Goal: Task Accomplishment & Management: Manage account settings

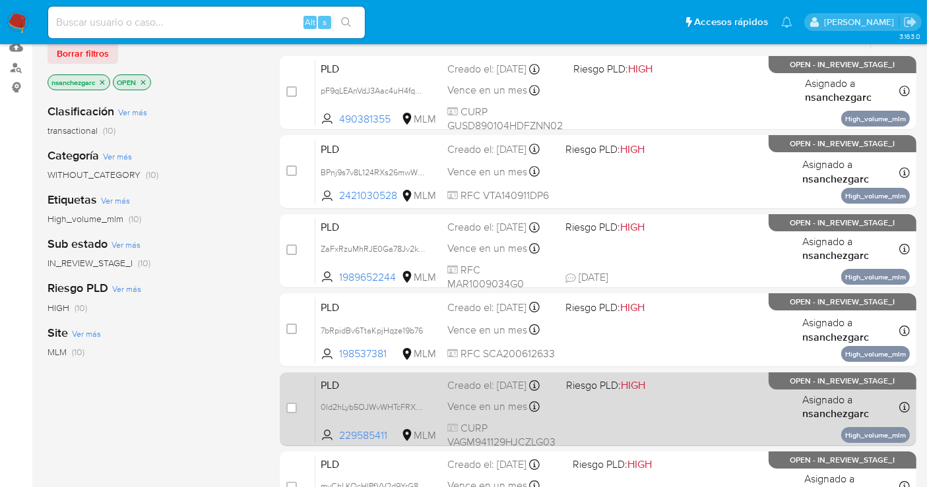
scroll to position [73, 0]
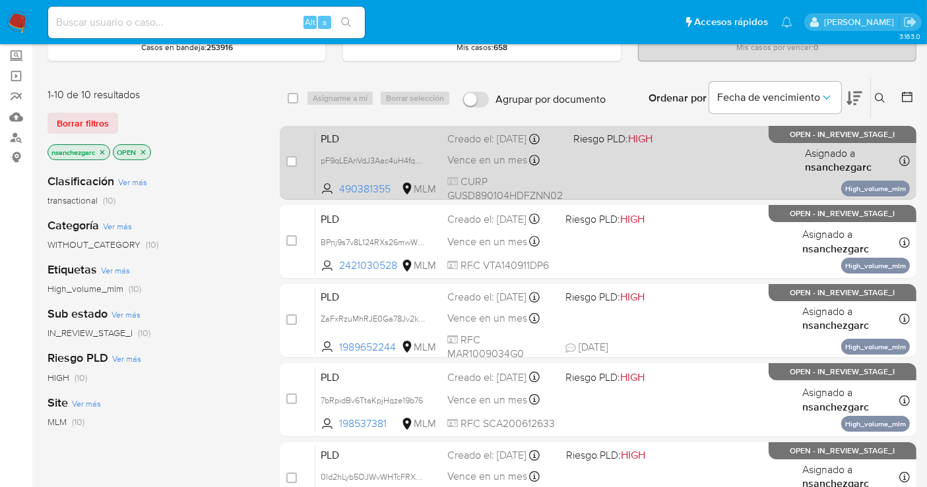
click at [491, 142] on div "Creado el: 12/09/2025 Creado el: 12/09/2025 02:16:04" at bounding box center [504, 139] width 115 height 15
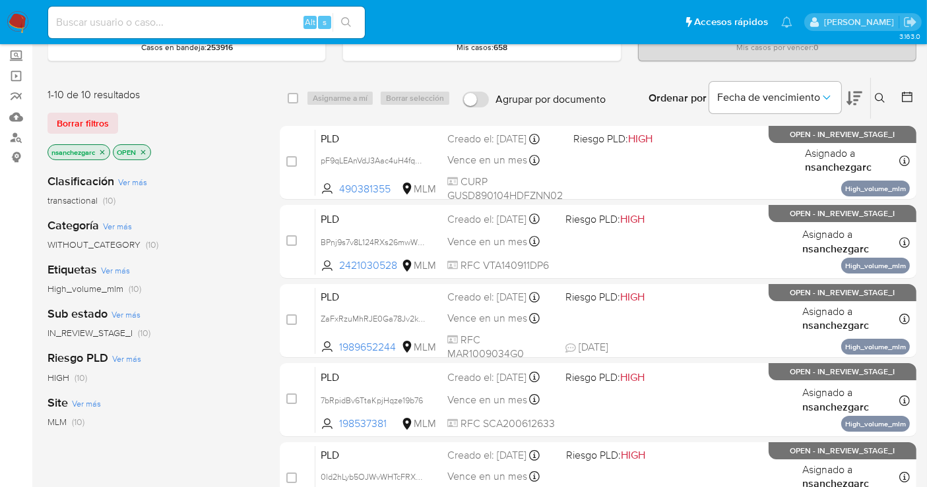
click at [102, 154] on icon "close-filter" at bounding box center [102, 152] width 8 height 8
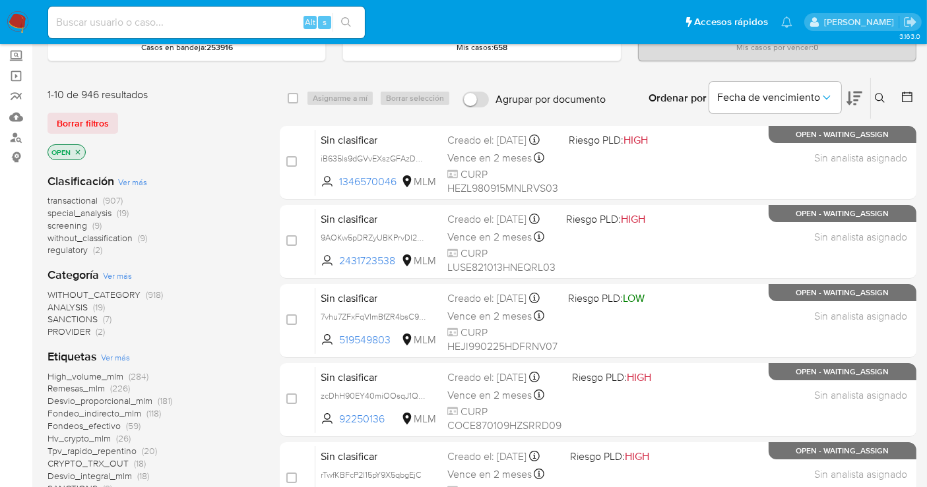
click at [106, 238] on span "without_classification" at bounding box center [89, 237] width 85 height 13
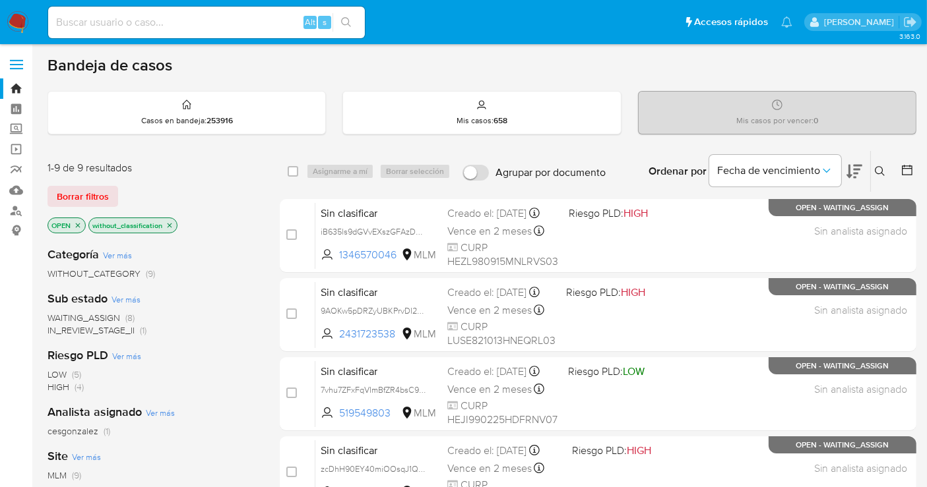
click at [20, 27] on img at bounding box center [18, 22] width 22 height 22
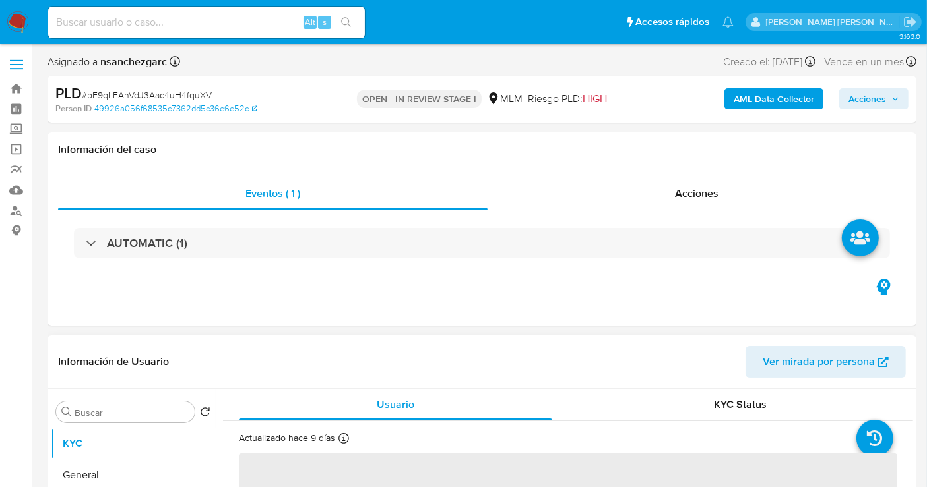
select select "10"
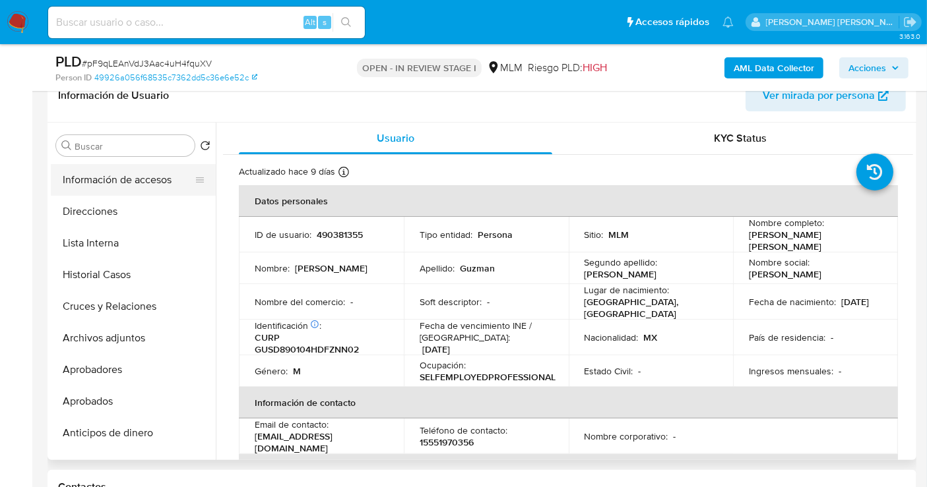
scroll to position [146, 0]
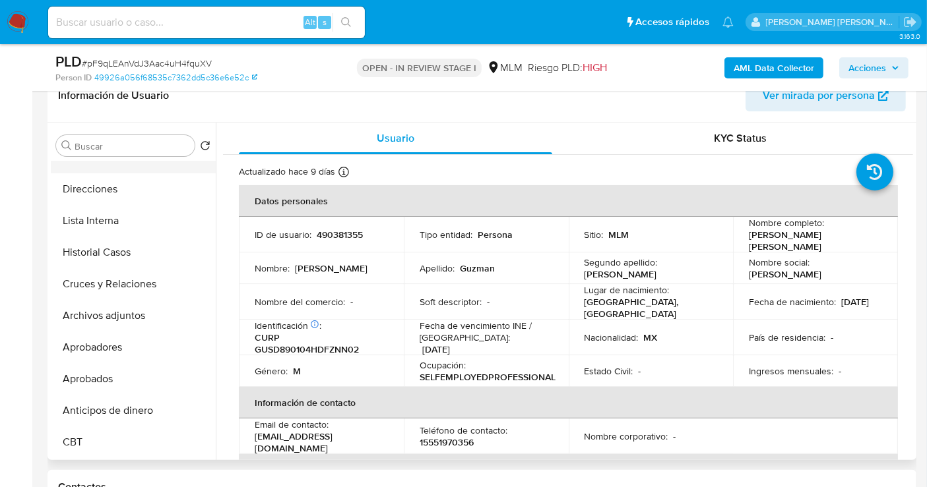
click at [98, 309] on button "Archivos adjuntos" at bounding box center [133, 316] width 165 height 32
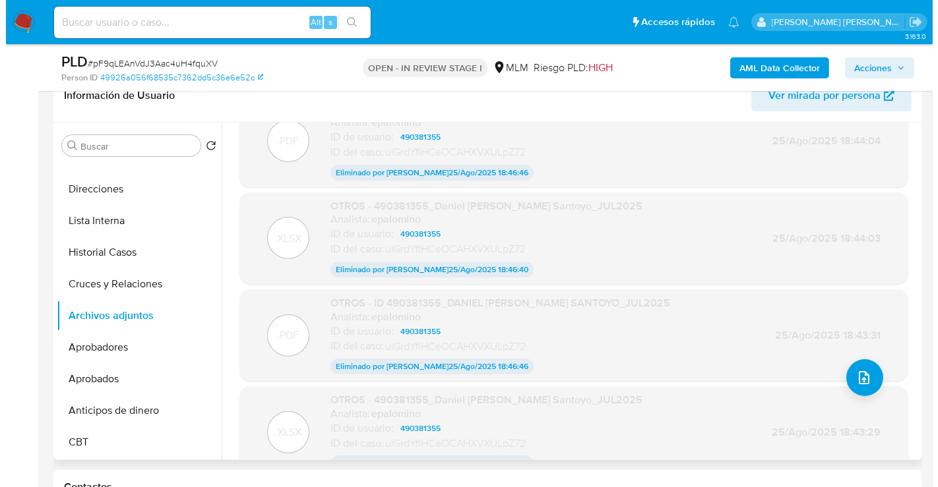
scroll to position [67, 0]
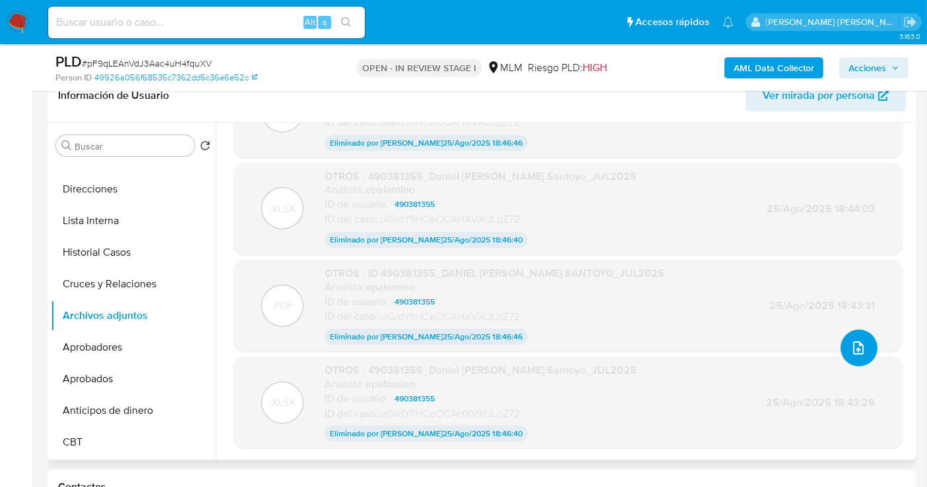
click at [851, 342] on icon "upload-file" at bounding box center [858, 348] width 16 height 16
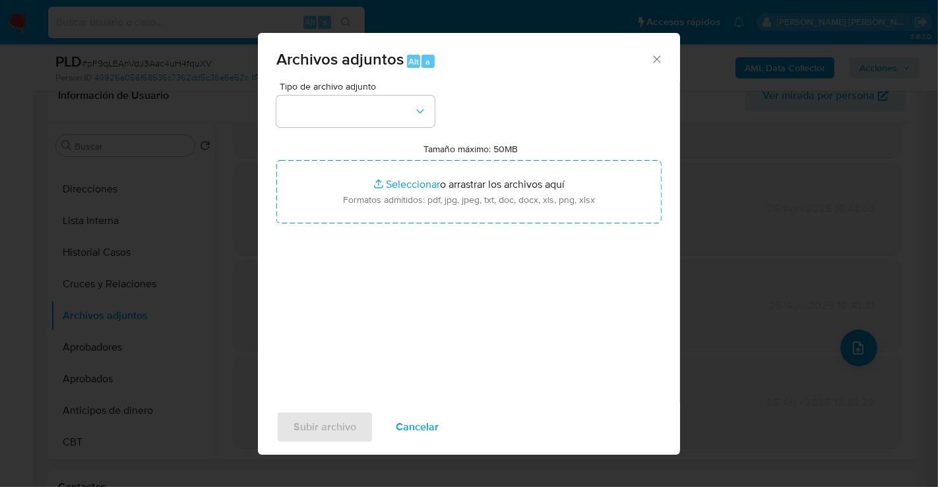
click at [658, 57] on icon "Cerrar" at bounding box center [656, 58] width 7 height 7
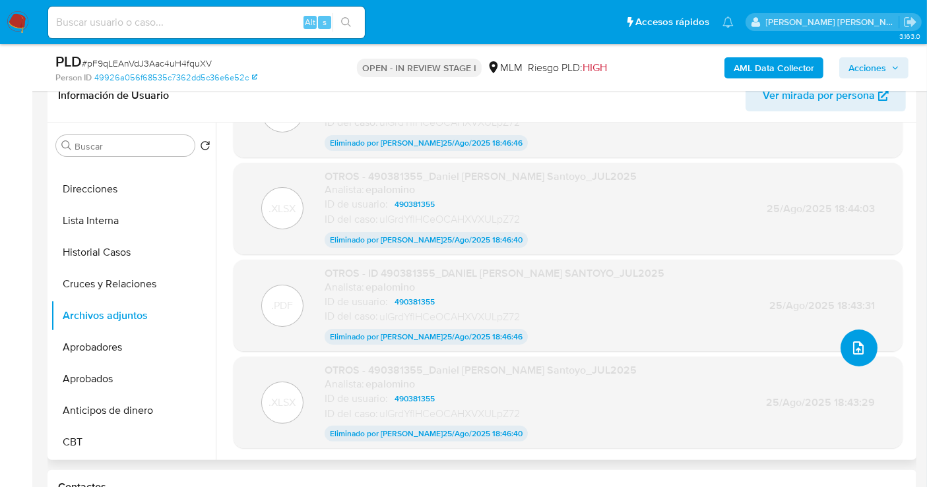
click at [851, 344] on icon "upload-file" at bounding box center [858, 348] width 16 height 16
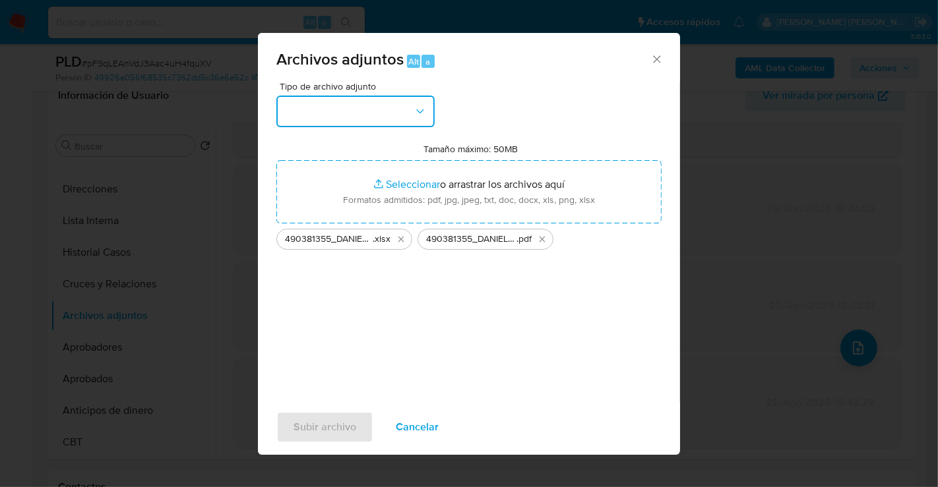
click at [337, 115] on button "button" at bounding box center [355, 112] width 158 height 32
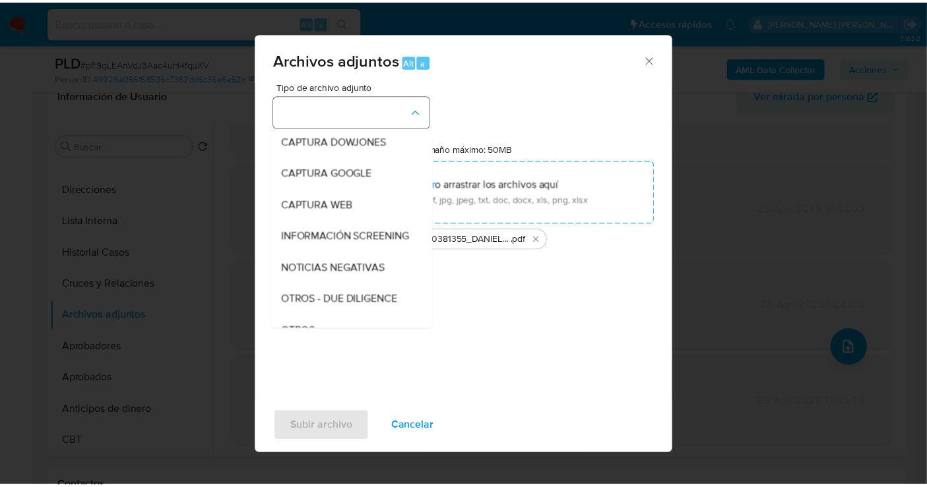
scroll to position [68, 0]
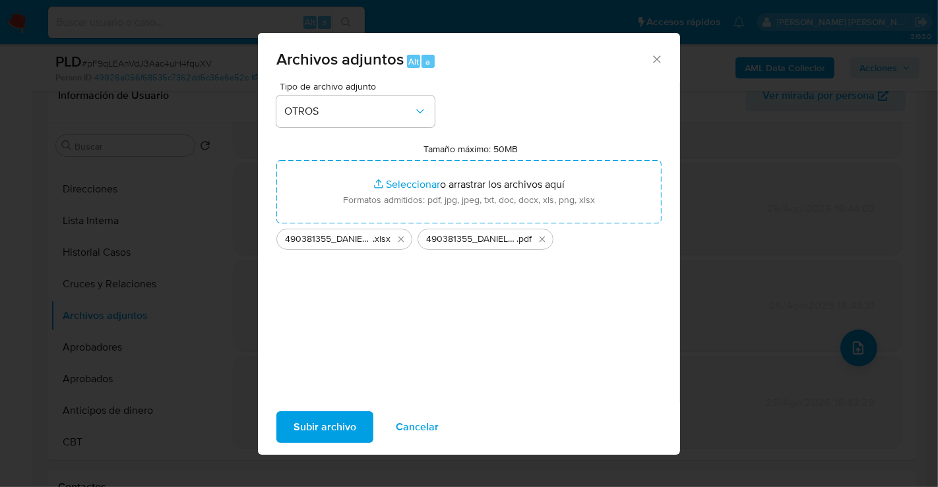
click at [317, 431] on span "Subir archivo" at bounding box center [324, 427] width 63 height 29
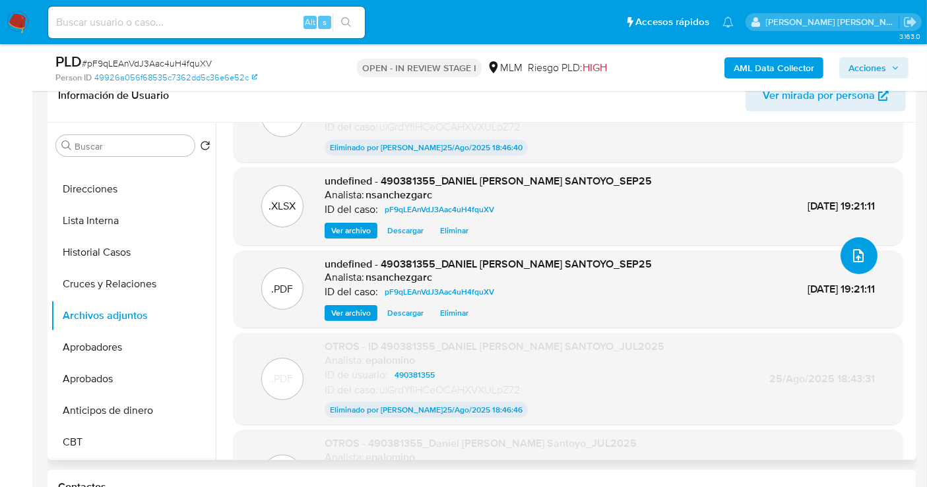
scroll to position [0, 0]
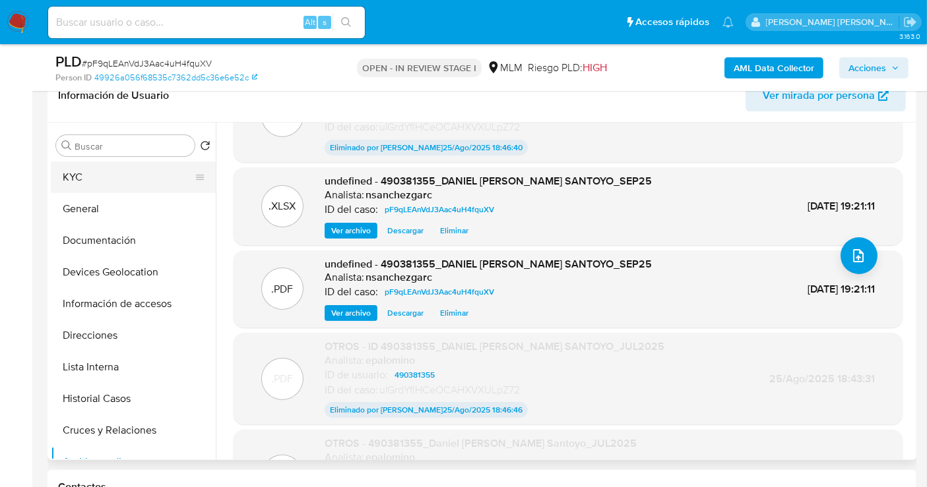
click at [80, 176] on button "KYC" at bounding box center [128, 178] width 154 height 32
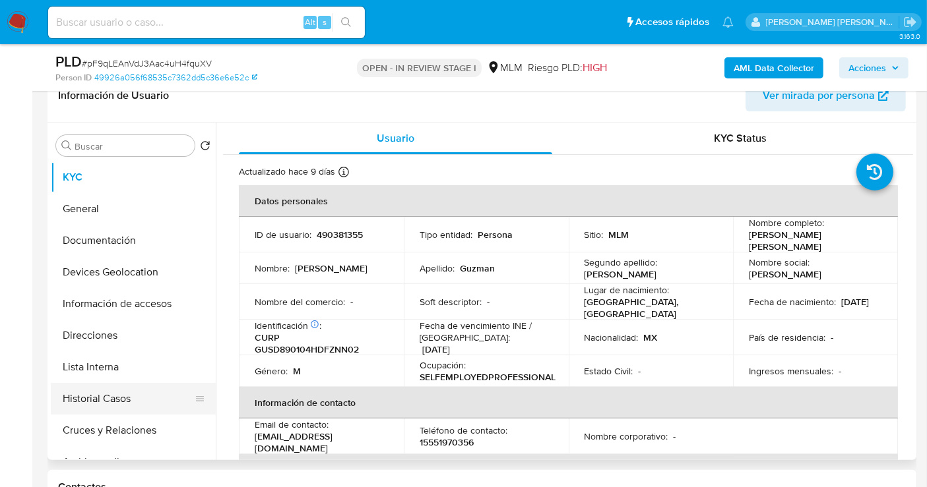
scroll to position [73, 0]
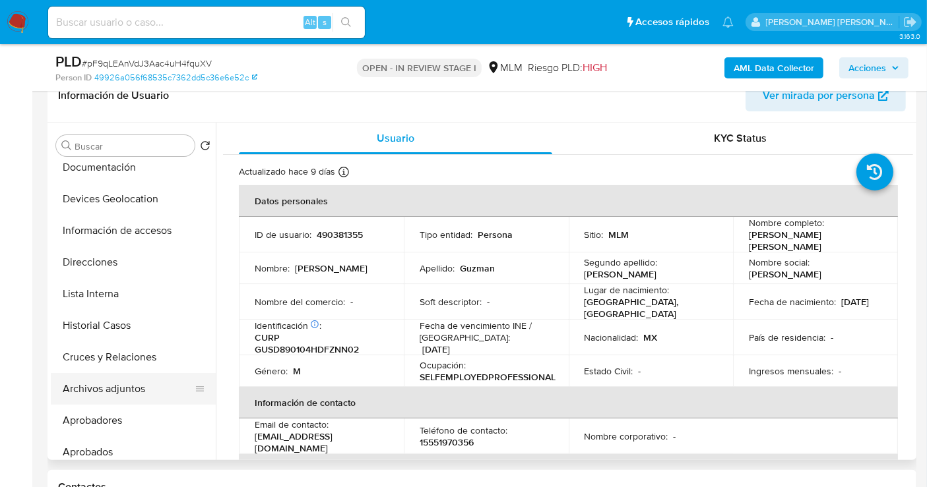
click at [107, 394] on button "Archivos adjuntos" at bounding box center [128, 389] width 154 height 32
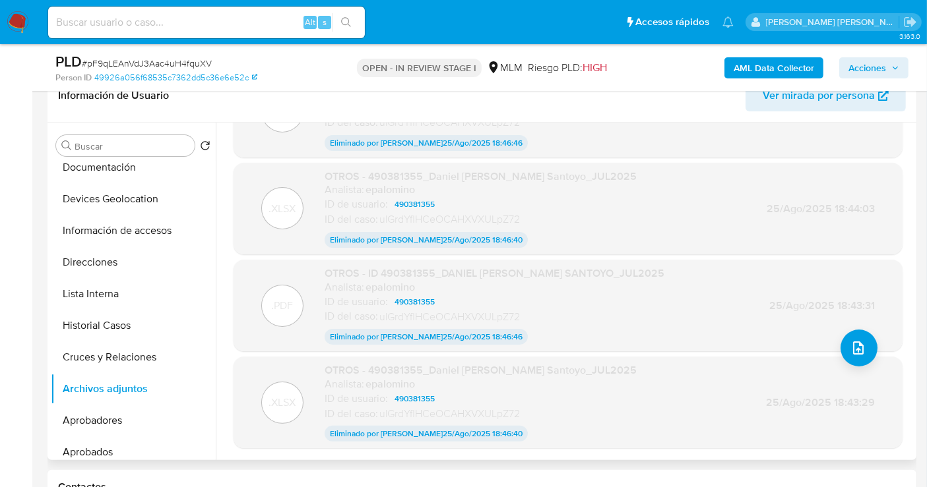
scroll to position [0, 0]
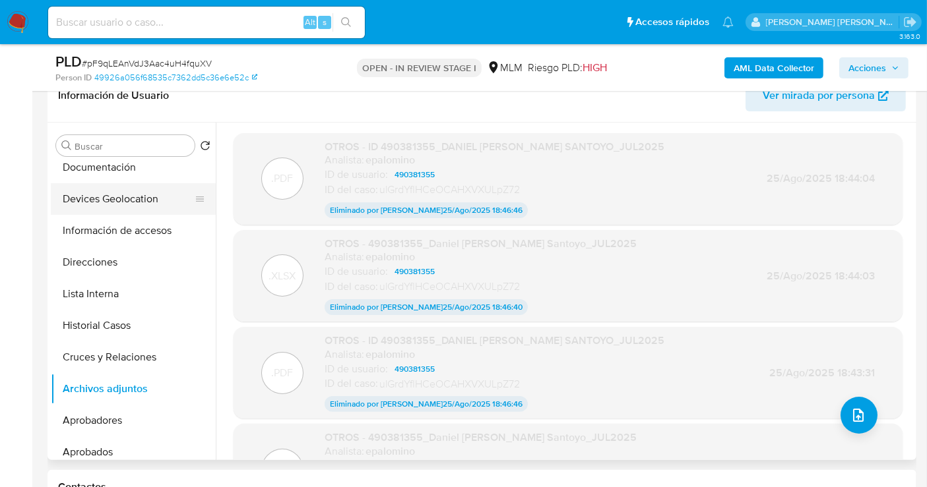
click at [67, 183] on button "Devices Geolocation" at bounding box center [128, 199] width 154 height 32
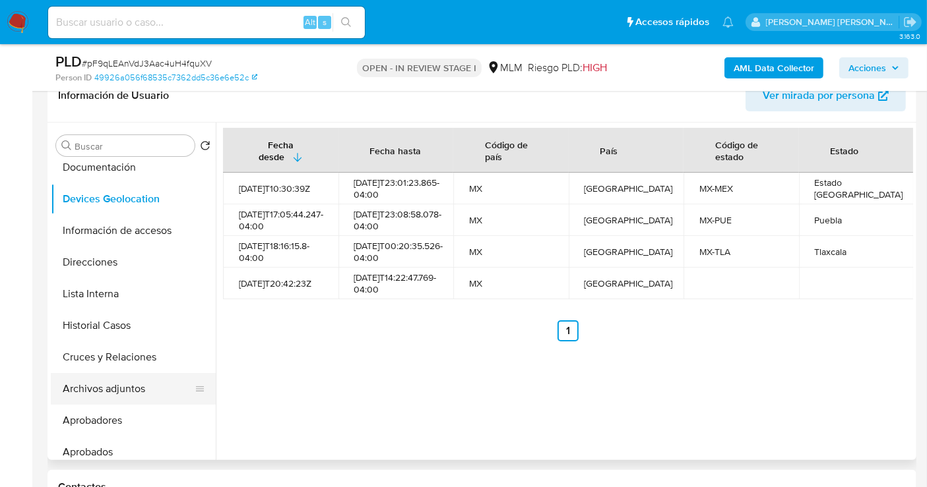
click at [103, 390] on button "Archivos adjuntos" at bounding box center [128, 389] width 154 height 32
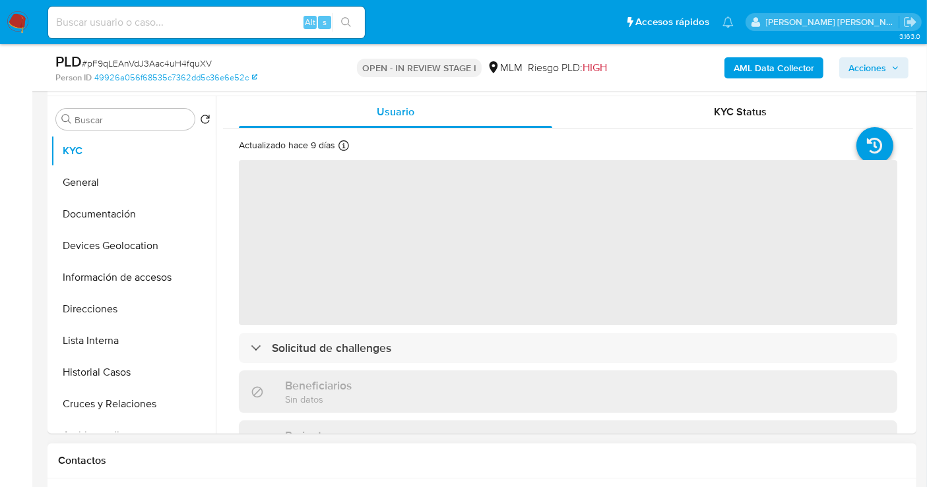
select select "10"
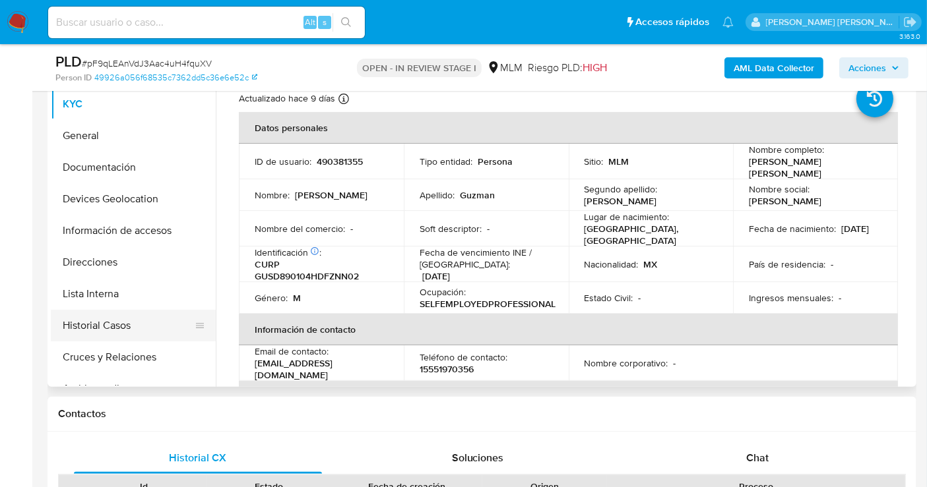
scroll to position [73, 0]
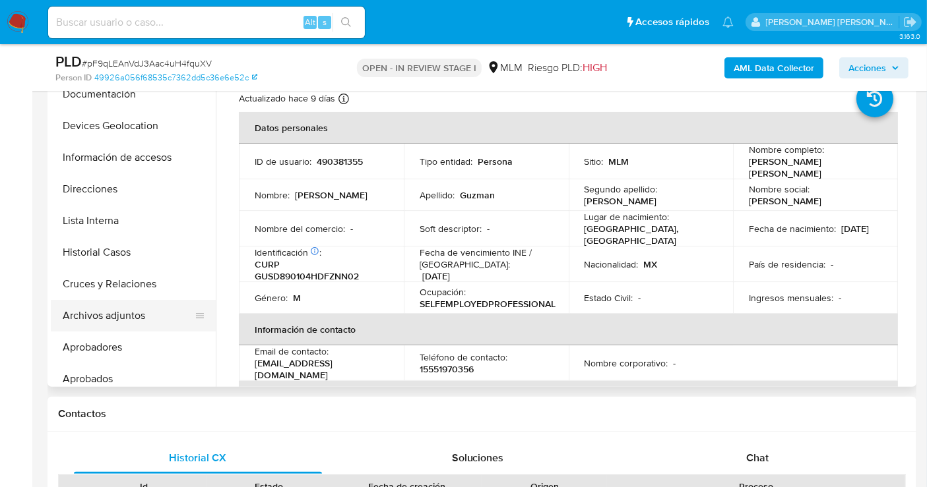
click at [84, 319] on button "Archivos adjuntos" at bounding box center [128, 316] width 154 height 32
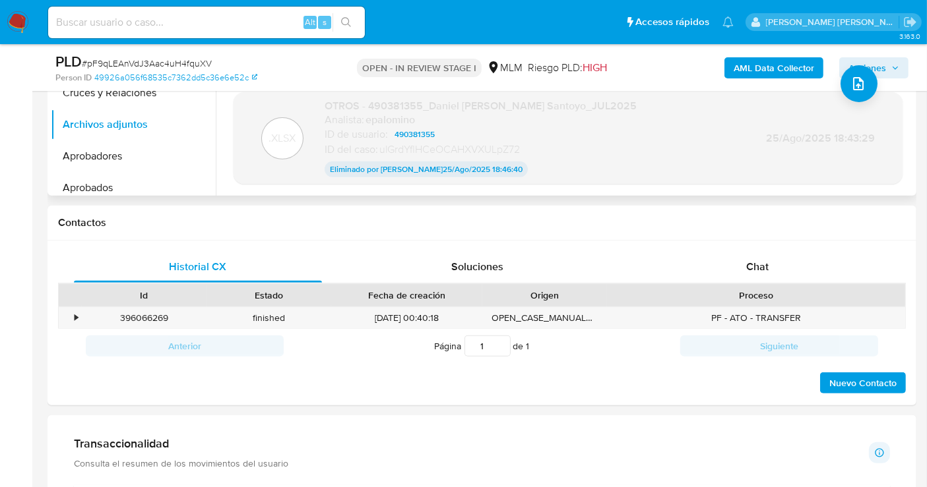
scroll to position [366, 0]
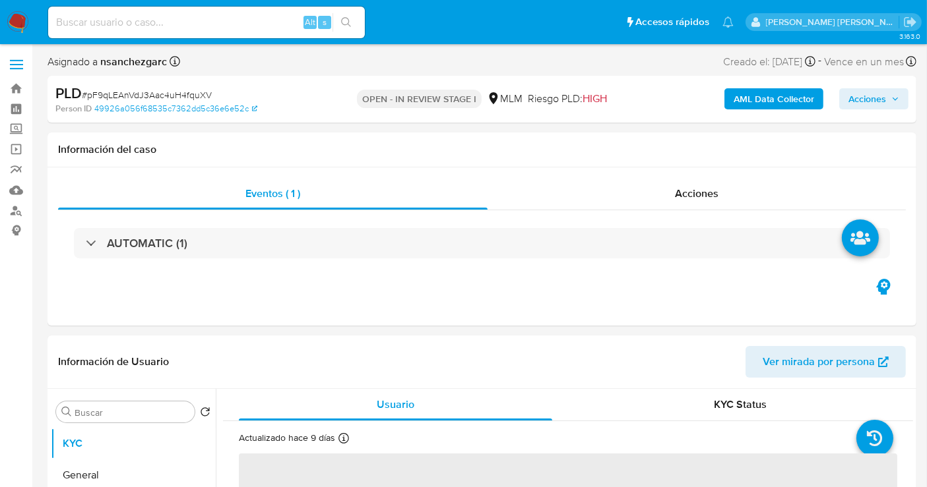
select select "10"
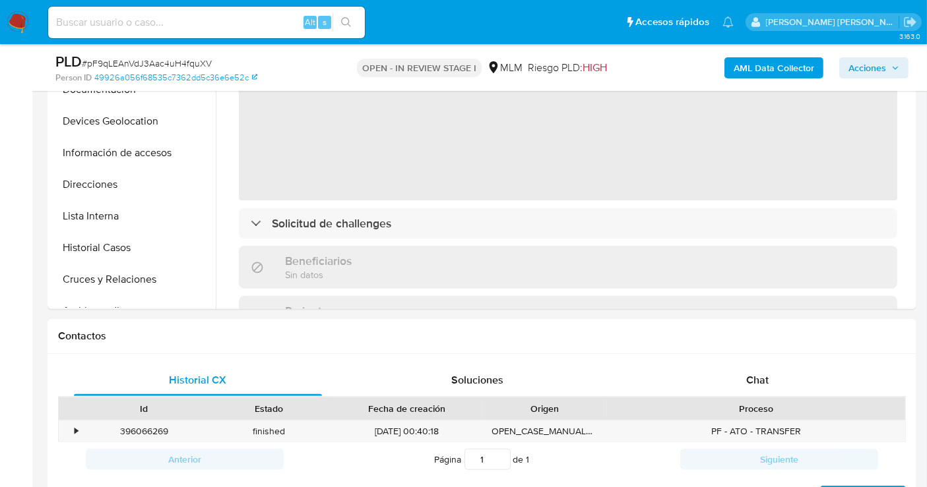
scroll to position [366, 0]
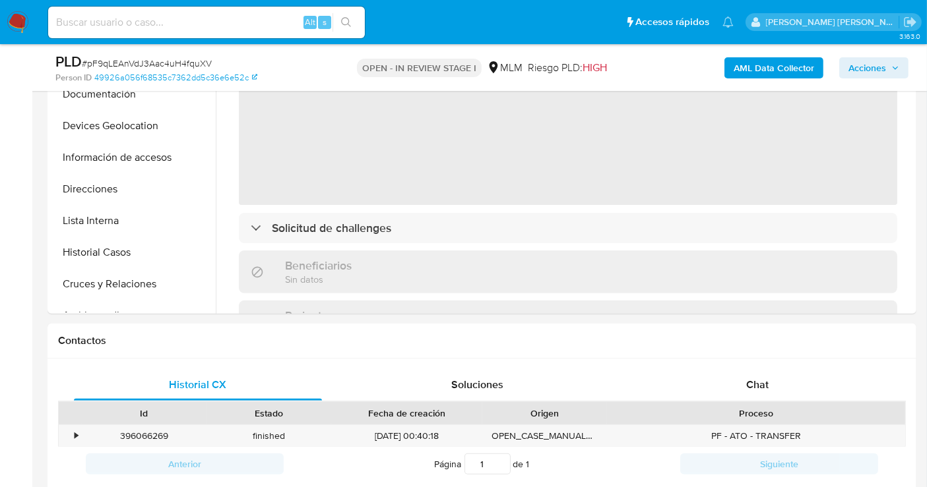
select select "10"
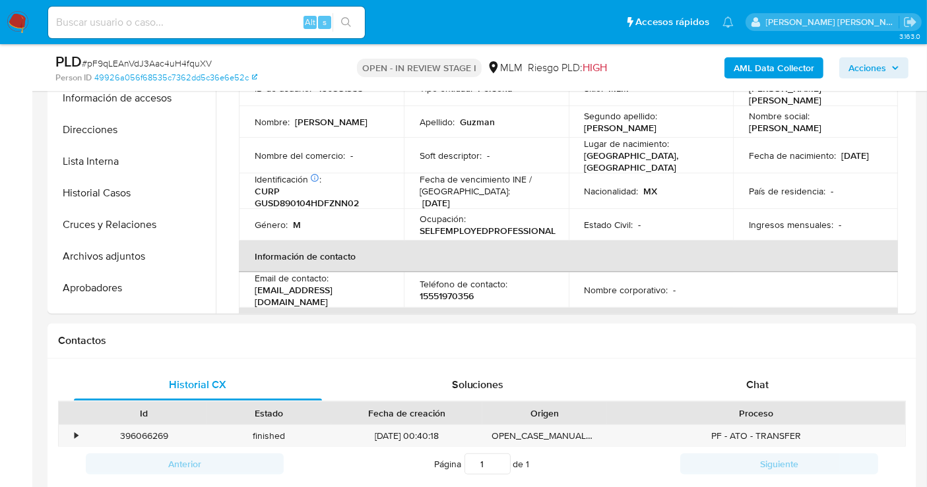
scroll to position [73, 0]
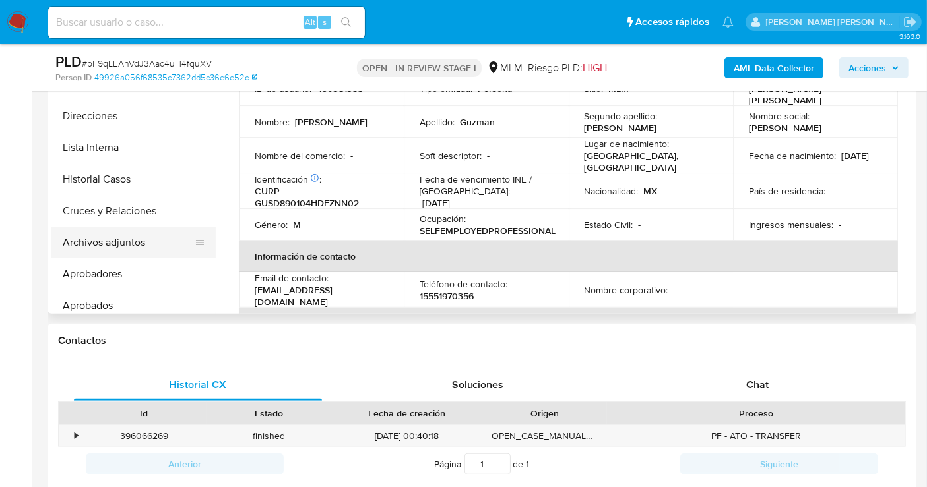
click at [148, 244] on button "Archivos adjuntos" at bounding box center [128, 243] width 154 height 32
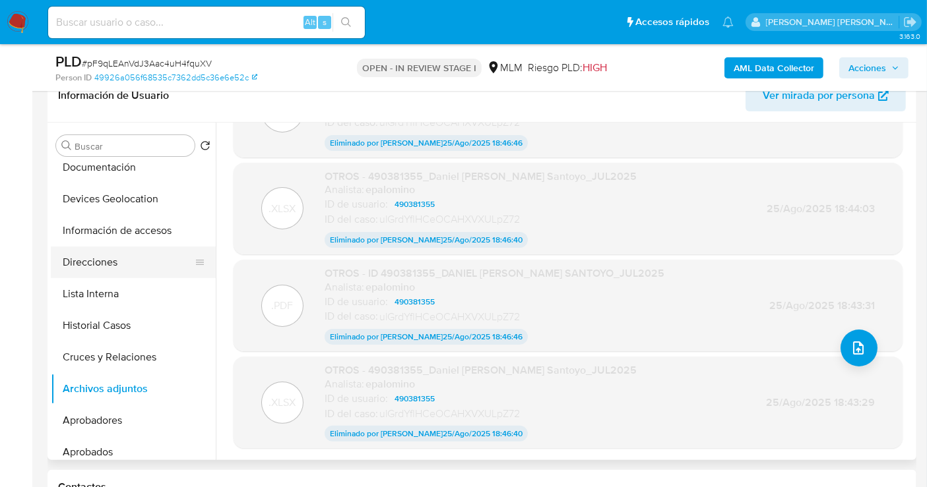
scroll to position [0, 0]
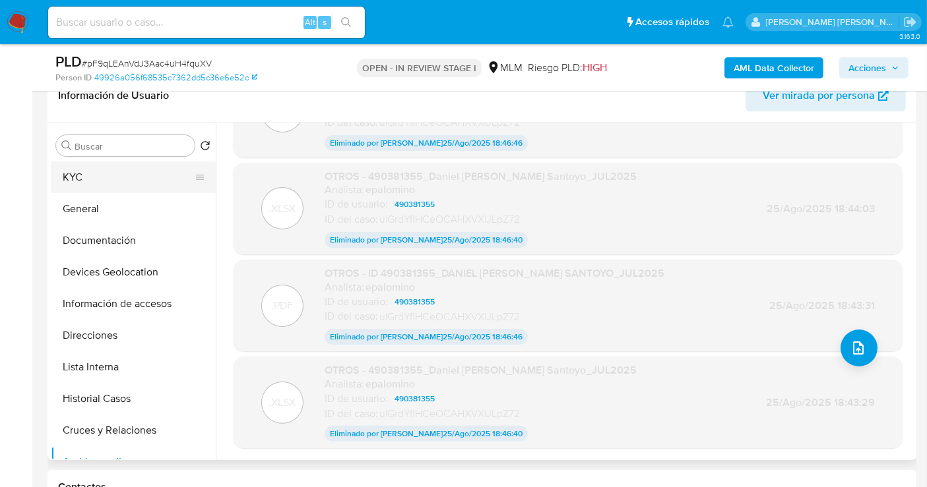
click at [106, 181] on button "KYC" at bounding box center [128, 178] width 154 height 32
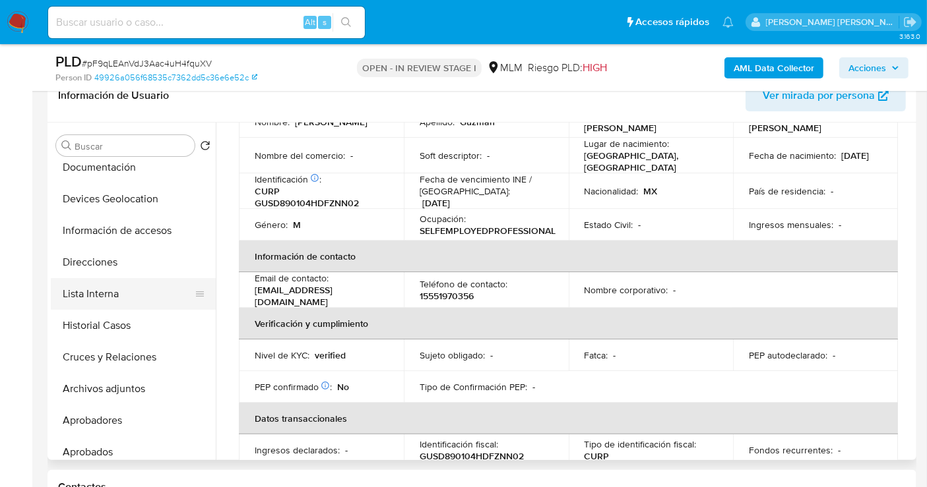
scroll to position [146, 0]
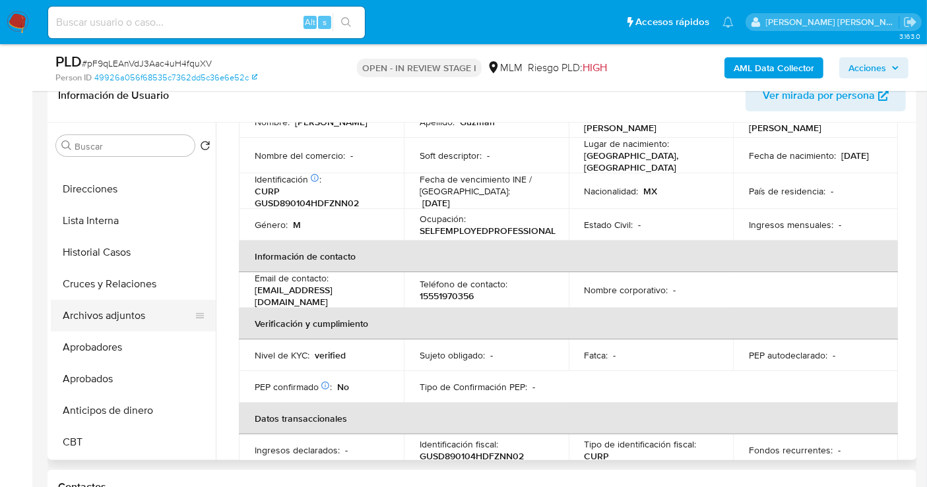
click at [114, 318] on button "Archivos adjuntos" at bounding box center [128, 316] width 154 height 32
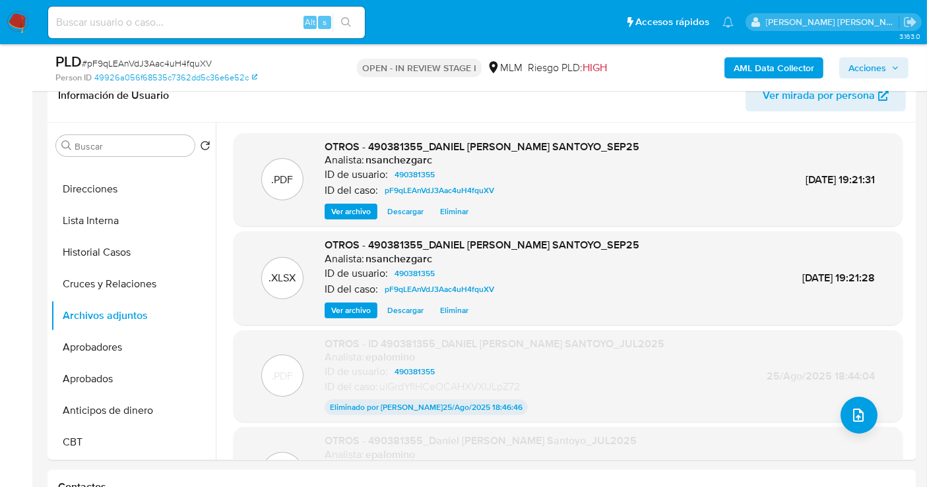
click at [872, 59] on span "Acciones" at bounding box center [867, 67] width 38 height 21
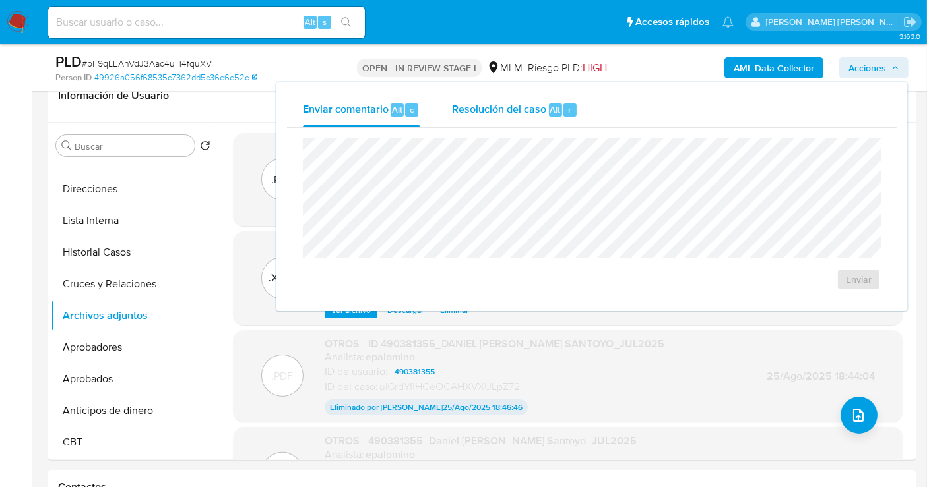
click at [491, 113] on span "Resolución del caso" at bounding box center [499, 109] width 94 height 15
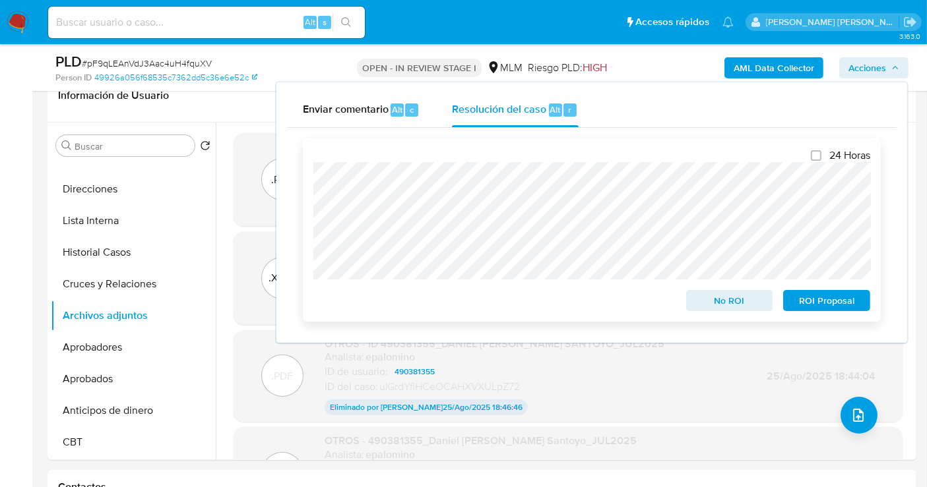
click at [818, 303] on span "ROI Proposal" at bounding box center [826, 301] width 69 height 18
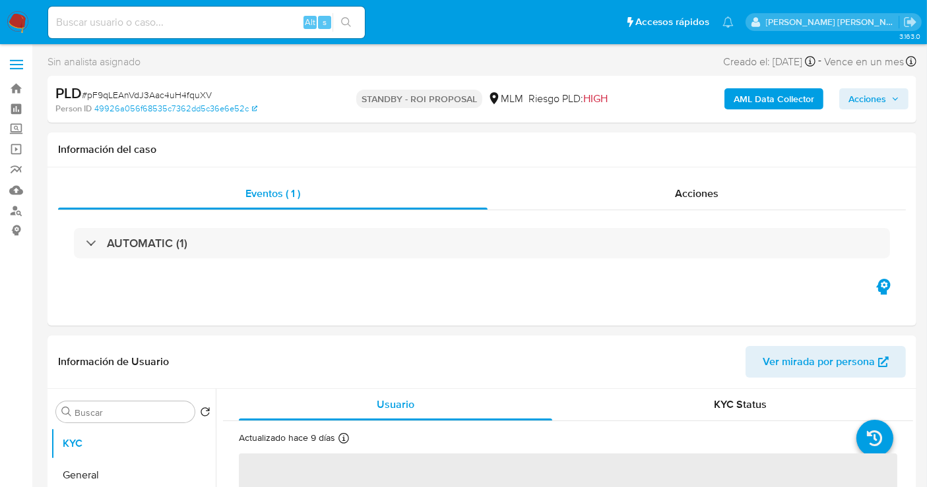
select select "10"
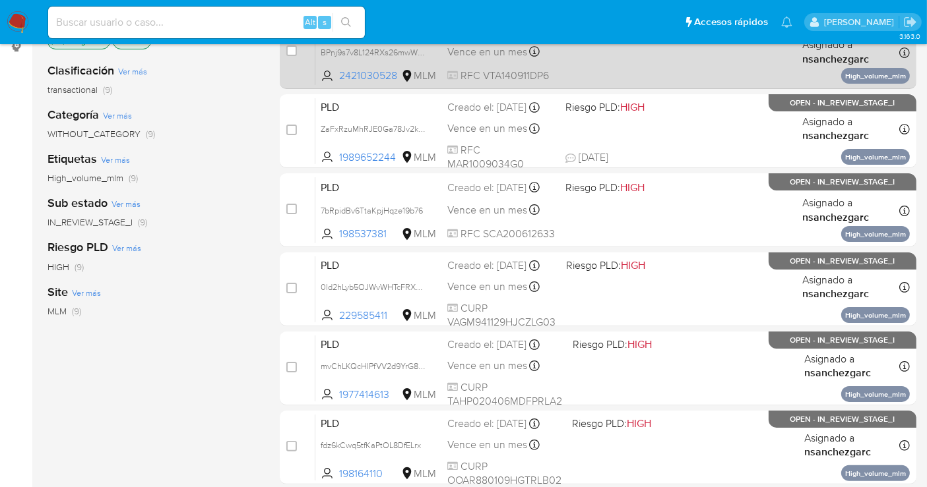
scroll to position [146, 0]
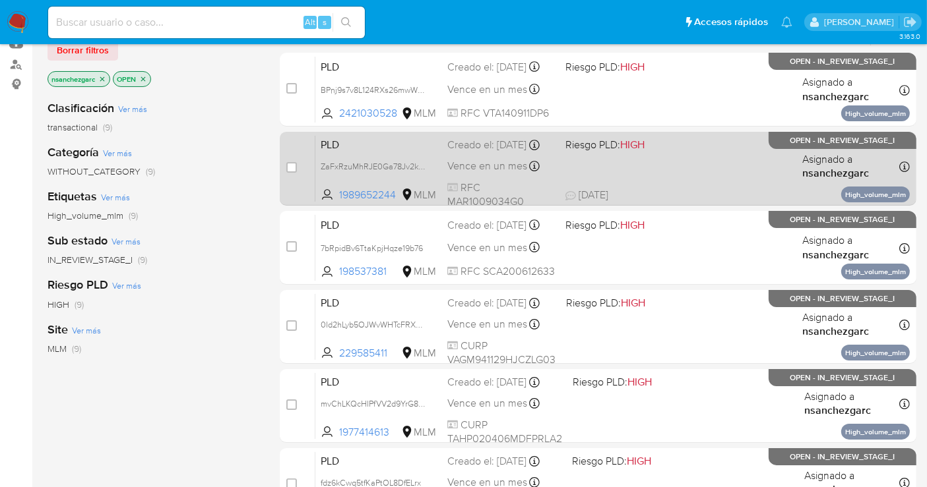
click at [379, 152] on span "PLD" at bounding box center [379, 143] width 116 height 17
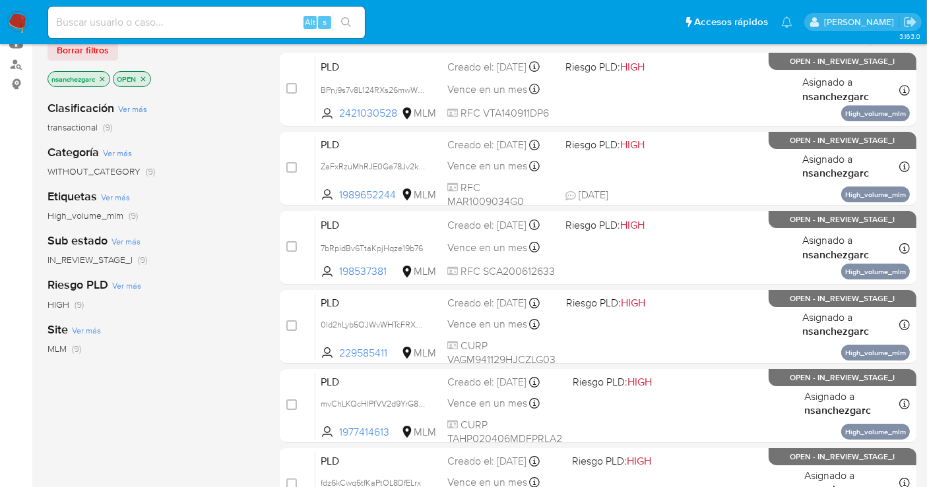
click at [22, 18] on img at bounding box center [18, 22] width 22 height 22
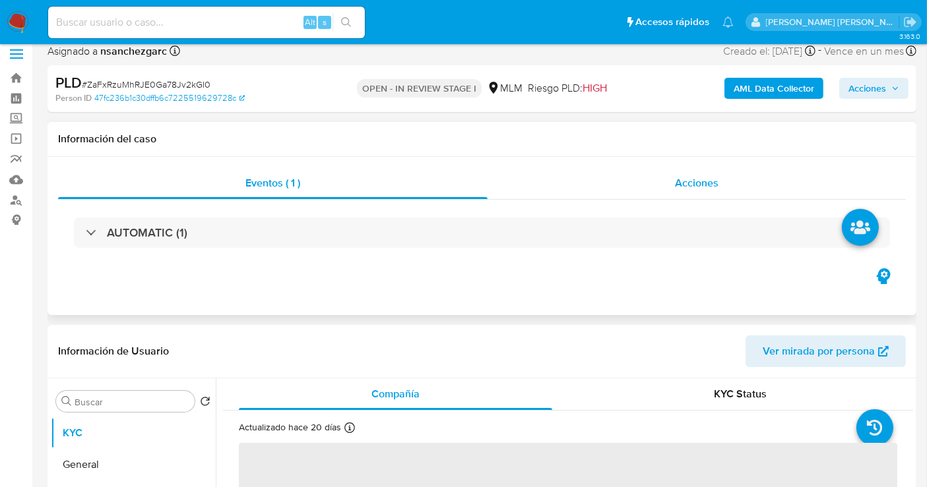
select select "10"
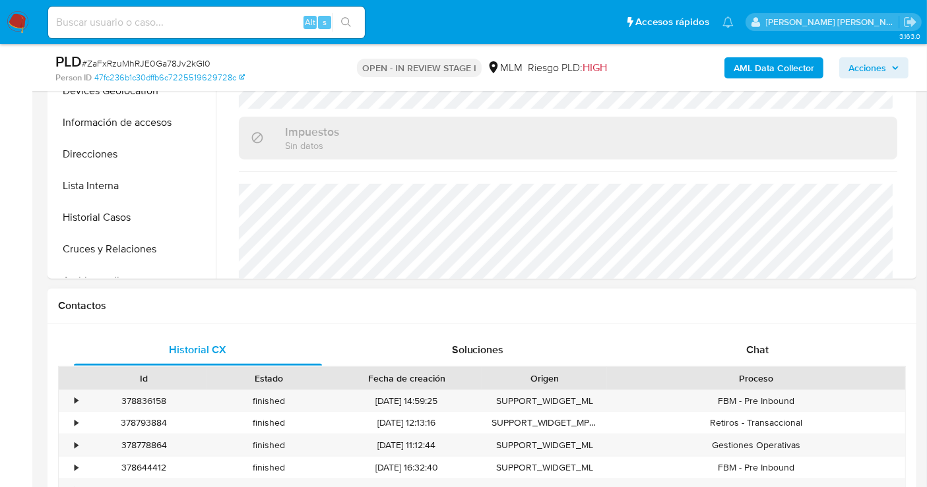
scroll to position [439, 0]
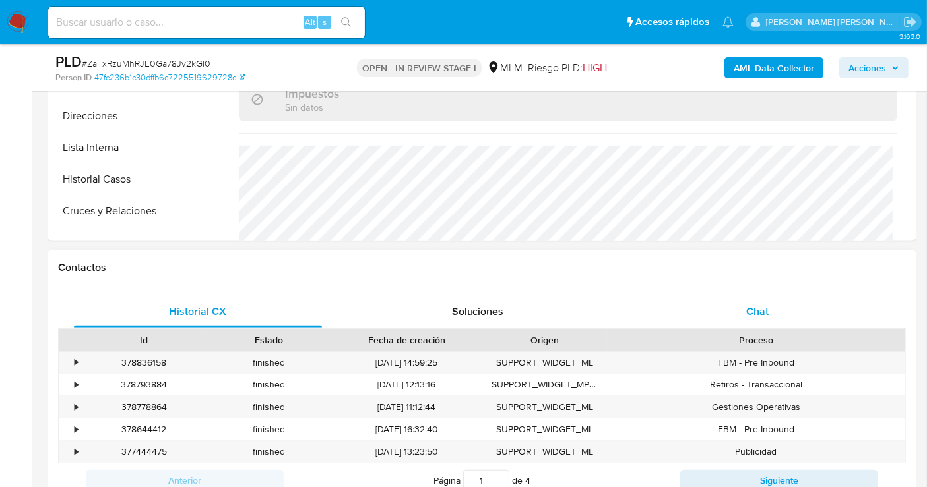
click at [764, 321] on div "Chat" at bounding box center [757, 312] width 248 height 32
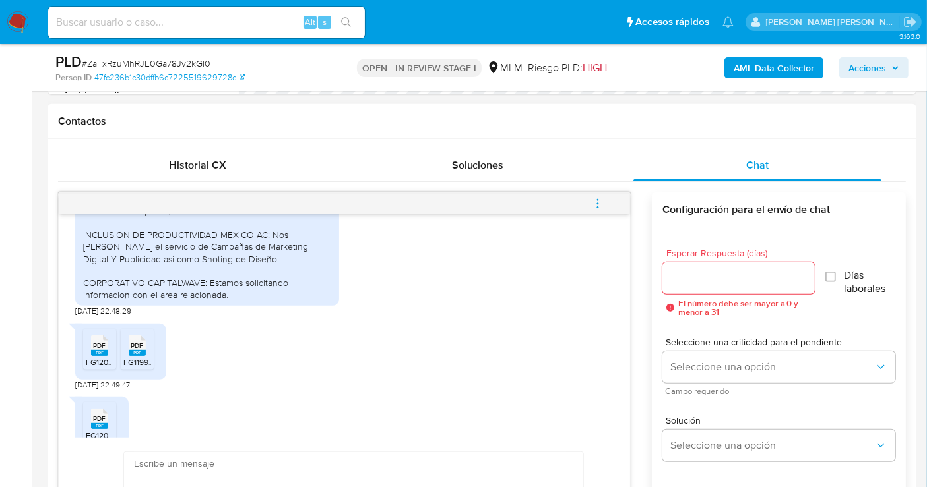
scroll to position [422, 0]
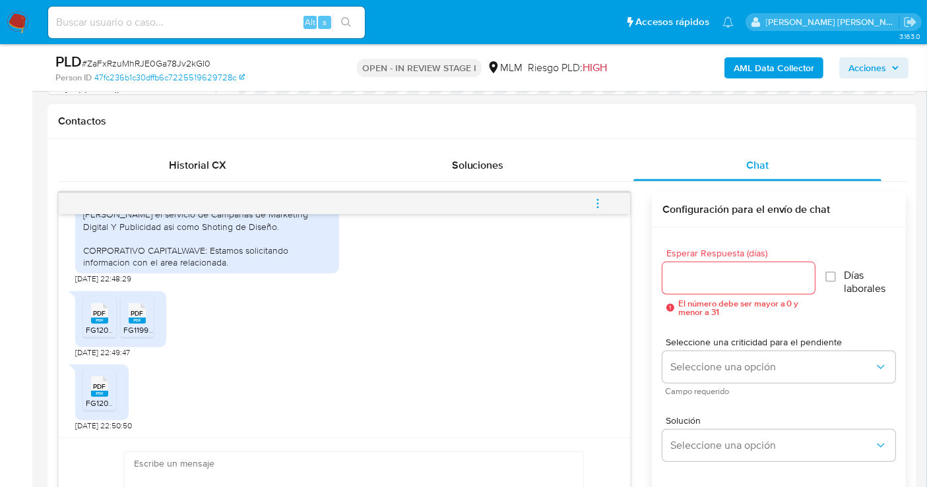
click at [102, 324] on span "FG1200_72_timbre.pdf" at bounding box center [126, 329] width 81 height 11
click at [126, 317] on div "PDF PDF" at bounding box center [137, 312] width 28 height 26
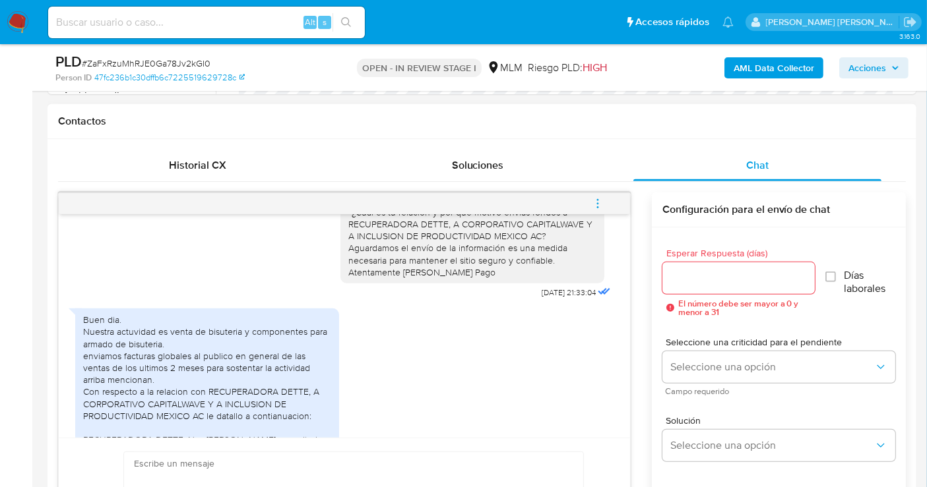
scroll to position [129, 0]
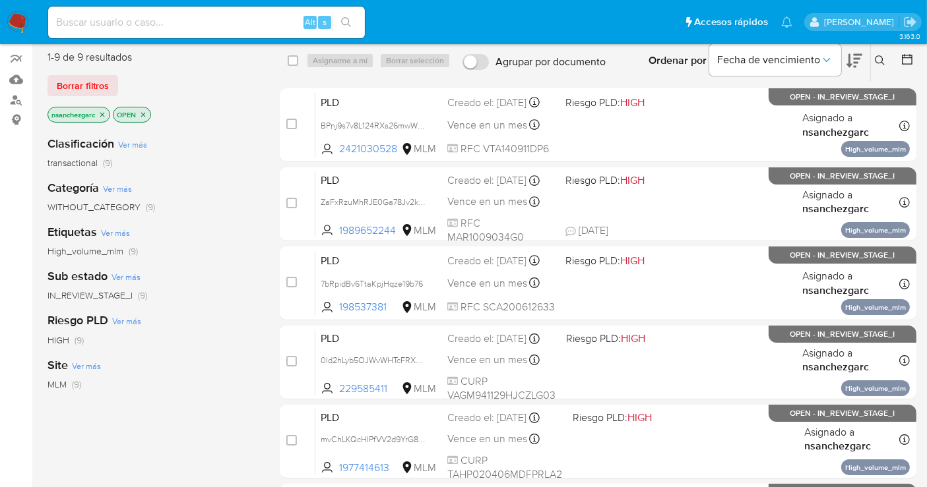
scroll to position [80, 0]
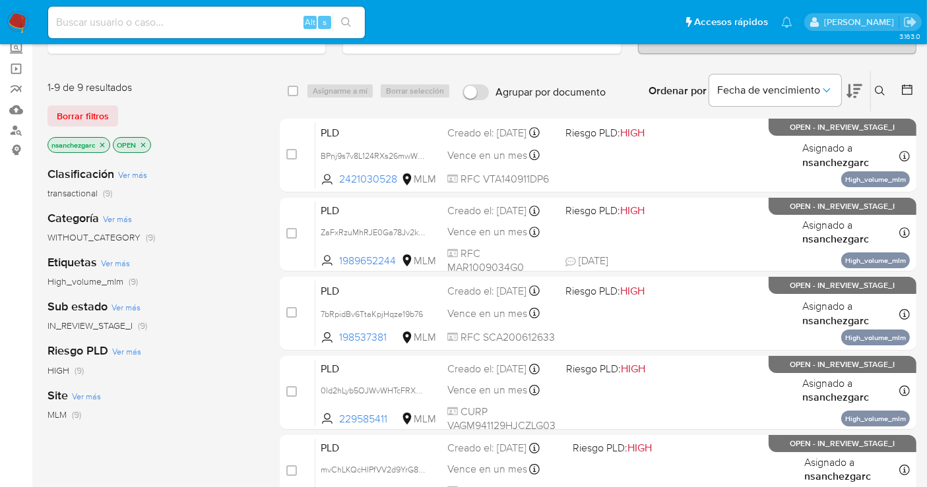
click at [10, 21] on img at bounding box center [18, 22] width 22 height 22
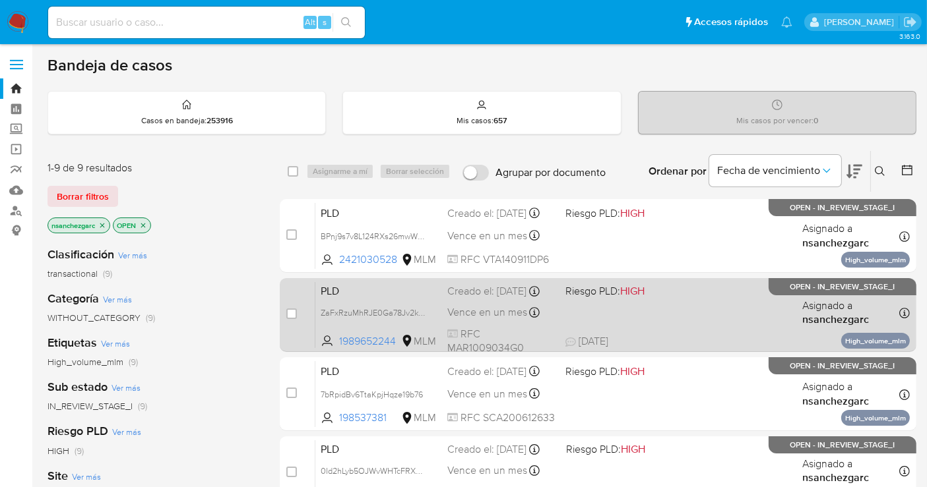
click at [506, 313] on div "PLD ZaFxRzuMhRJE0Ga78Jv2kGI0 1989652244 MLM Riesgo PLD: HIGH Creado el: [DATE] …" at bounding box center [612, 315] width 594 height 67
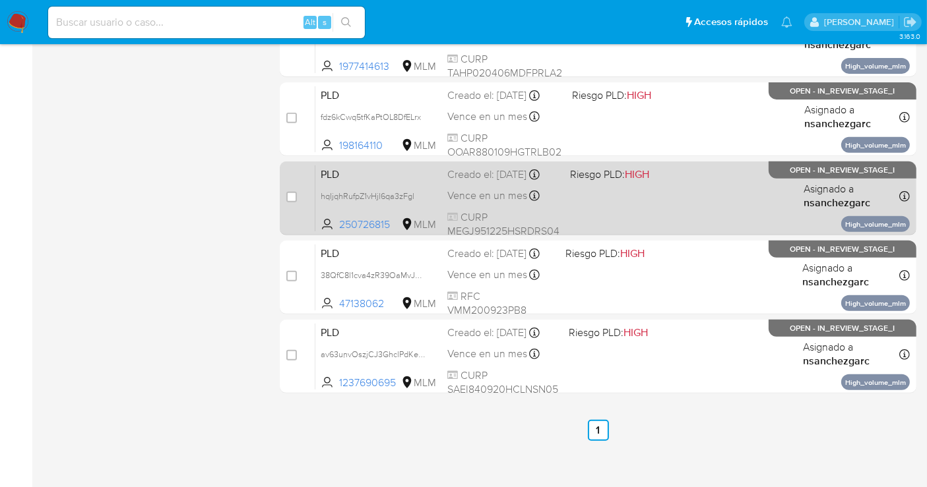
scroll to position [439, 0]
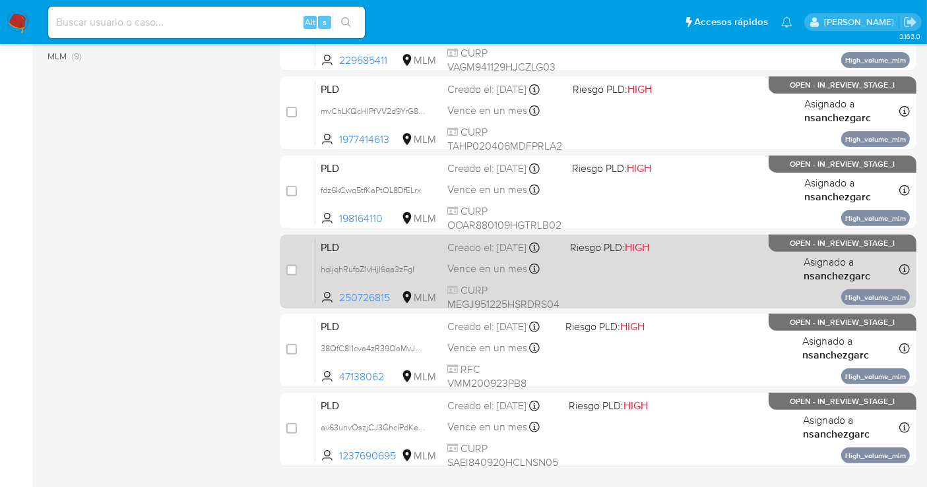
click at [465, 255] on div "Creado el: 12/09/2025 Creado el: 12/09/2025 02:05:58" at bounding box center [503, 248] width 112 height 15
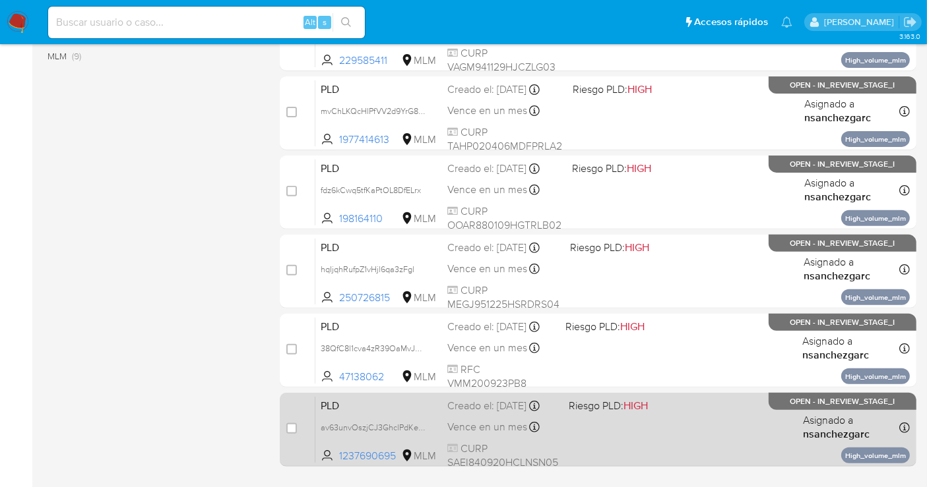
click at [494, 434] on span "Vence en un mes" at bounding box center [487, 427] width 80 height 15
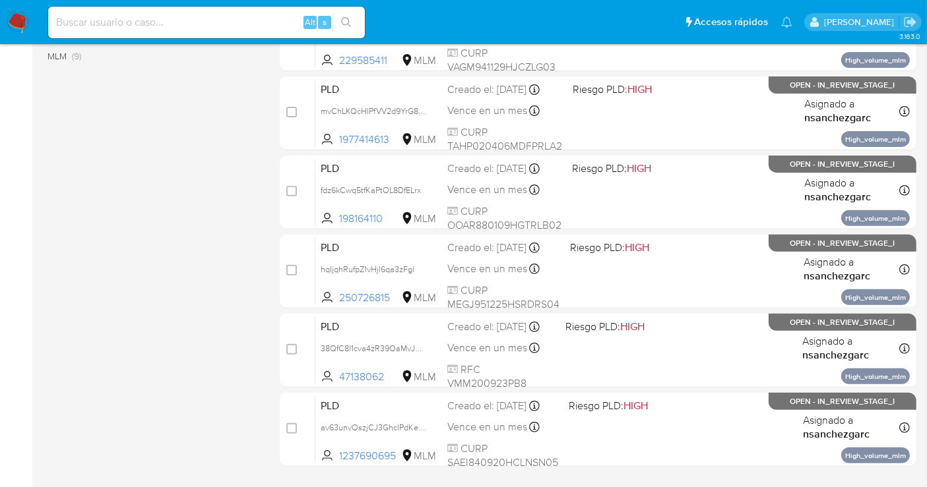
click at [18, 18] on img at bounding box center [18, 22] width 22 height 22
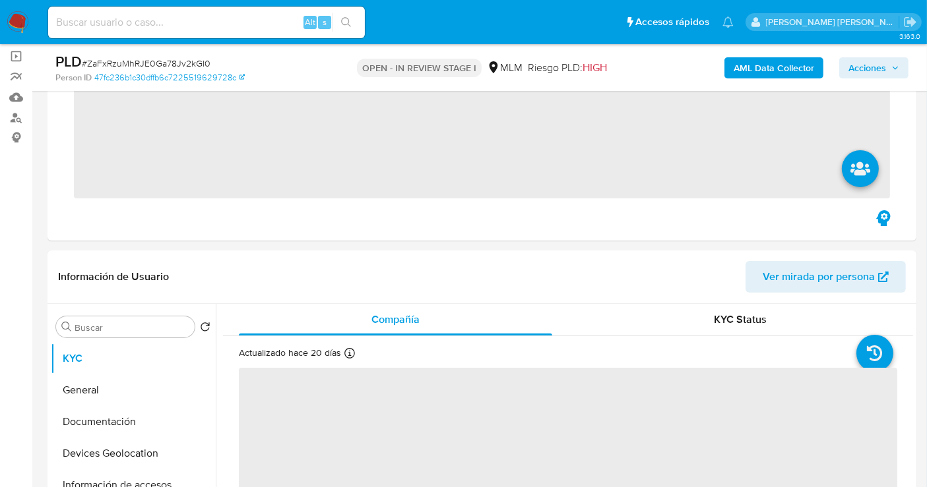
scroll to position [146, 0]
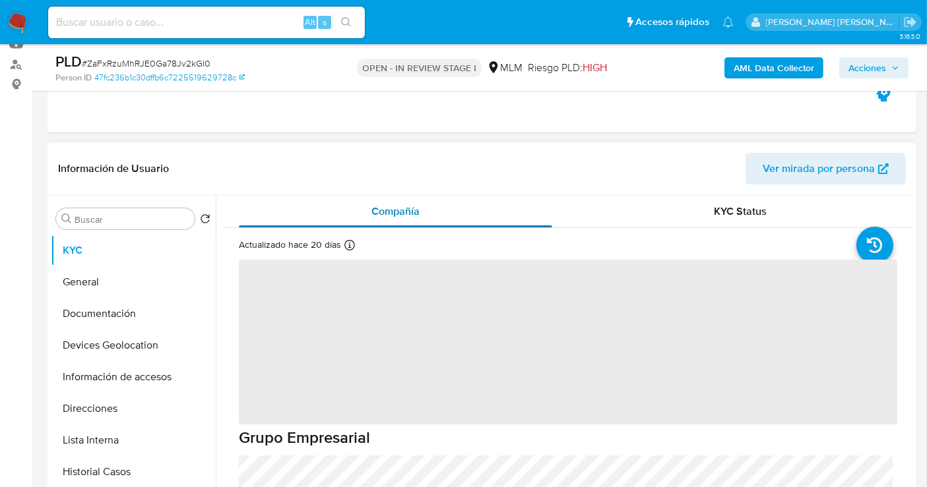
select select "10"
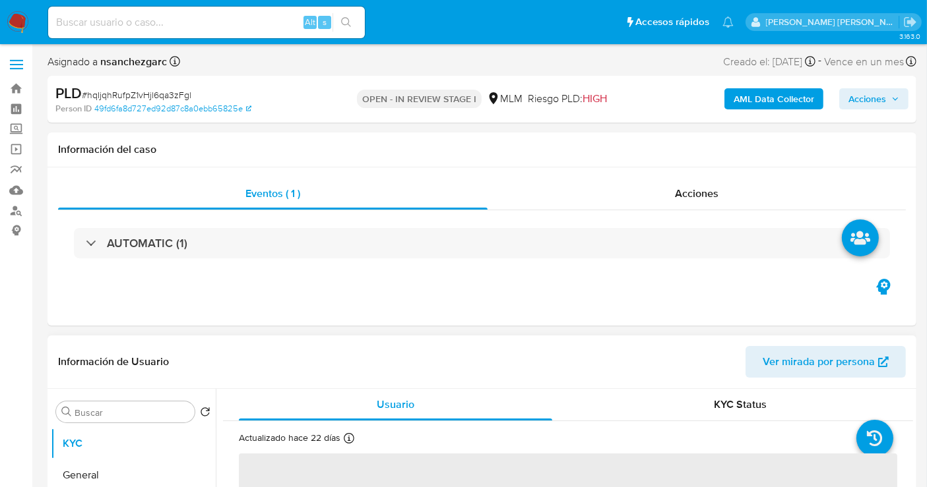
select select "10"
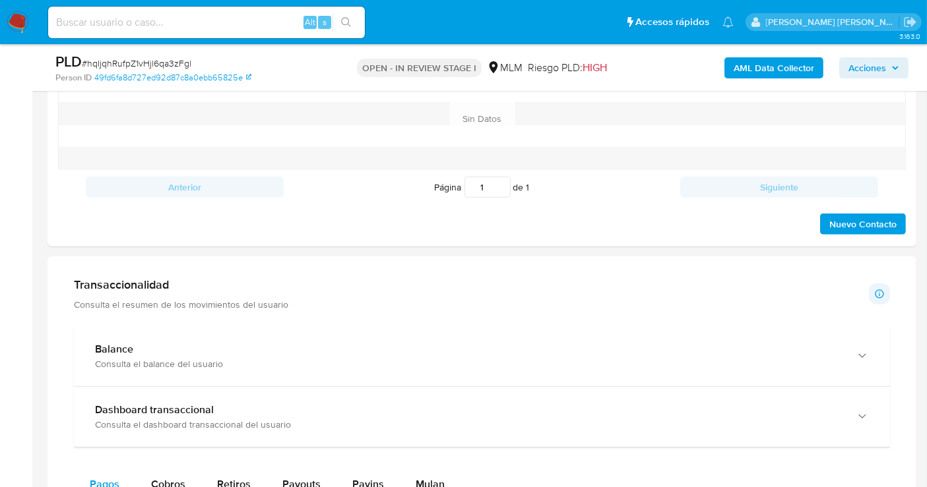
scroll to position [586, 0]
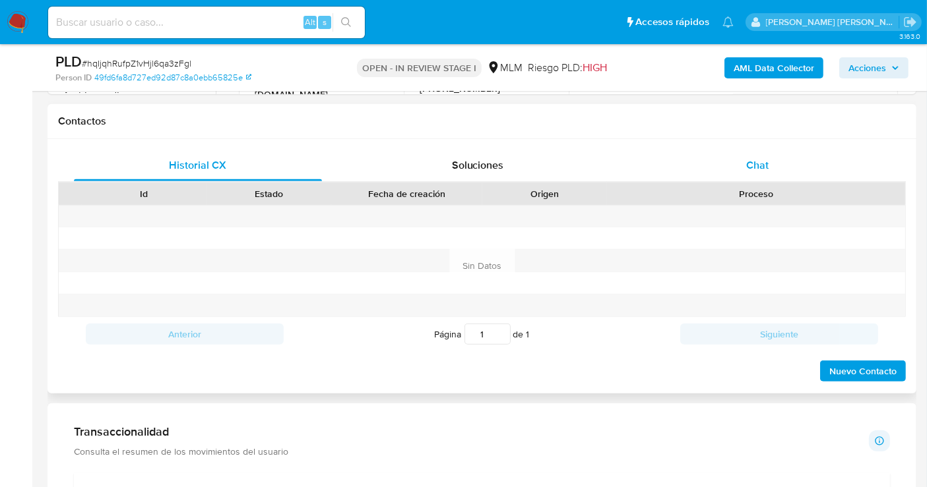
click at [740, 157] on div "Chat" at bounding box center [757, 166] width 248 height 32
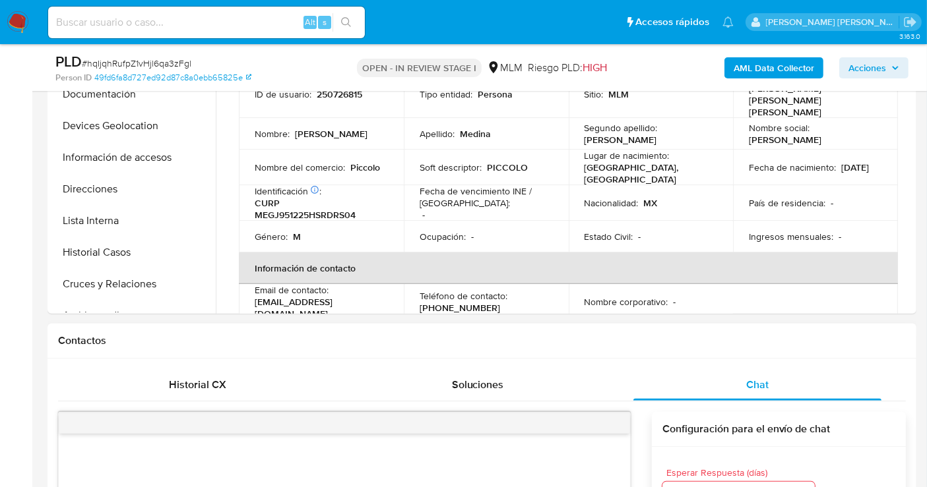
scroll to position [146, 0]
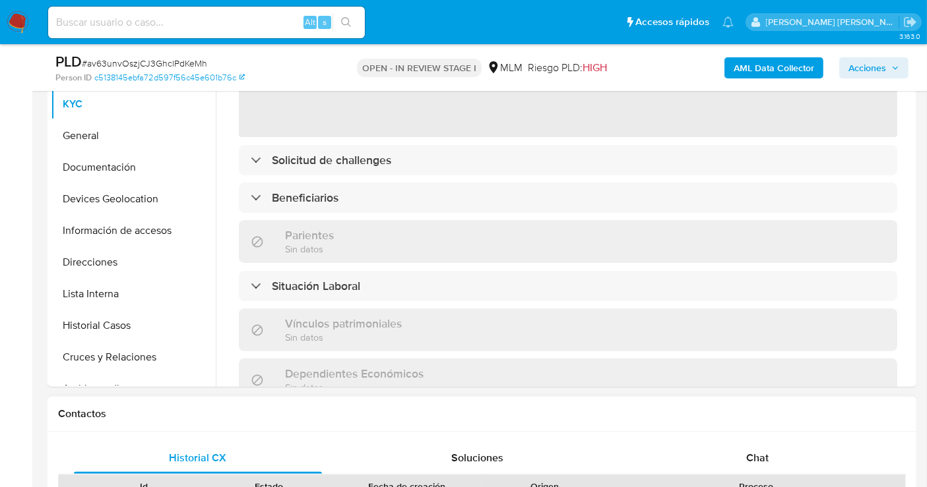
scroll to position [146, 0]
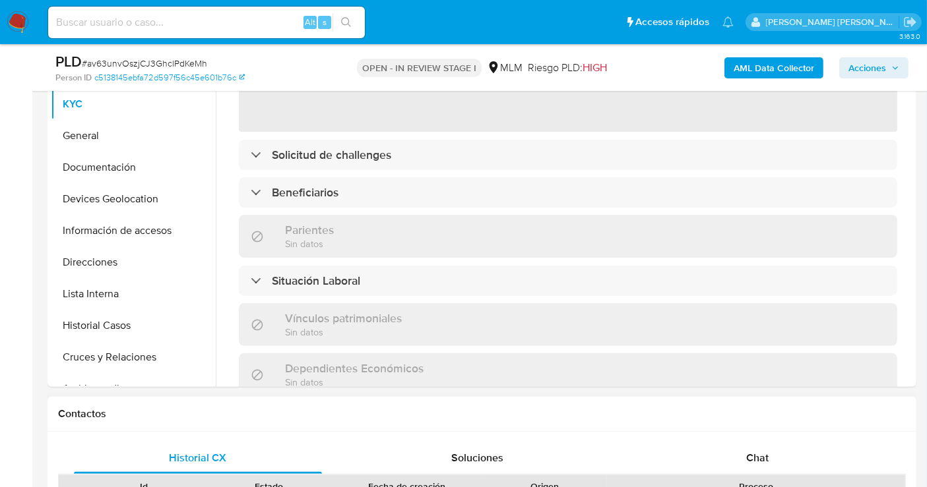
select select "10"
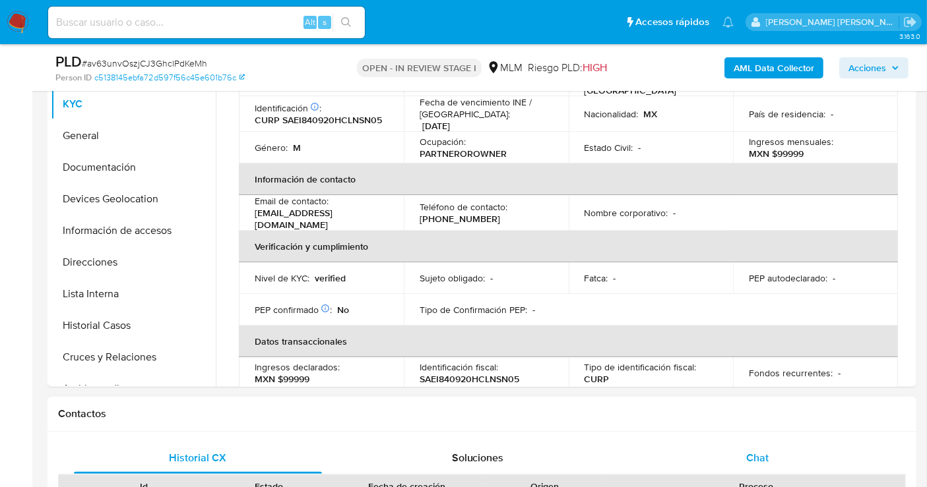
click at [750, 454] on span "Chat" at bounding box center [757, 457] width 22 height 15
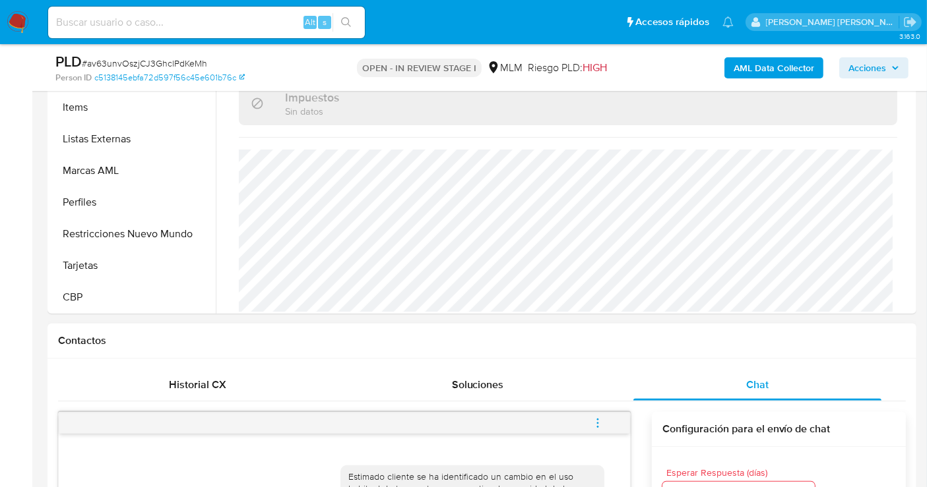
scroll to position [586, 0]
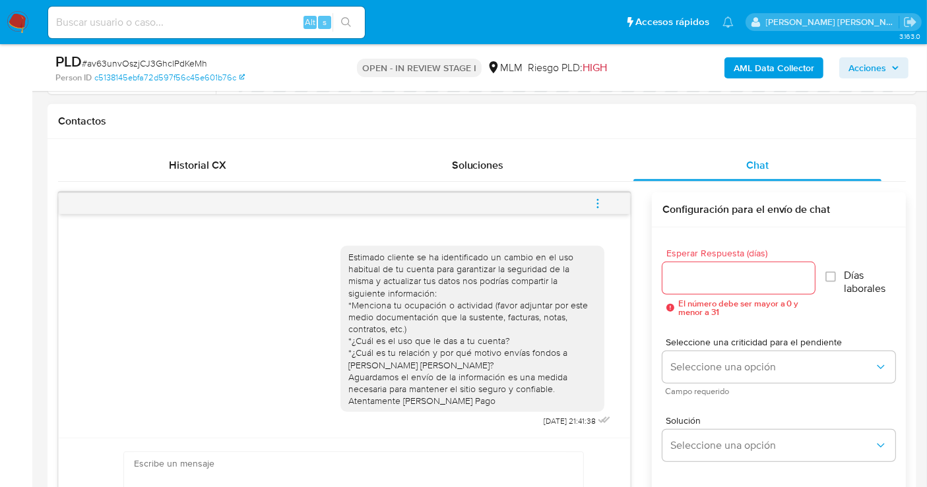
click at [597, 198] on icon "menu-action" at bounding box center [598, 204] width 12 height 12
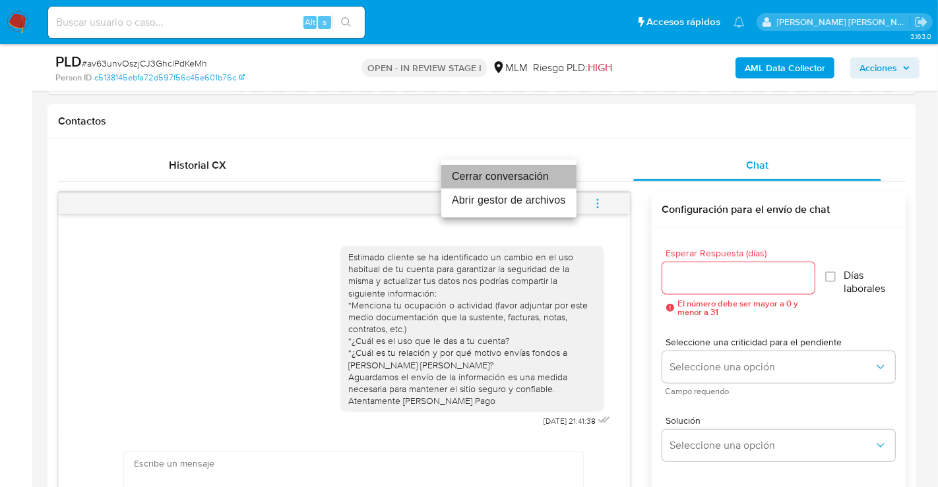
click at [484, 178] on li "Cerrar conversación" at bounding box center [508, 177] width 135 height 24
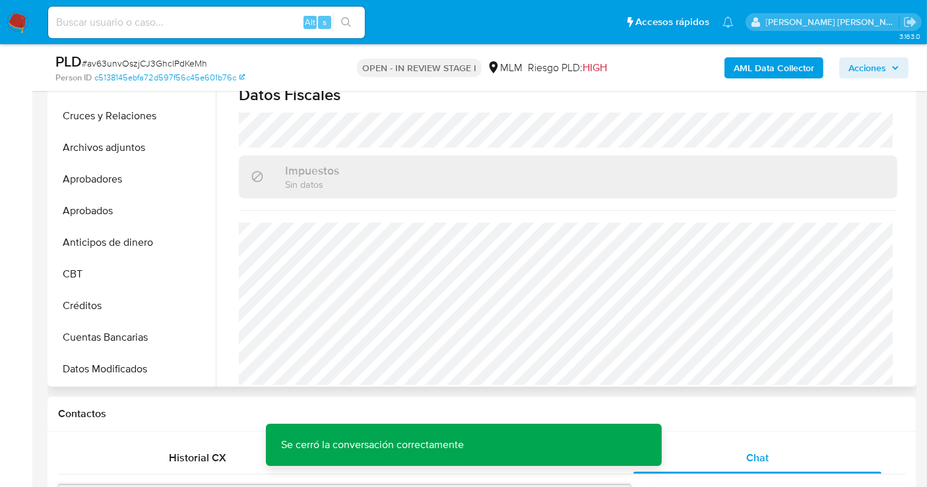
scroll to position [212, 0]
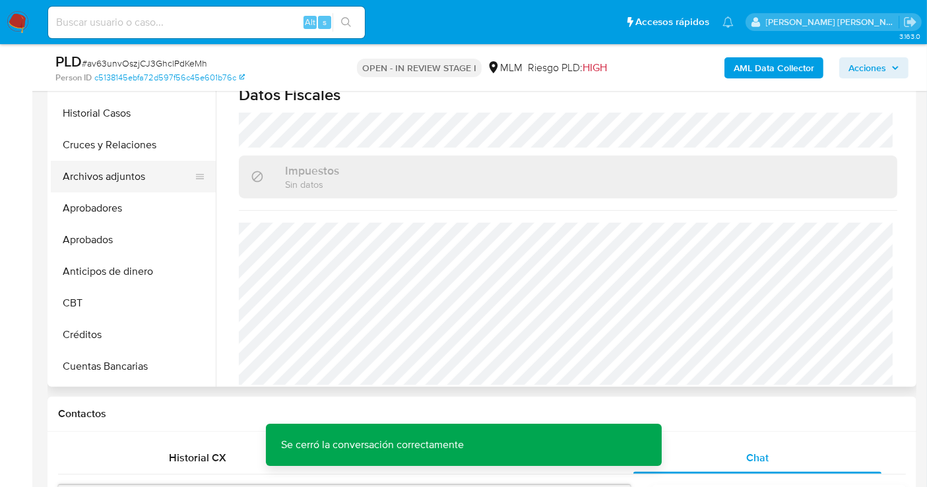
click at [118, 175] on button "Archivos adjuntos" at bounding box center [128, 177] width 154 height 32
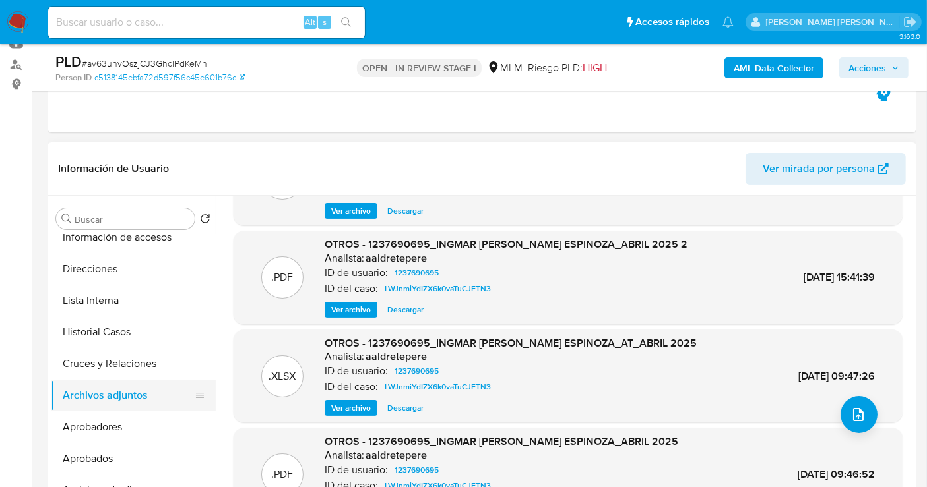
scroll to position [66, 0]
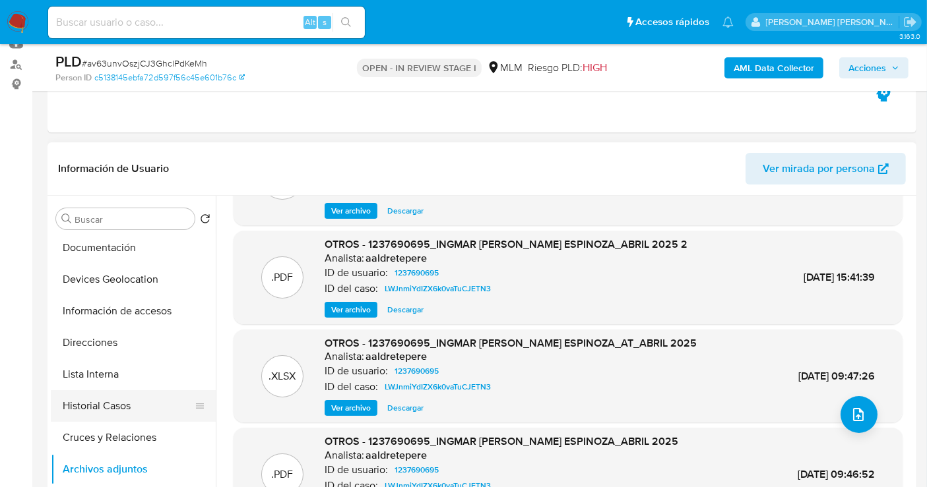
click at [114, 396] on button "Historial Casos" at bounding box center [128, 406] width 154 height 32
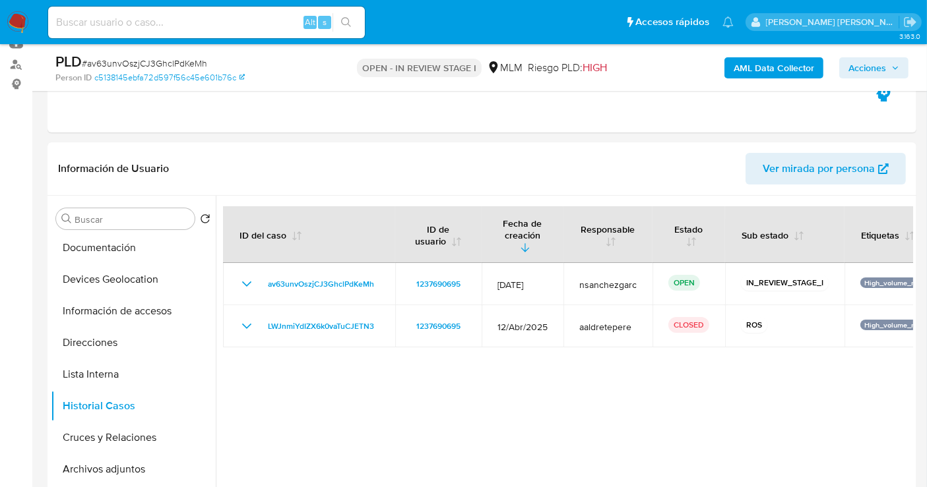
click at [878, 75] on span "Acciones" at bounding box center [867, 67] width 38 height 21
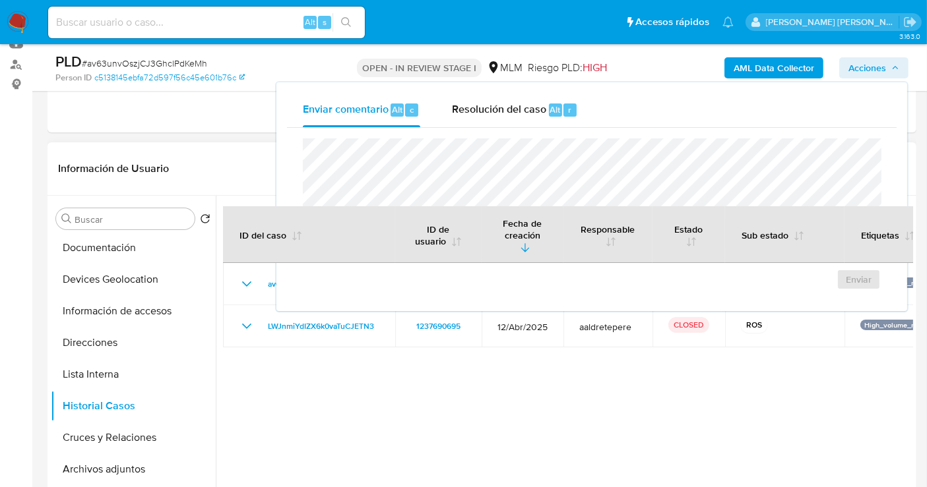
click at [384, 377] on div at bounding box center [564, 365] width 697 height 338
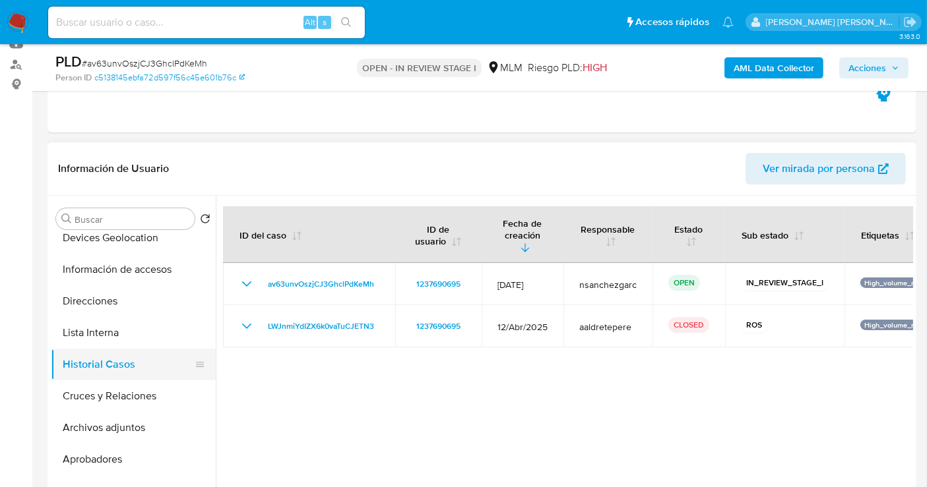
scroll to position [139, 0]
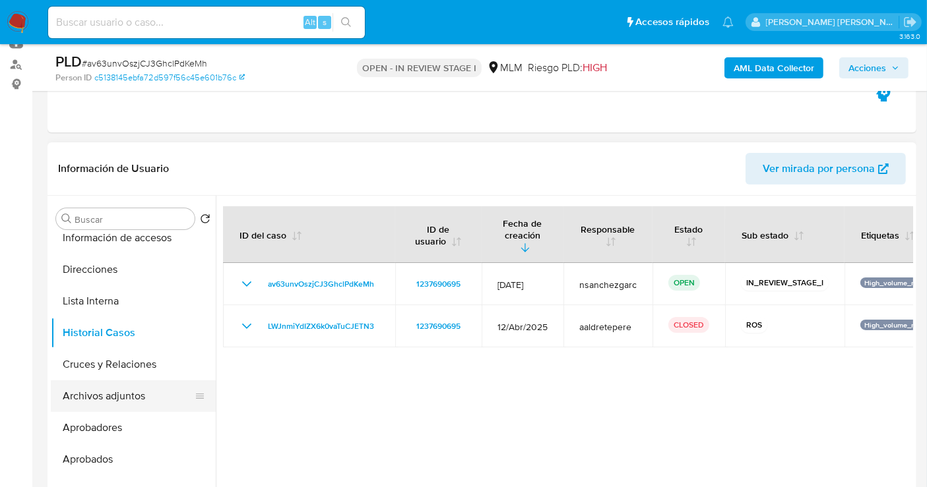
click at [129, 389] on button "Archivos adjuntos" at bounding box center [128, 397] width 154 height 32
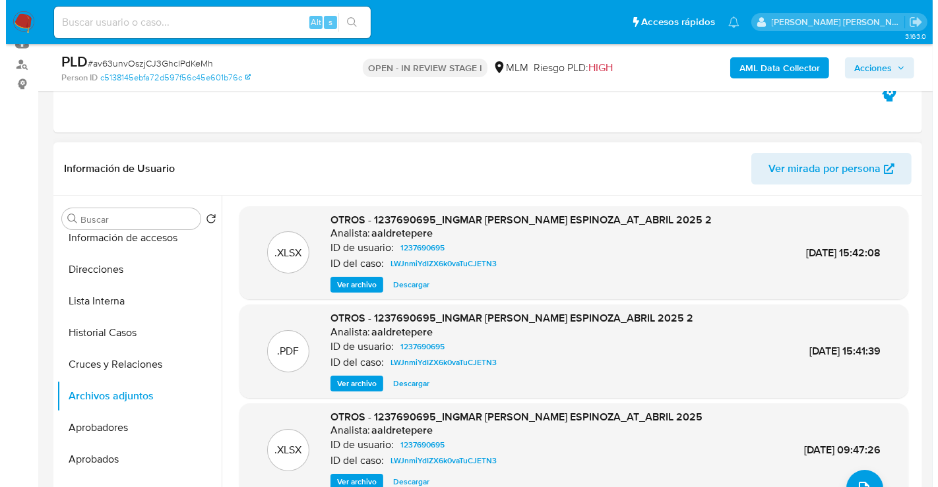
scroll to position [73, 0]
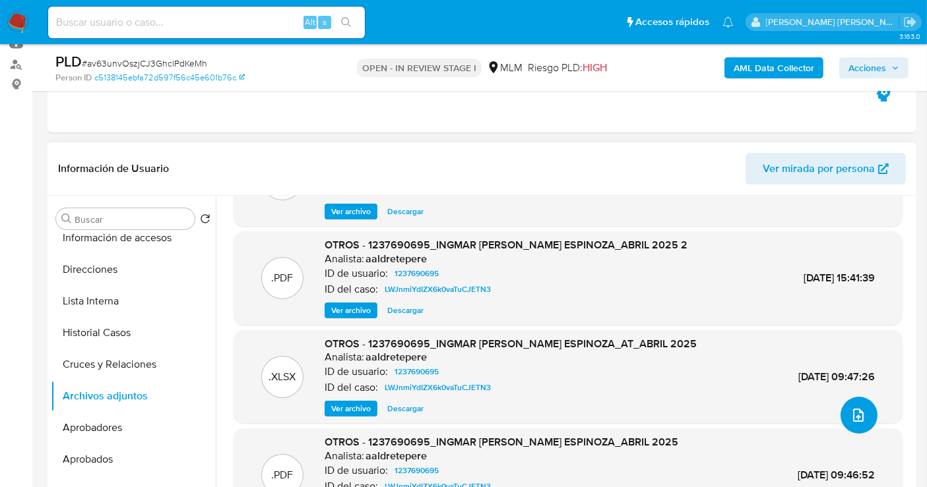
click at [844, 403] on button "upload-file" at bounding box center [858, 415] width 37 height 37
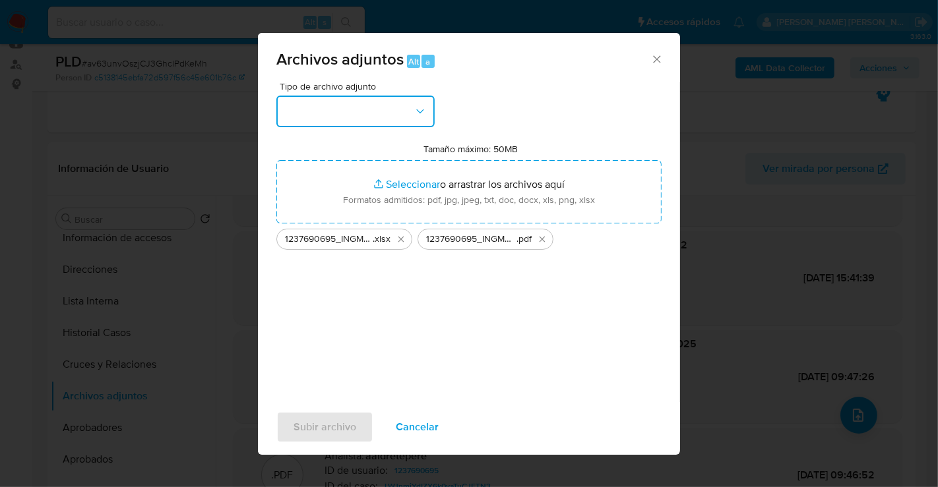
click at [348, 116] on button "button" at bounding box center [355, 112] width 158 height 32
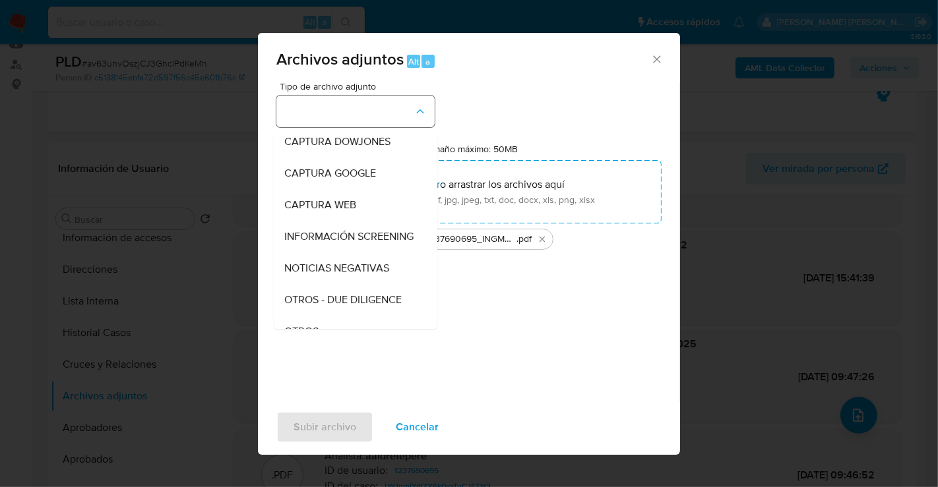
scroll to position [68, 0]
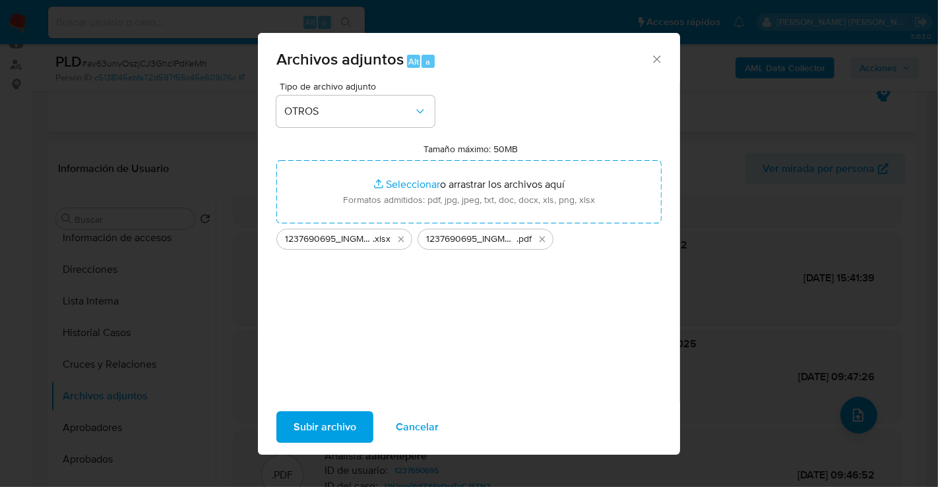
click at [353, 418] on span "Subir archivo" at bounding box center [324, 427] width 63 height 29
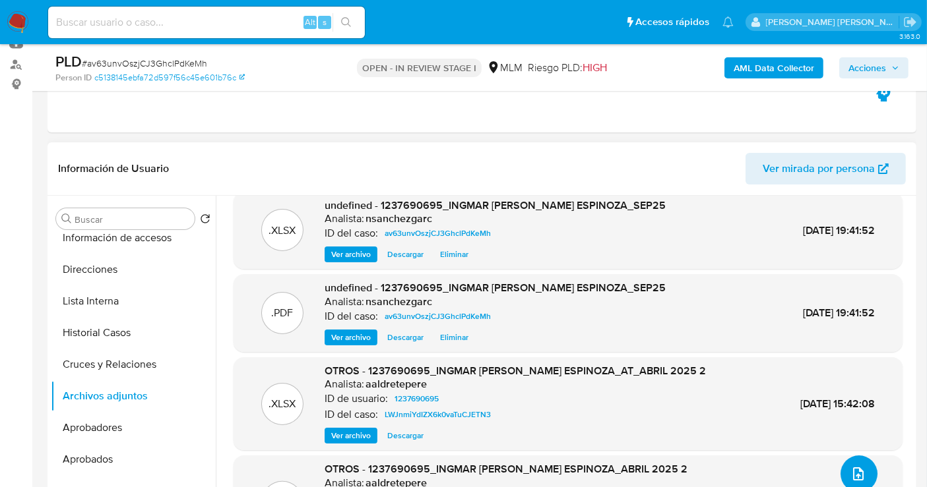
scroll to position [0, 0]
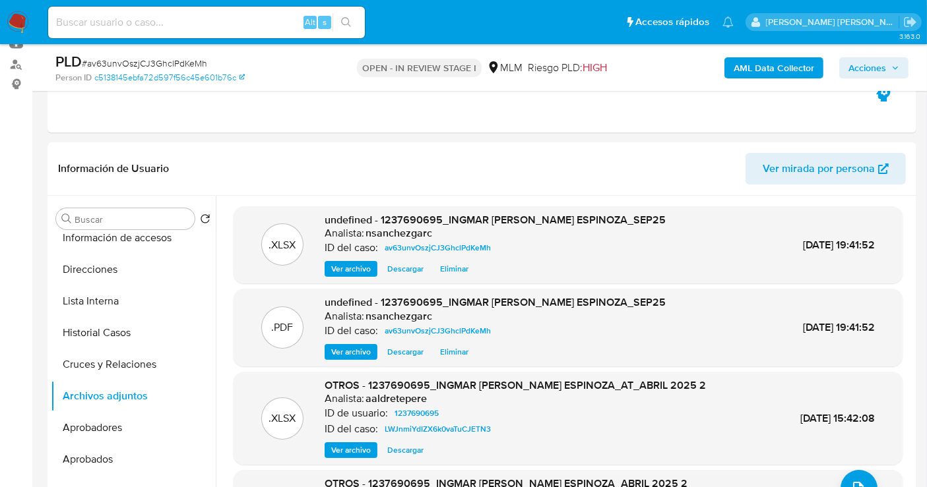
click at [858, 73] on span "Acciones" at bounding box center [867, 67] width 38 height 21
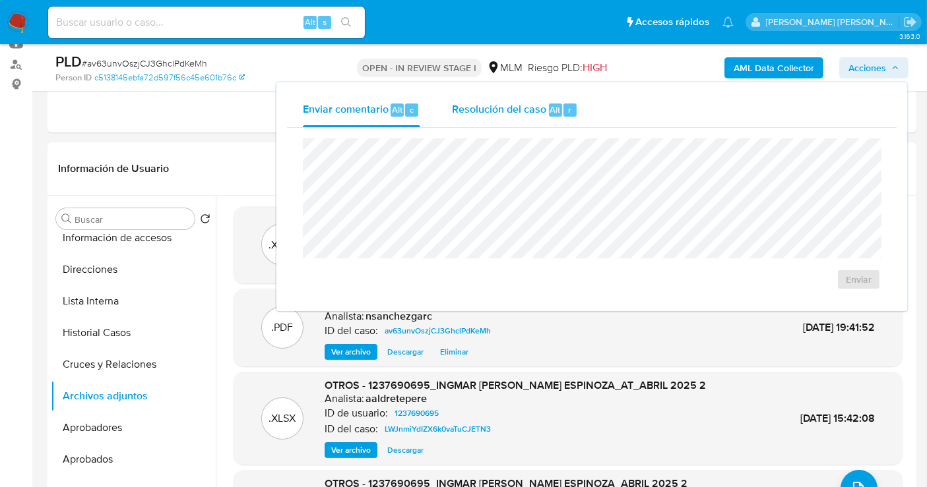
click at [458, 114] on span "Resolución del caso" at bounding box center [499, 109] width 94 height 15
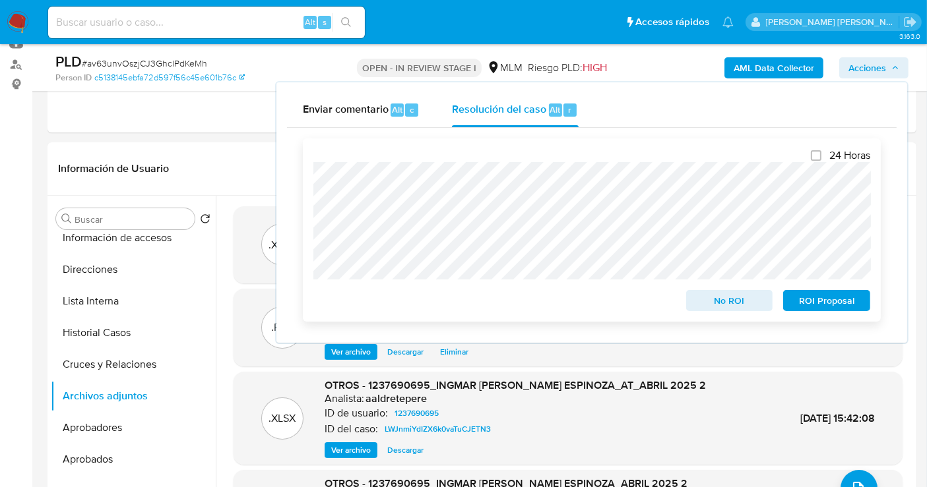
click at [823, 302] on span "ROI Proposal" at bounding box center [826, 301] width 69 height 18
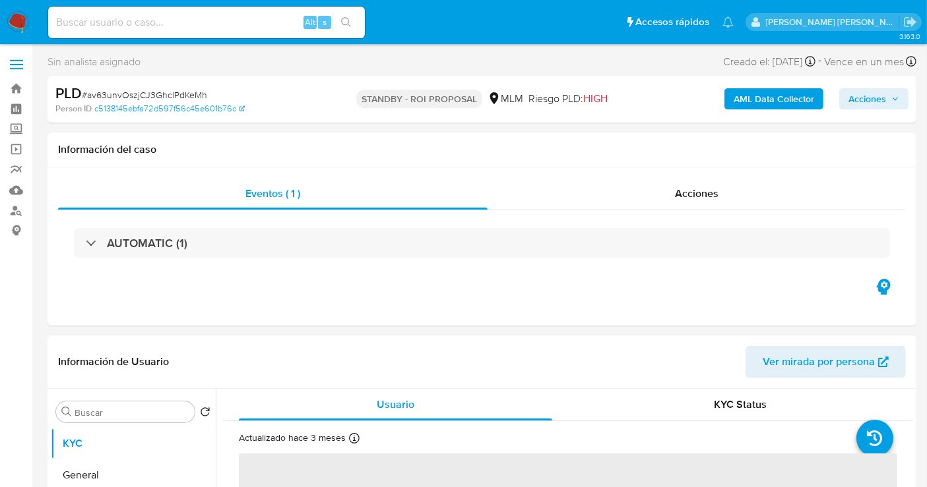
select select "10"
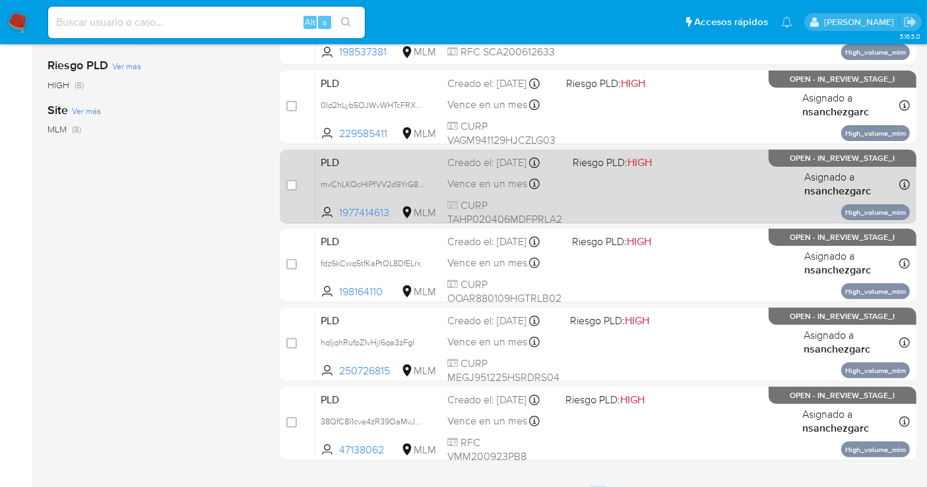
scroll to position [439, 0]
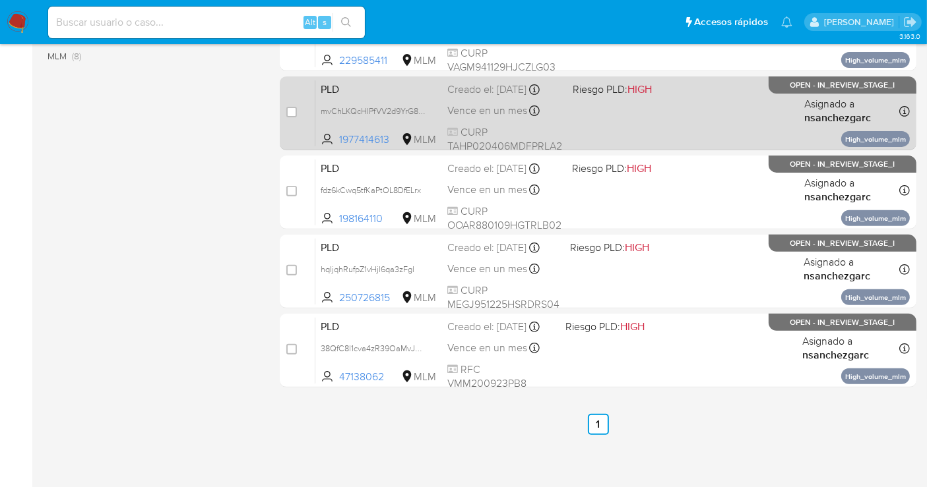
click at [472, 334] on div "Creado el: 12/09/2025 Creado el: 12/09/2025 02:05:53" at bounding box center [500, 327] width 107 height 15
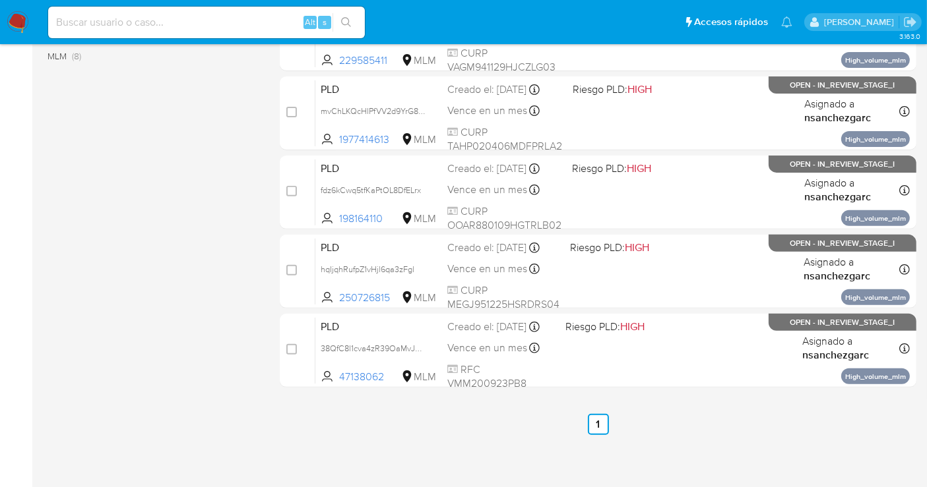
click at [14, 25] on img at bounding box center [18, 22] width 22 height 22
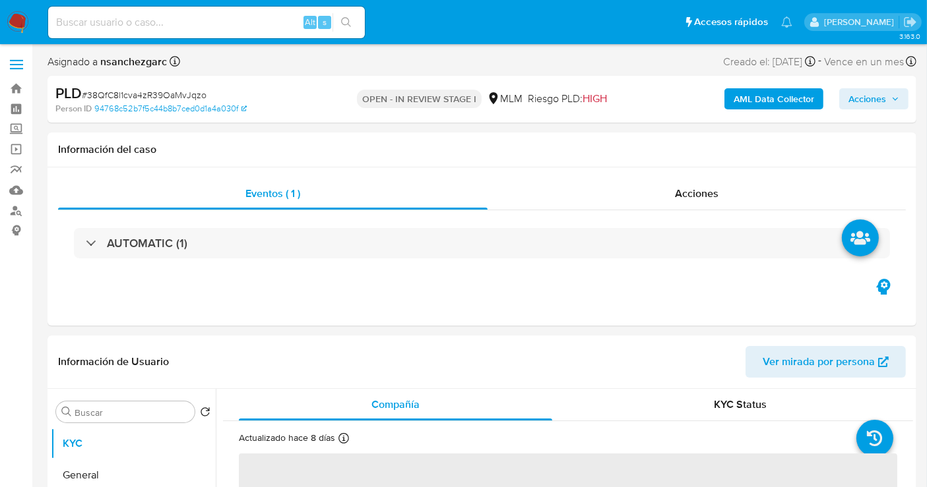
select select "10"
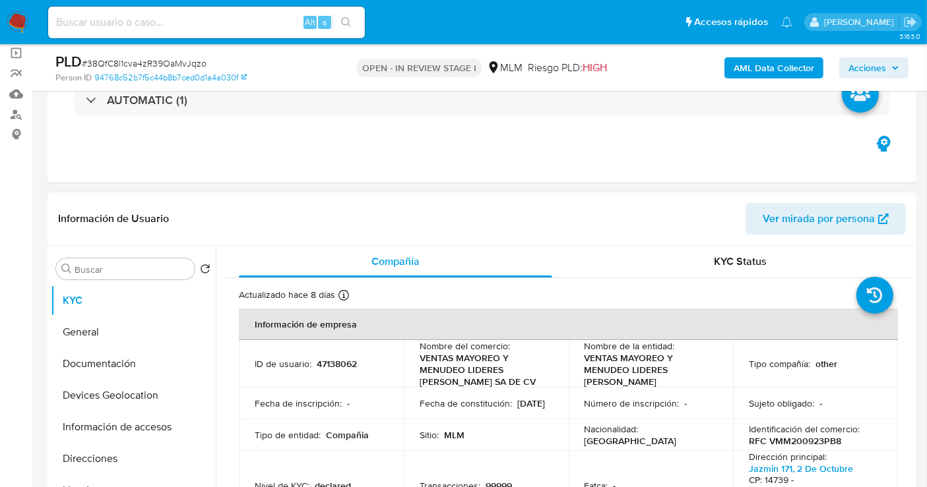
scroll to position [146, 0]
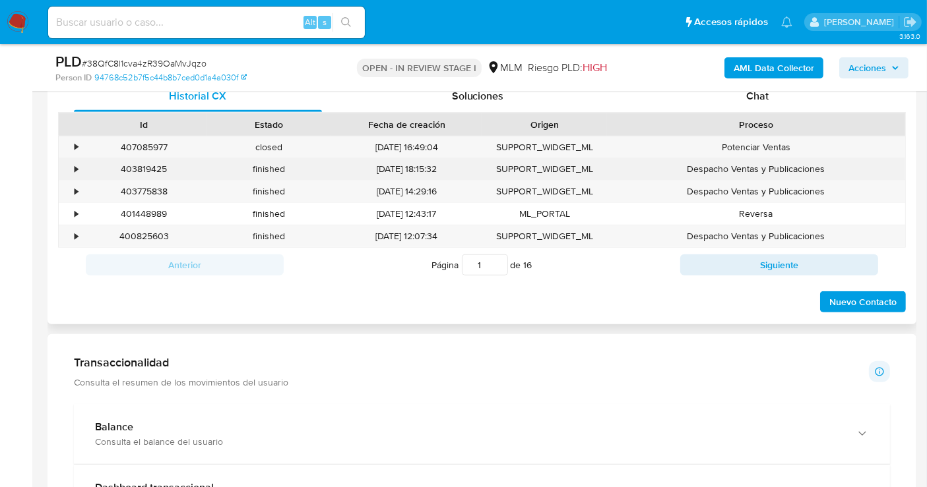
scroll to position [586, 0]
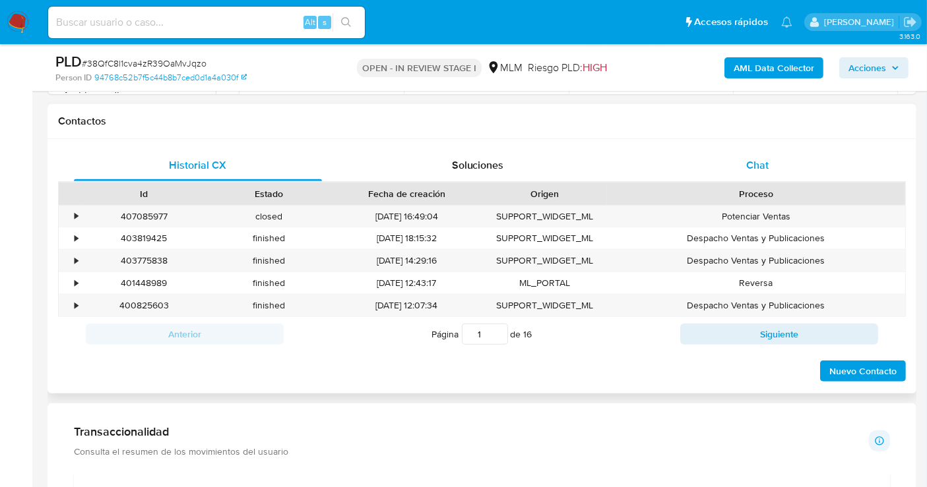
click at [766, 163] on span "Chat" at bounding box center [757, 165] width 22 height 15
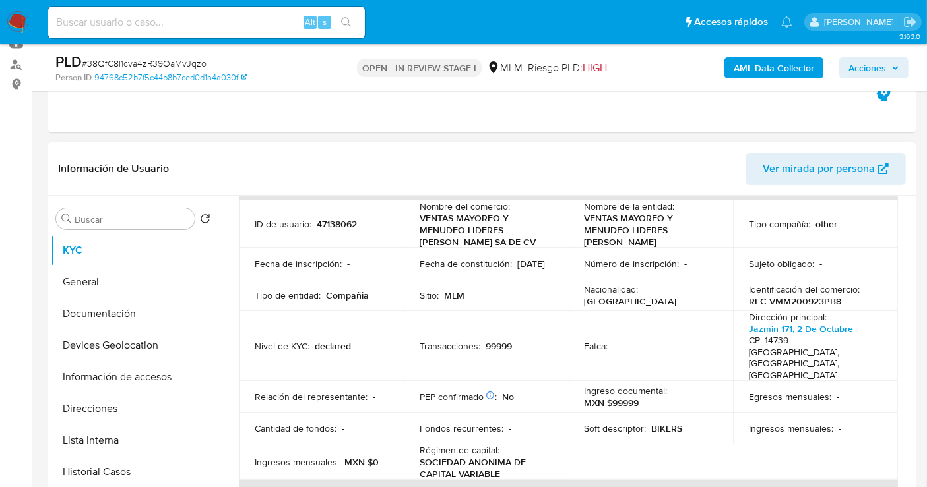
scroll to position [73, 0]
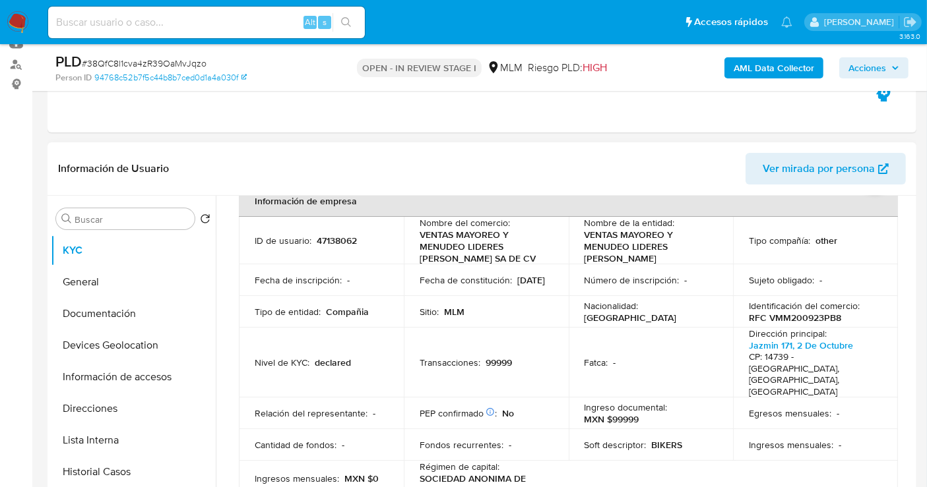
drag, startPoint x: 900, startPoint y: 345, endPoint x: 851, endPoint y: 345, distance: 48.8
drag, startPoint x: 489, startPoint y: 259, endPoint x: 416, endPoint y: 243, distance: 74.8
click at [416, 243] on td "Nombre del comercio : VENTAS MAYOREO Y MENUDEO LIDERES [PERSON_NAME] SA DE CV" at bounding box center [486, 240] width 165 height 47
copy p "VENTAS MAYOREO Y MENUDEO LIDERES [PERSON_NAME] SA DE CV"
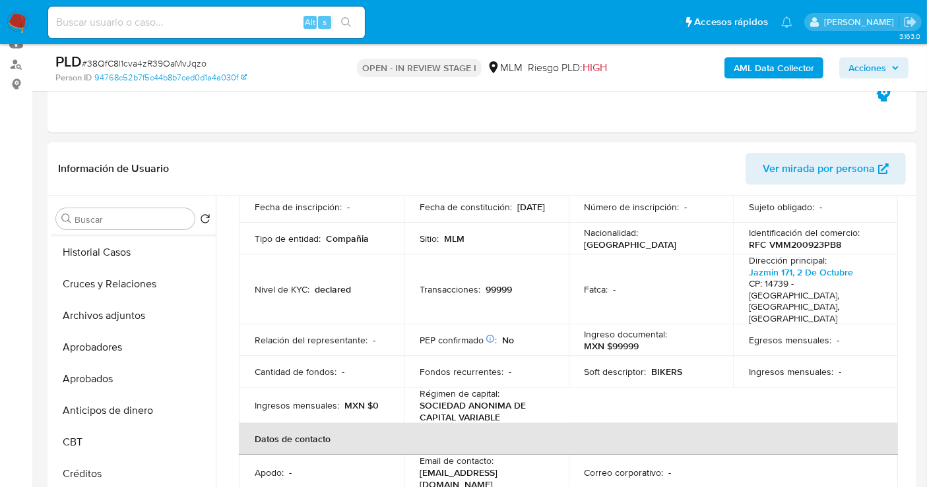
scroll to position [146, 0]
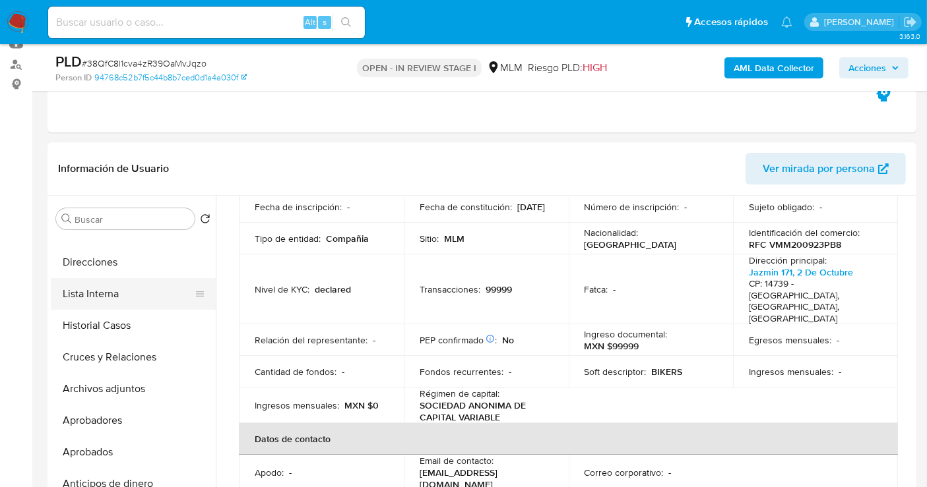
click at [98, 284] on button "Lista Interna" at bounding box center [128, 294] width 154 height 32
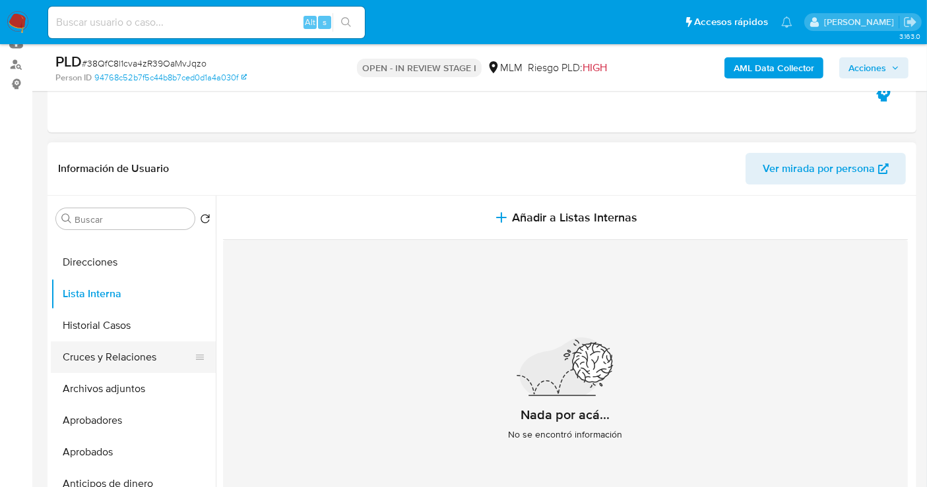
scroll to position [220, 0]
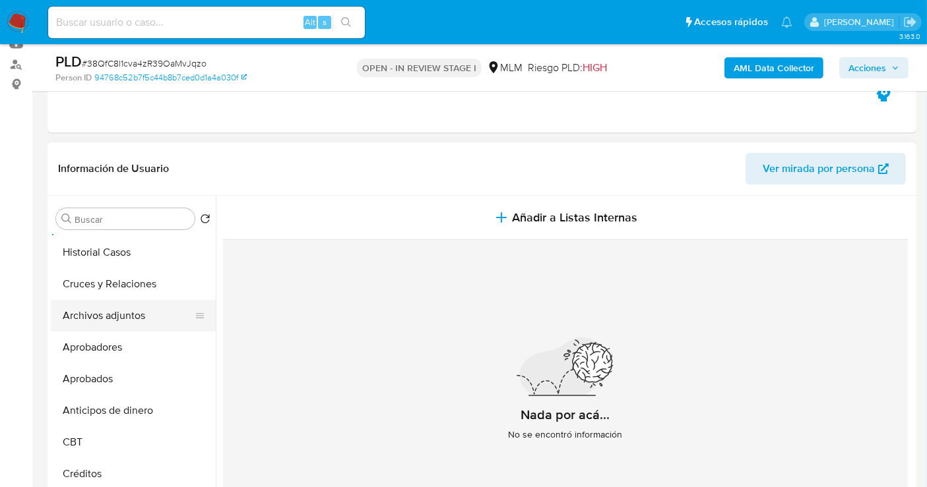
click at [107, 305] on button "Archivos adjuntos" at bounding box center [128, 316] width 154 height 32
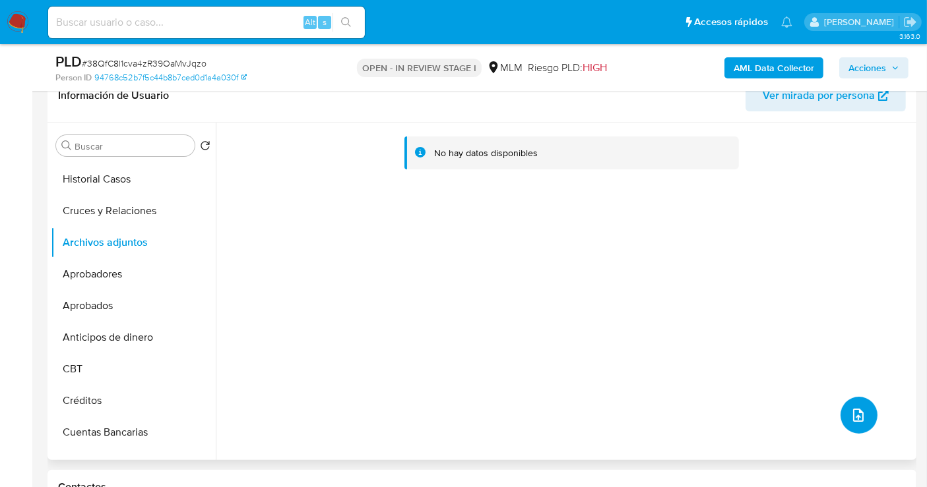
click at [855, 411] on icon "upload-file" at bounding box center [858, 416] width 16 height 16
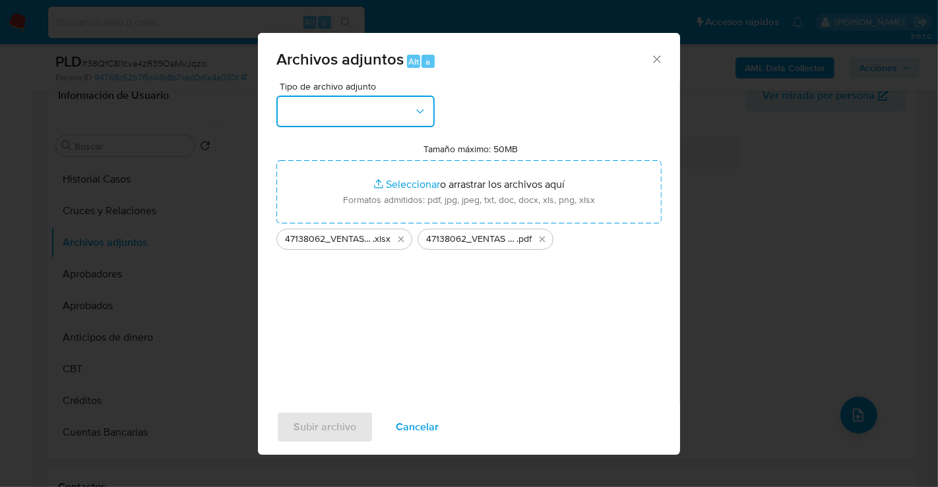
click at [325, 115] on button "button" at bounding box center [355, 112] width 158 height 32
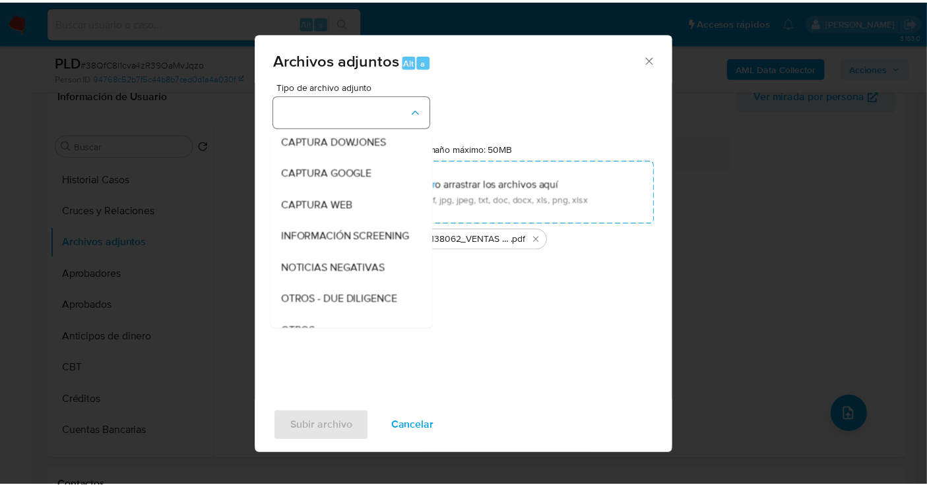
scroll to position [68, 0]
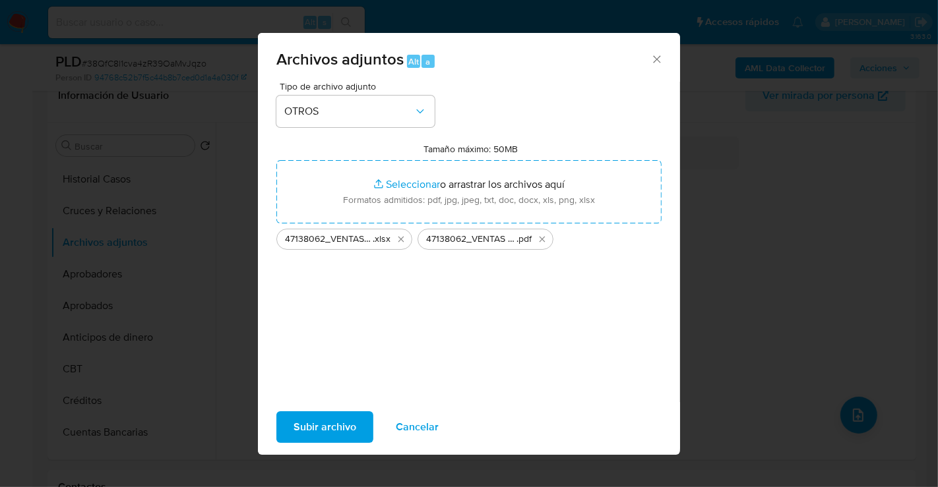
click at [329, 426] on span "Subir archivo" at bounding box center [324, 427] width 63 height 29
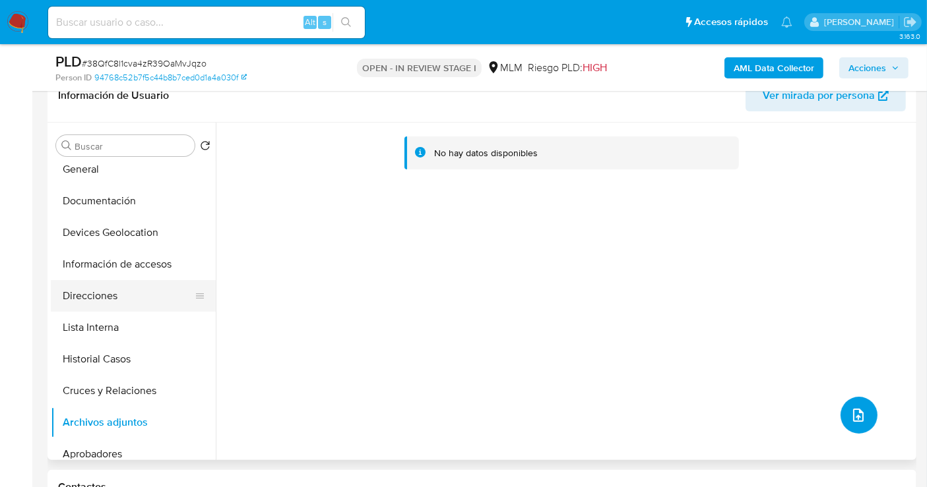
scroll to position [0, 0]
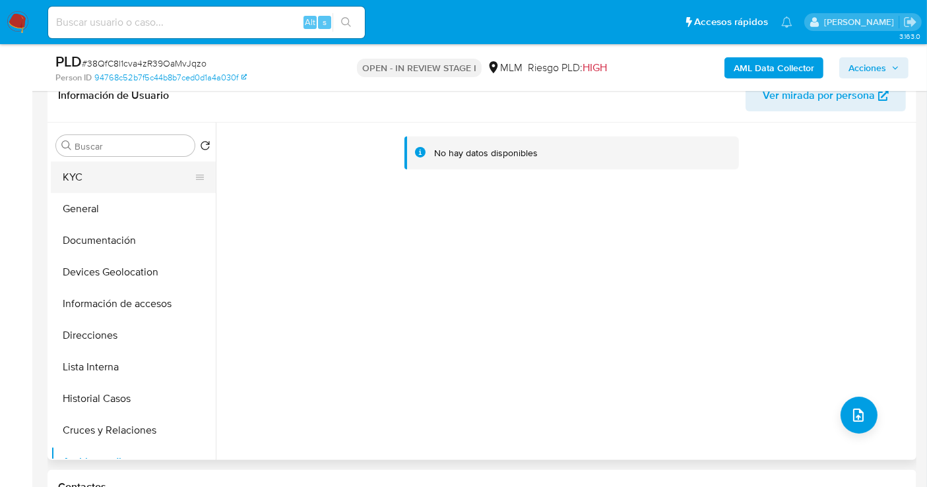
click at [69, 182] on button "KYC" at bounding box center [128, 178] width 154 height 32
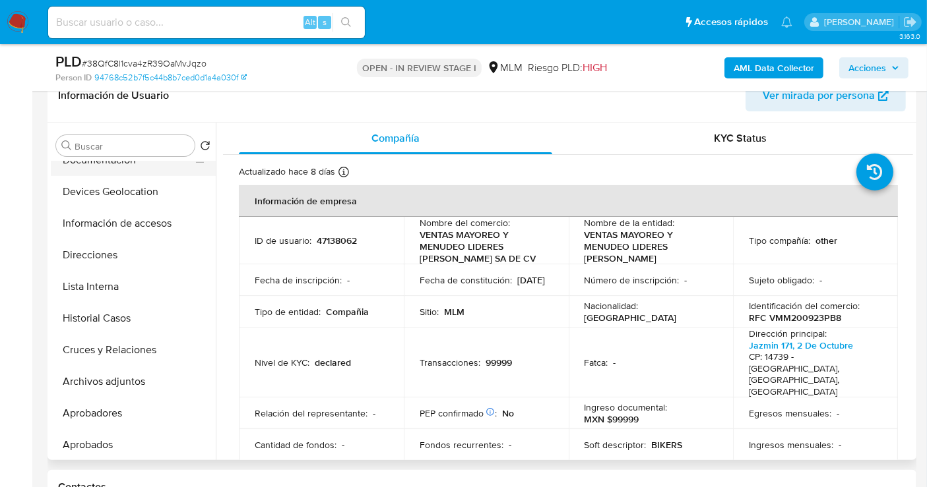
scroll to position [146, 0]
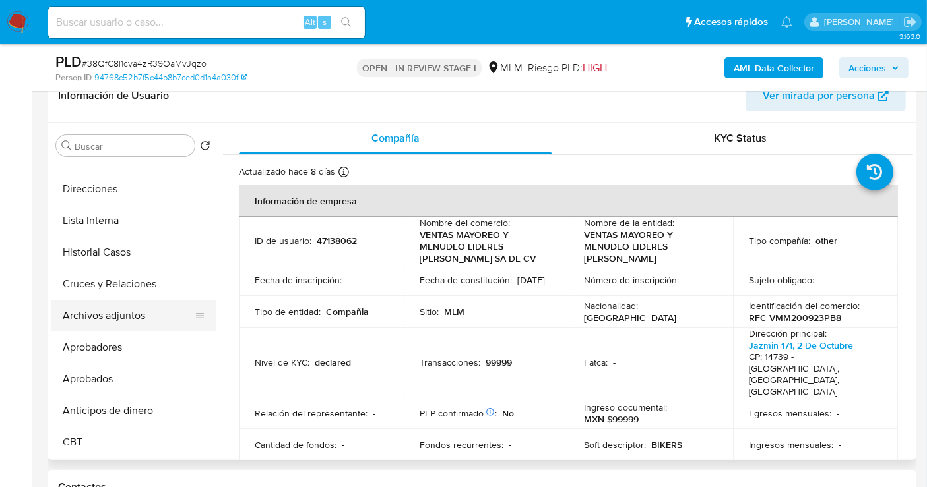
click at [111, 324] on button "Archivos adjuntos" at bounding box center [128, 316] width 154 height 32
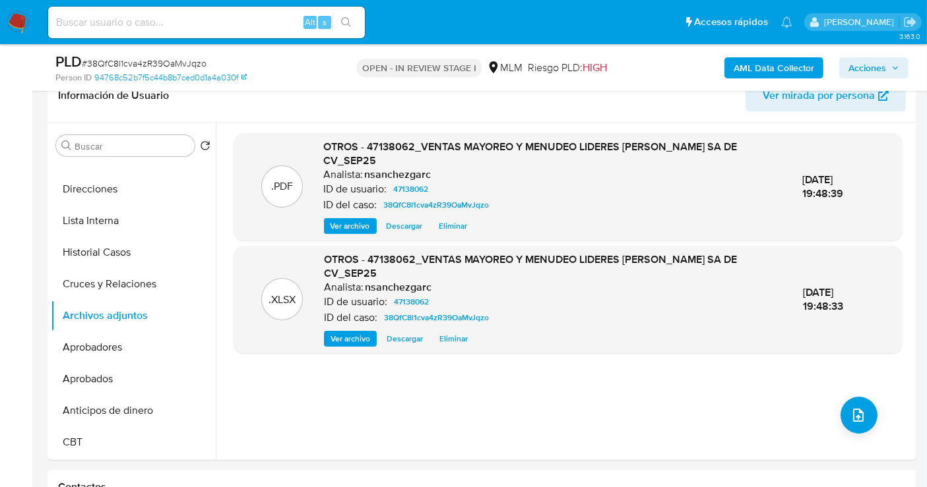
click at [868, 65] on span "Acciones" at bounding box center [867, 67] width 38 height 21
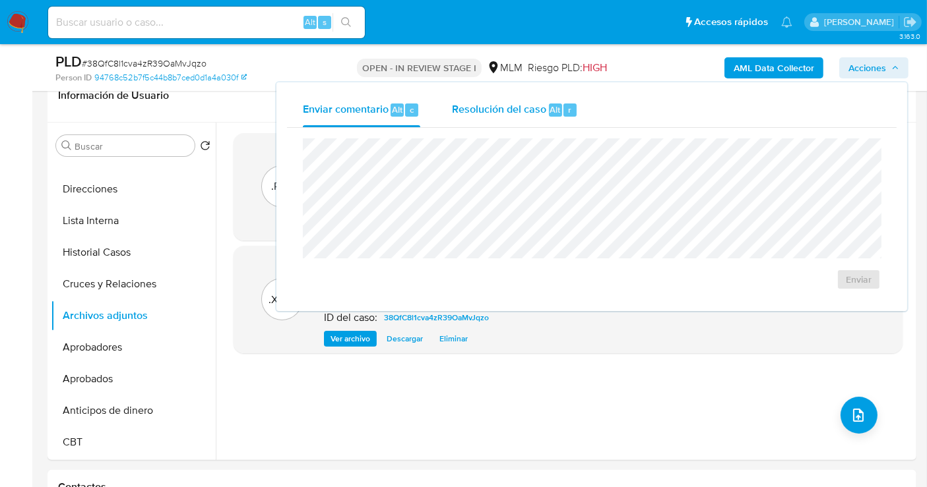
click at [479, 111] on span "Resolución del caso" at bounding box center [499, 109] width 94 height 15
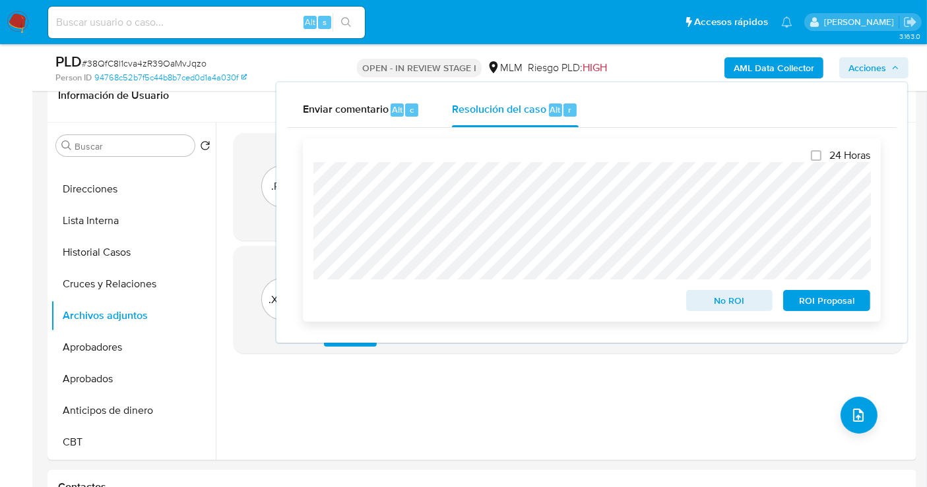
click at [808, 297] on span "ROI Proposal" at bounding box center [826, 301] width 69 height 18
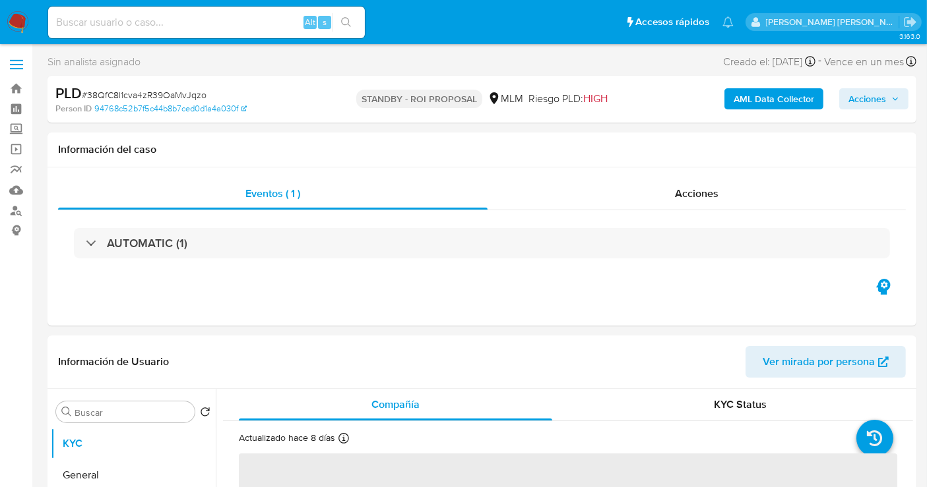
select select "10"
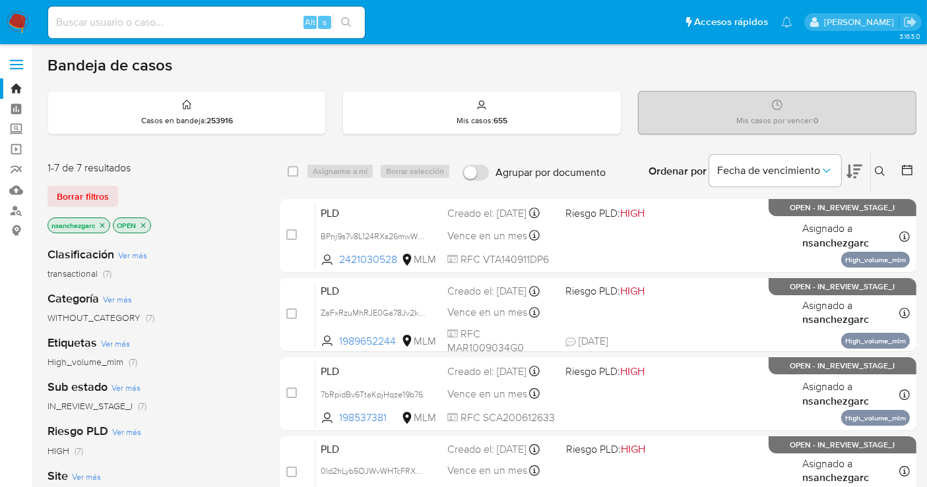
click at [880, 172] on icon at bounding box center [880, 171] width 10 height 10
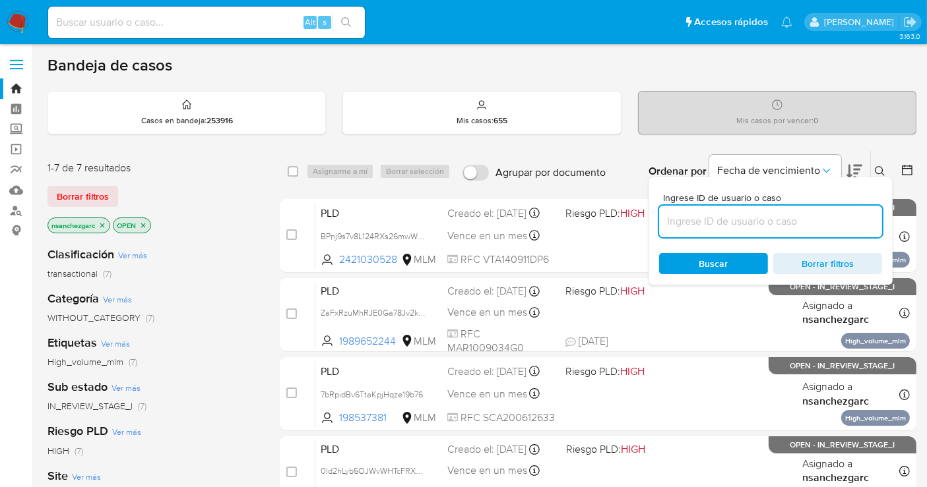
click at [706, 219] on input at bounding box center [770, 221] width 223 height 17
type input "807694411"
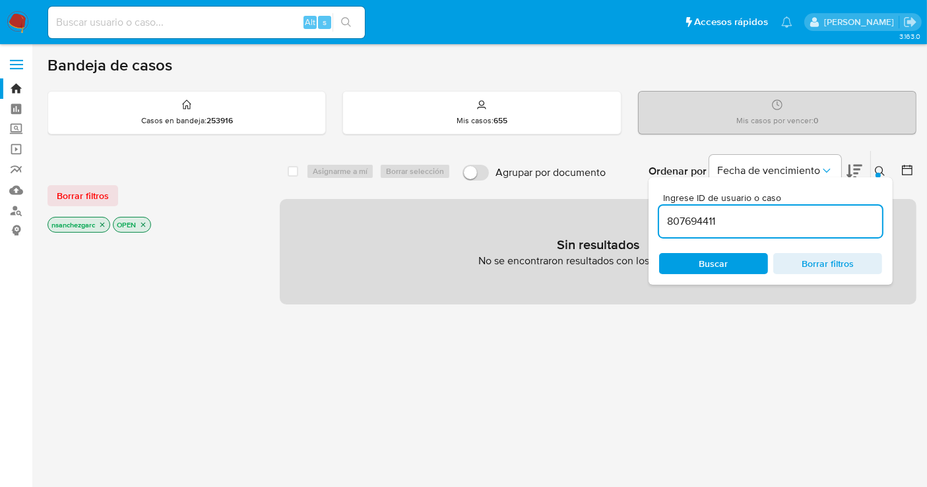
click at [106, 222] on icon "close-filter" at bounding box center [102, 225] width 8 height 8
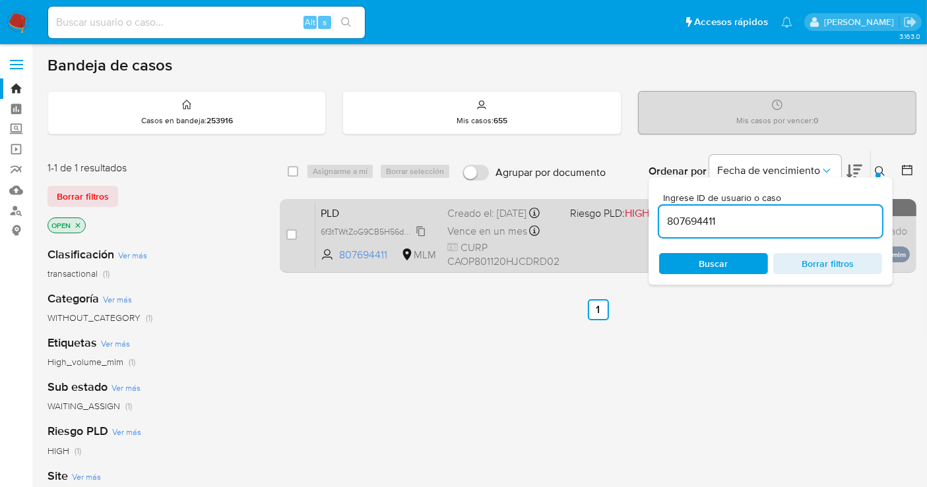
click at [421, 238] on span "6f3tTWtZoG9CB5H56dQHp10U" at bounding box center [378, 231] width 114 height 15
click at [287, 232] on input "checkbox" at bounding box center [291, 235] width 11 height 11
checkbox input "true"
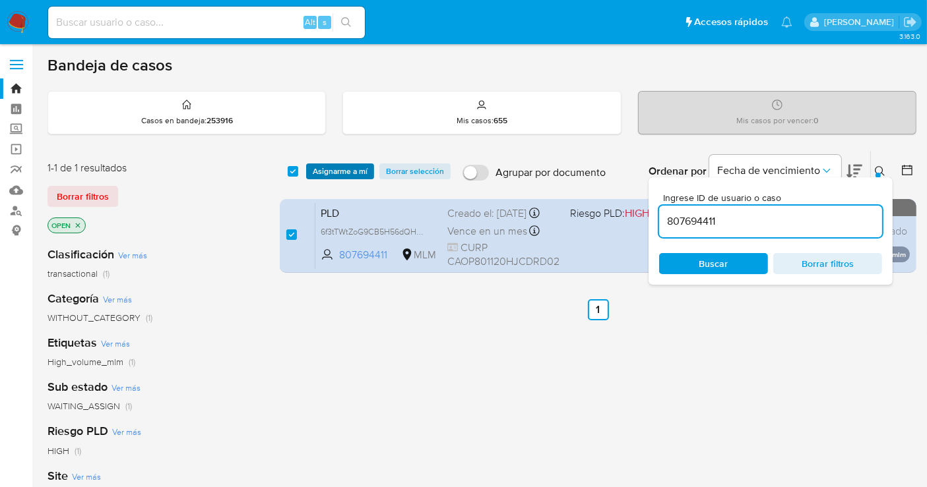
click at [329, 168] on span "Asignarme a mí" at bounding box center [340, 171] width 55 height 13
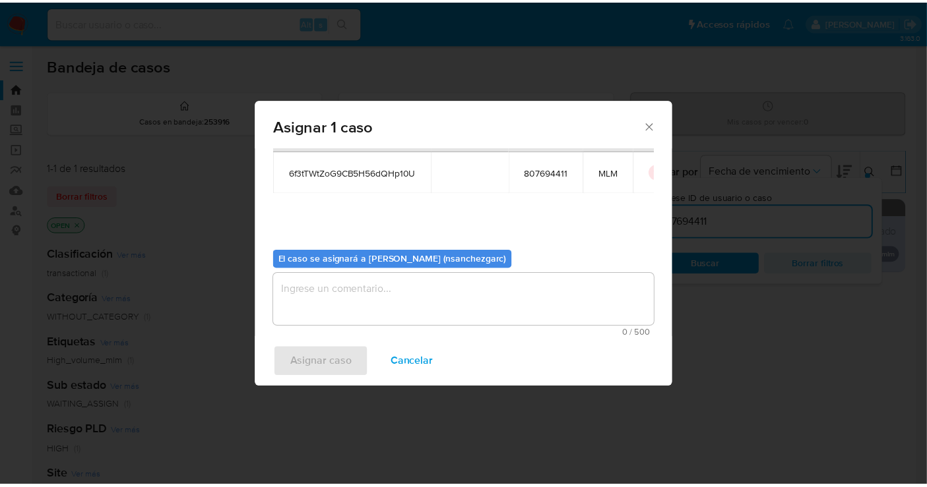
scroll to position [67, 0]
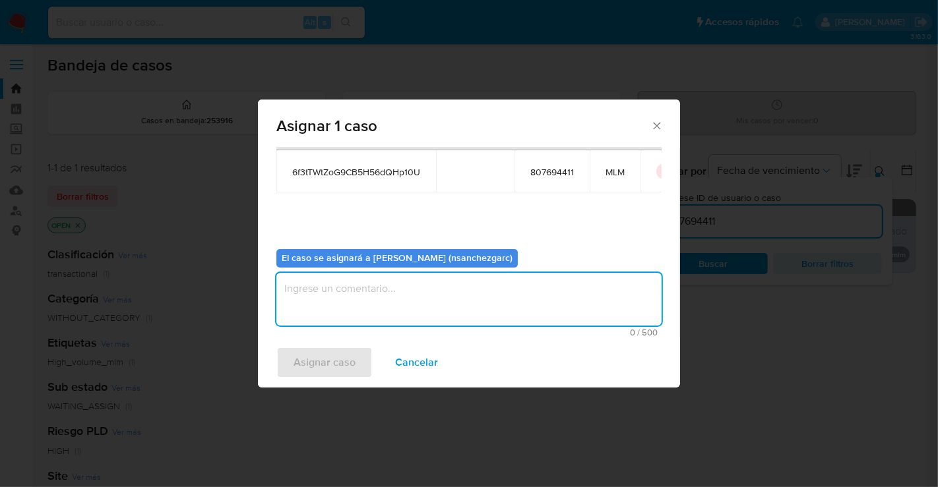
click at [324, 293] on textarea "assign-modal" at bounding box center [468, 299] width 385 height 53
type textarea "nesg"
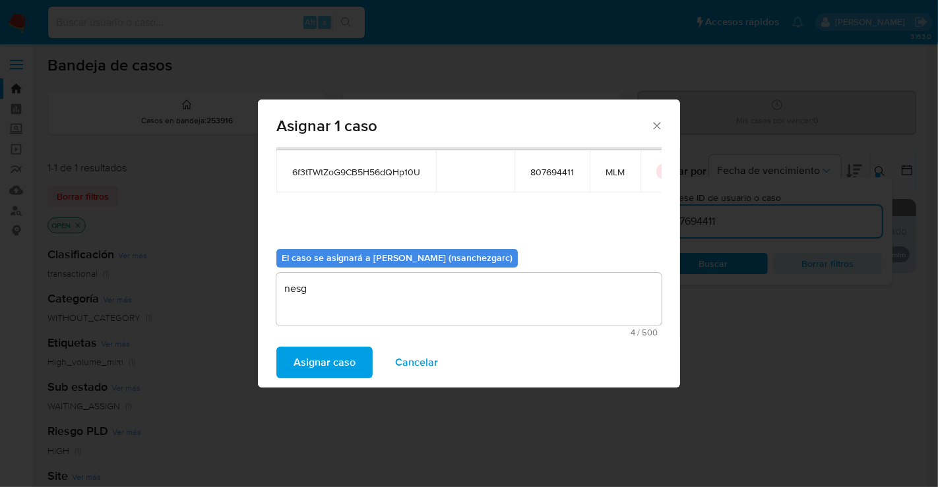
click at [317, 364] on span "Asignar caso" at bounding box center [324, 362] width 62 height 29
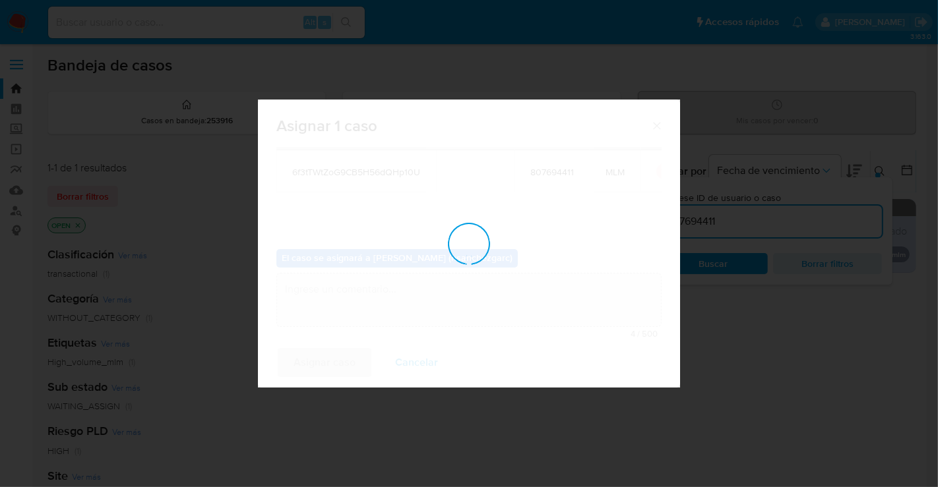
checkbox input "false"
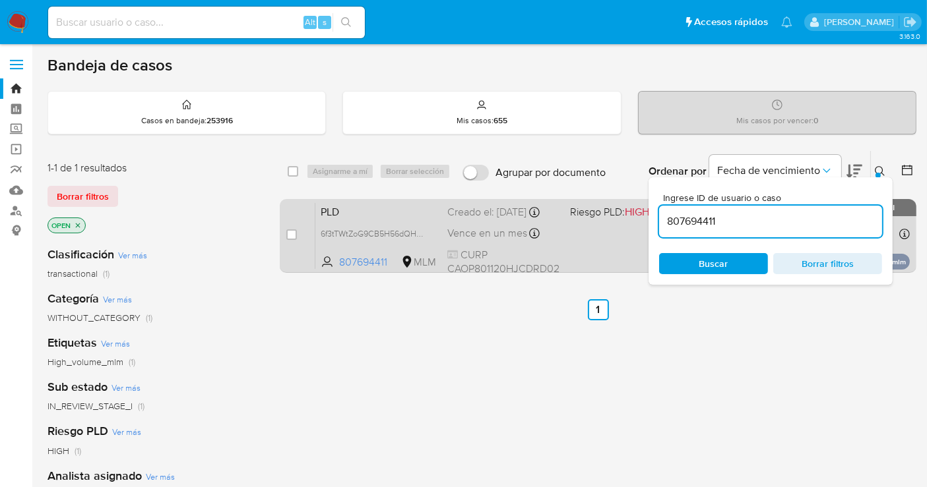
click at [476, 220] on div "Creado el: 12/09/2025 Creado el: 12/09/2025 02:15:32" at bounding box center [503, 212] width 112 height 15
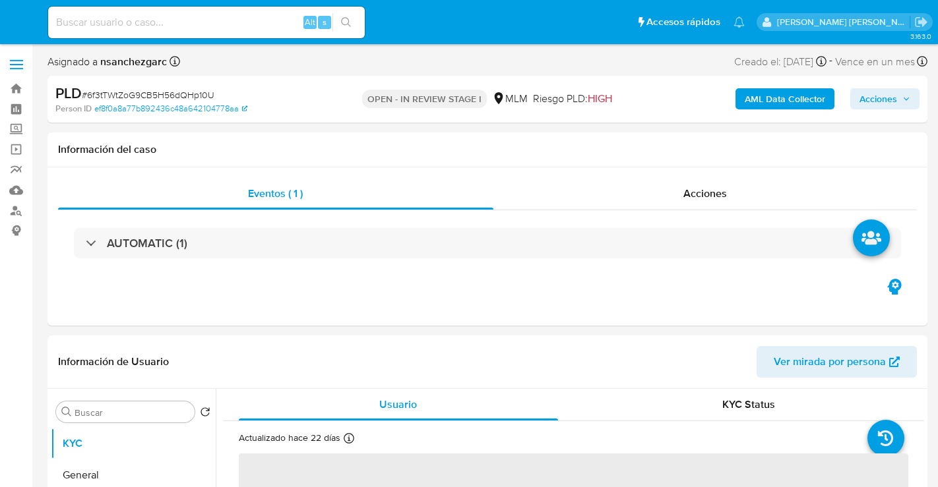
select select "10"
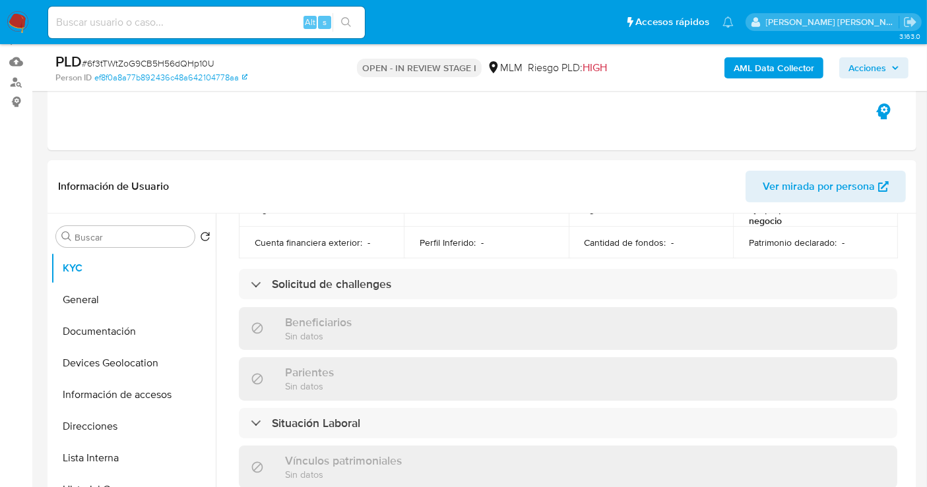
scroll to position [220, 0]
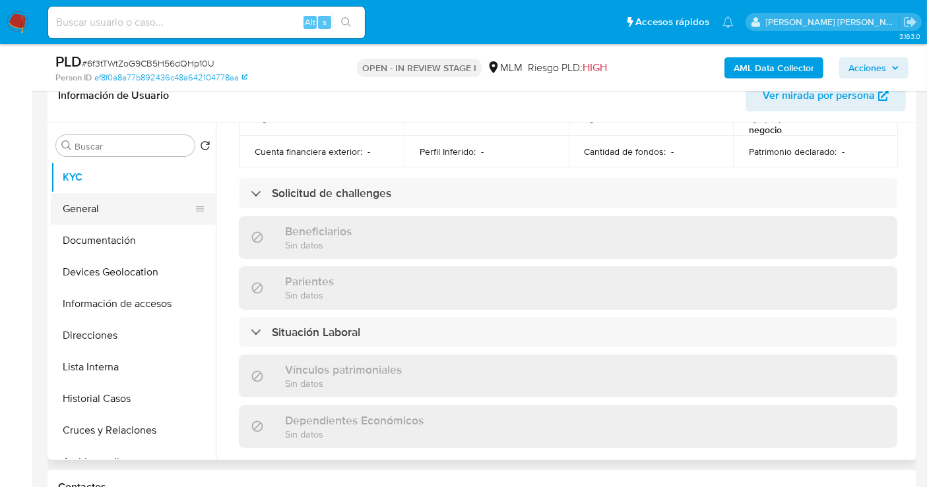
click at [88, 216] on button "General" at bounding box center [128, 209] width 154 height 32
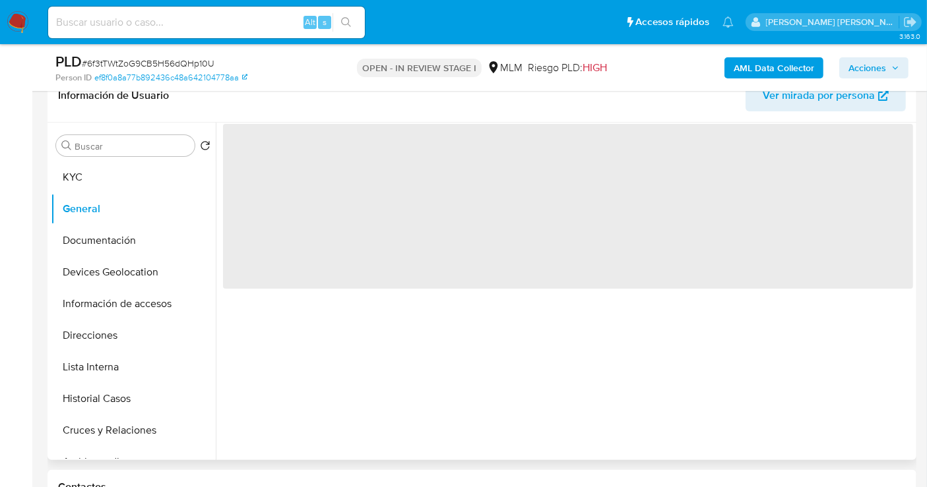
scroll to position [0, 0]
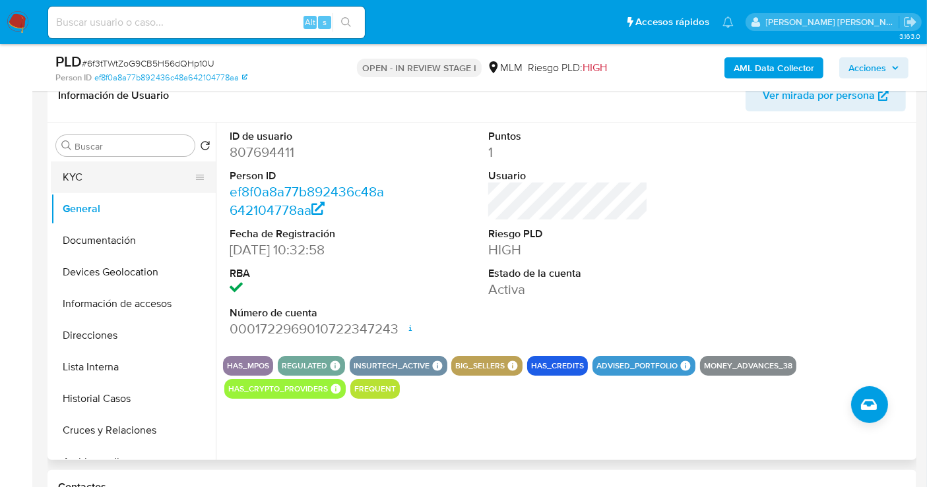
click at [78, 173] on button "KYC" at bounding box center [128, 178] width 154 height 32
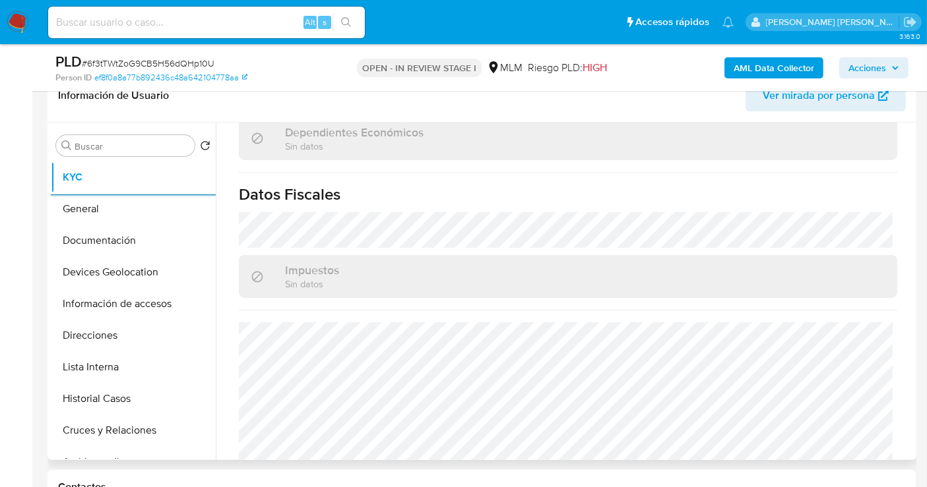
scroll to position [823, 0]
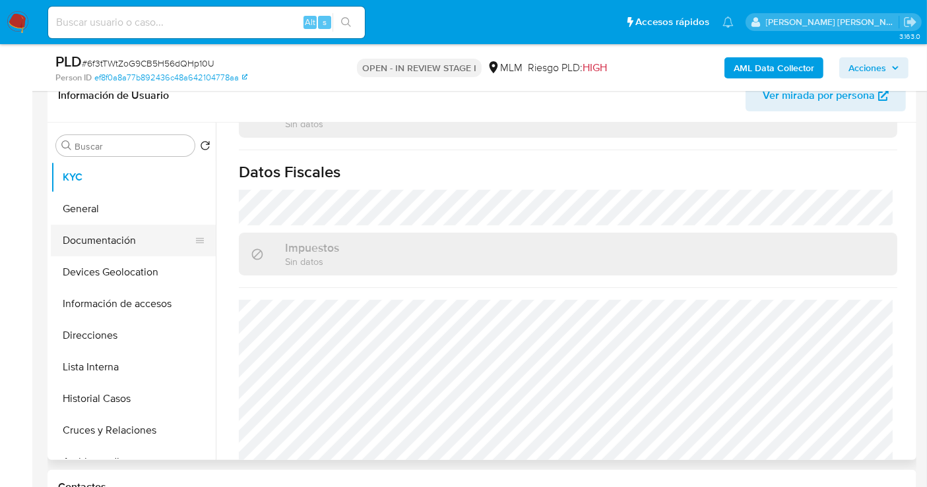
click at [96, 246] on button "Documentación" at bounding box center [128, 241] width 154 height 32
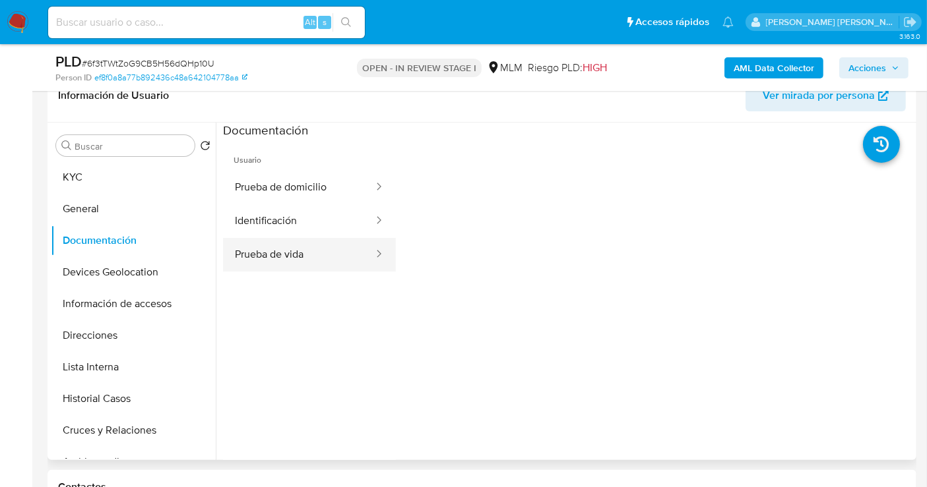
click at [292, 265] on button "Prueba de vida" at bounding box center [299, 255] width 152 height 34
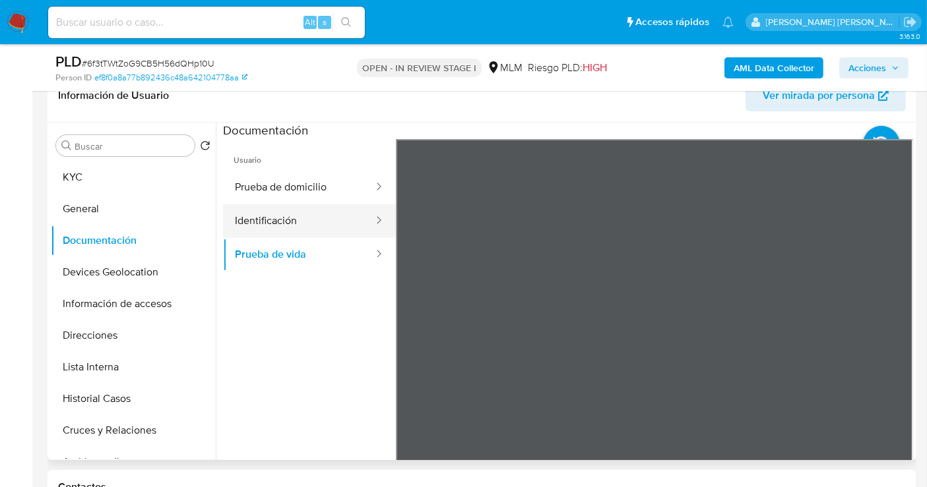
click at [259, 212] on button "Identificación" at bounding box center [299, 221] width 152 height 34
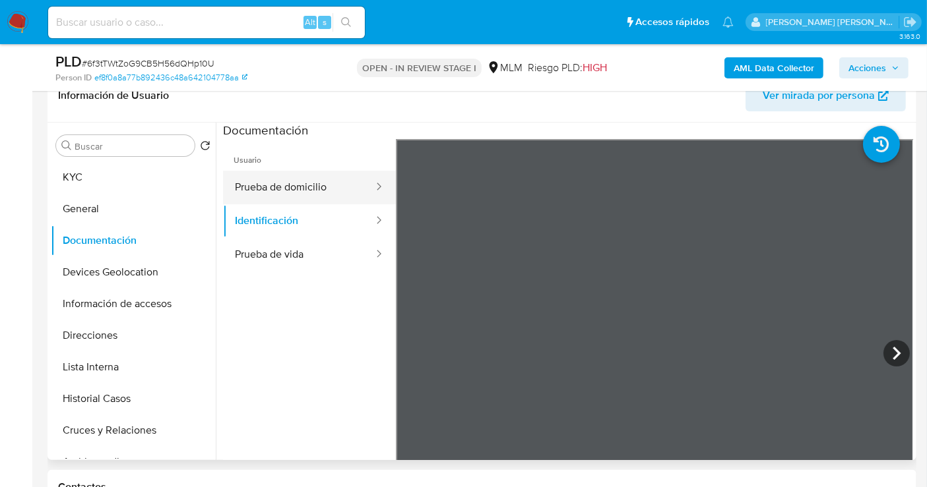
click at [286, 189] on button "Prueba de domicilio" at bounding box center [299, 188] width 152 height 34
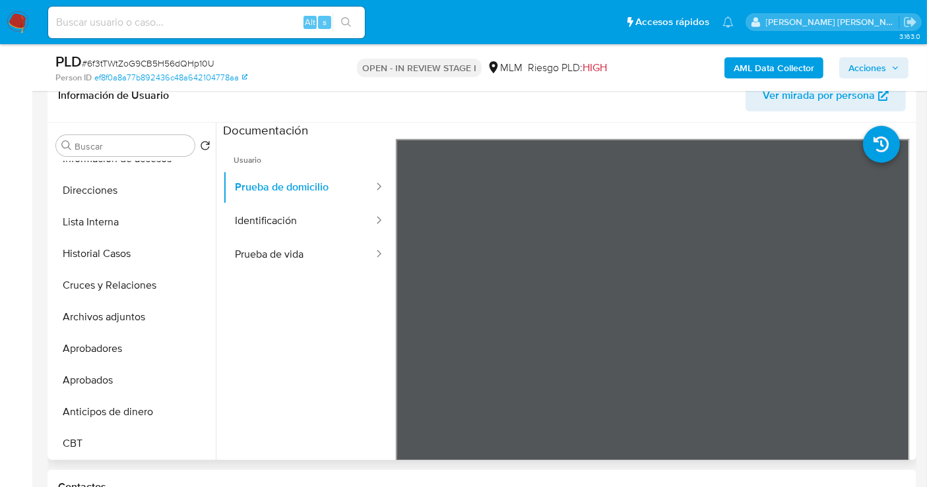
scroll to position [146, 0]
click at [96, 191] on button "Direcciones" at bounding box center [128, 189] width 154 height 32
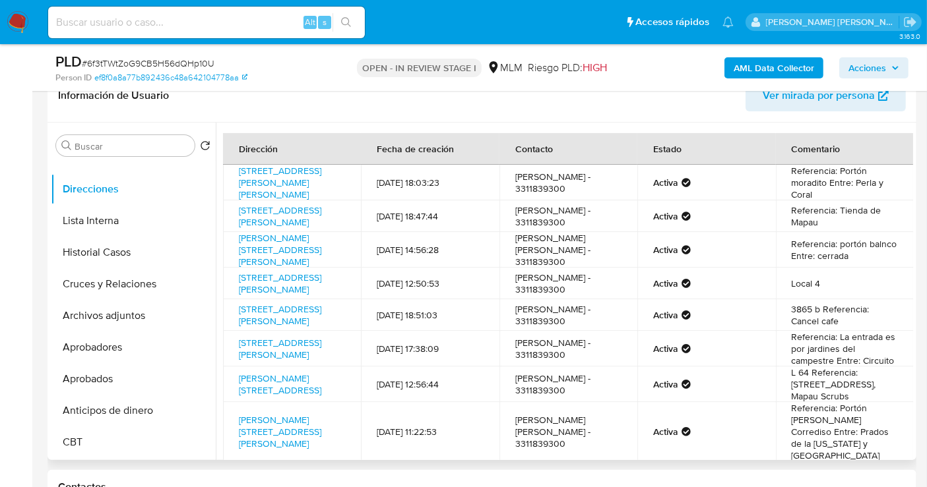
scroll to position [96, 0]
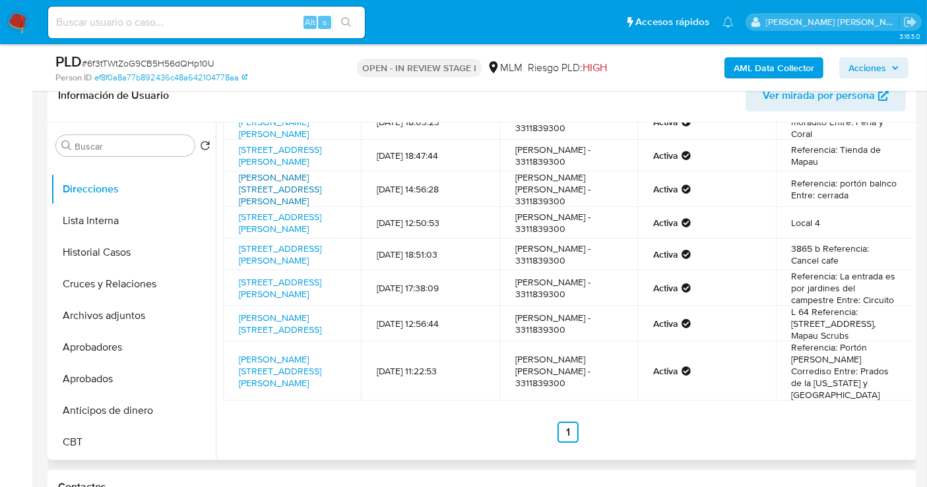
click at [301, 171] on link "Prado 113, León, Guanajuato, 37120, Mexico 113" at bounding box center [280, 189] width 82 height 37
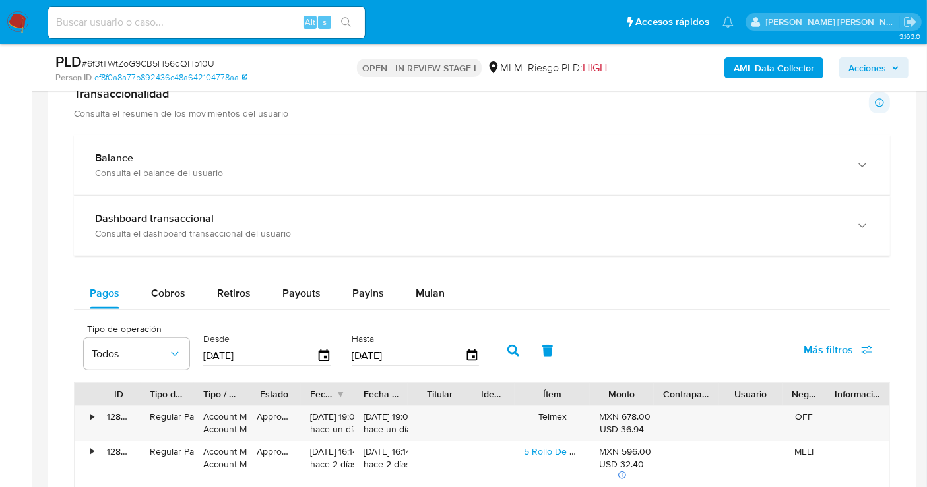
drag, startPoint x: 279, startPoint y: 184, endPoint x: 327, endPoint y: 259, distance: 88.7
click at [279, 183] on div "Balance Consulta el balance del usuario" at bounding box center [482, 165] width 816 height 60
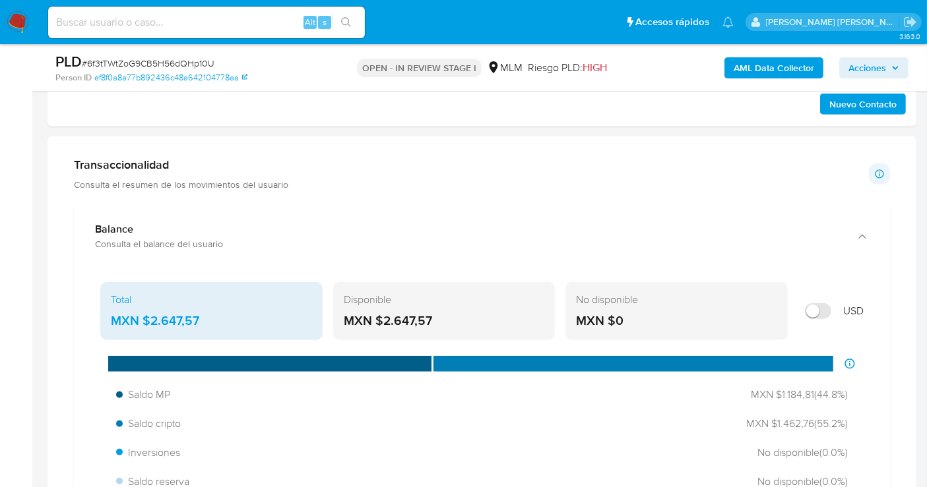
scroll to position [806, 0]
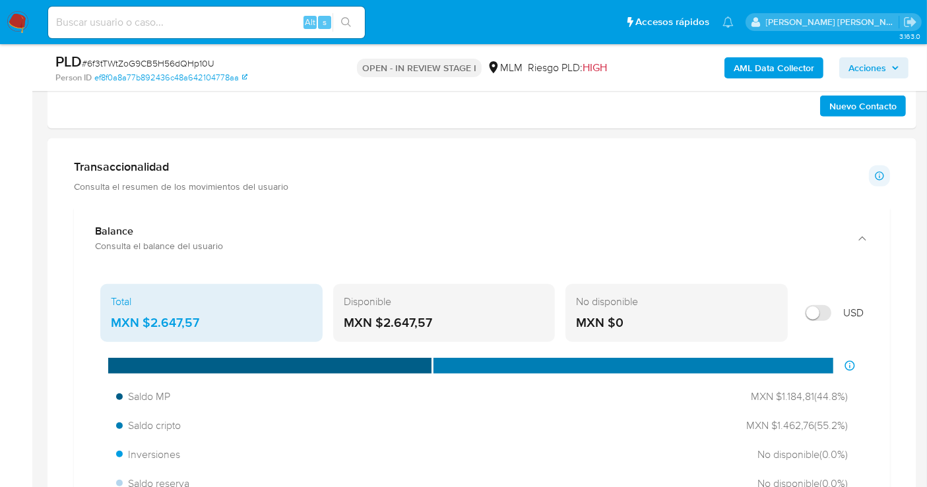
click at [195, 317] on div "MXN $2.647,57" at bounding box center [211, 323] width 201 height 17
click at [189, 317] on div "MXN $2.647,57" at bounding box center [211, 323] width 201 height 17
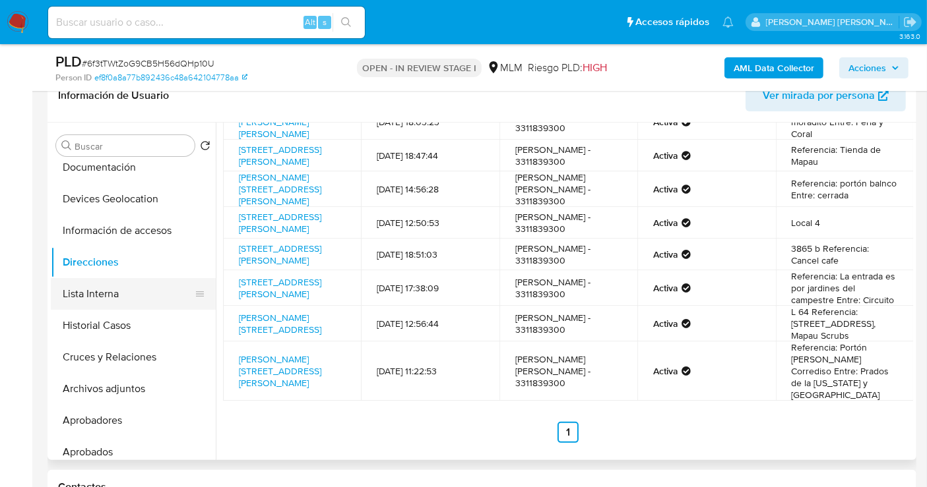
scroll to position [0, 0]
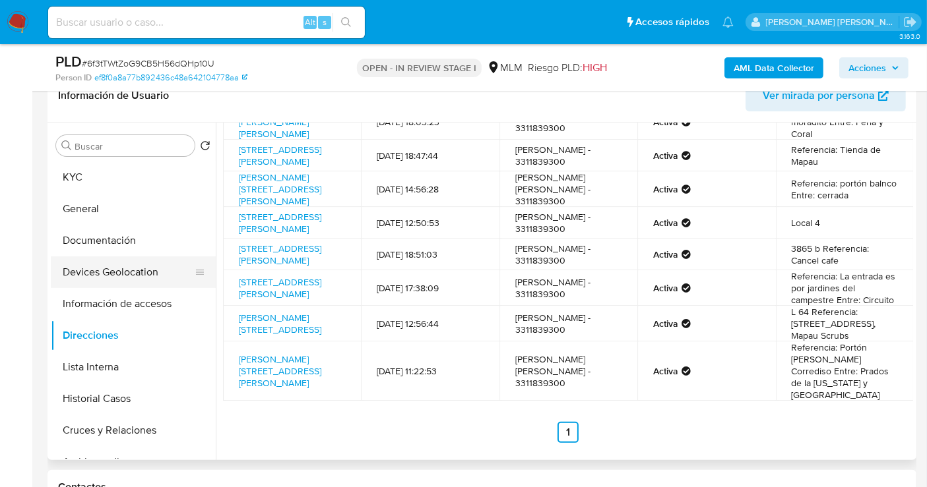
click at [126, 272] on button "Devices Geolocation" at bounding box center [128, 273] width 154 height 32
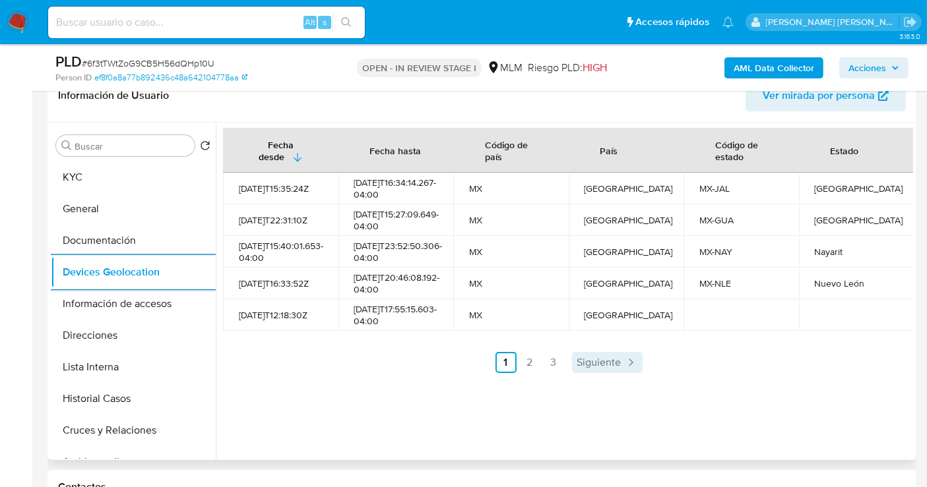
click at [609, 368] on span "Siguiente" at bounding box center [599, 362] width 44 height 11
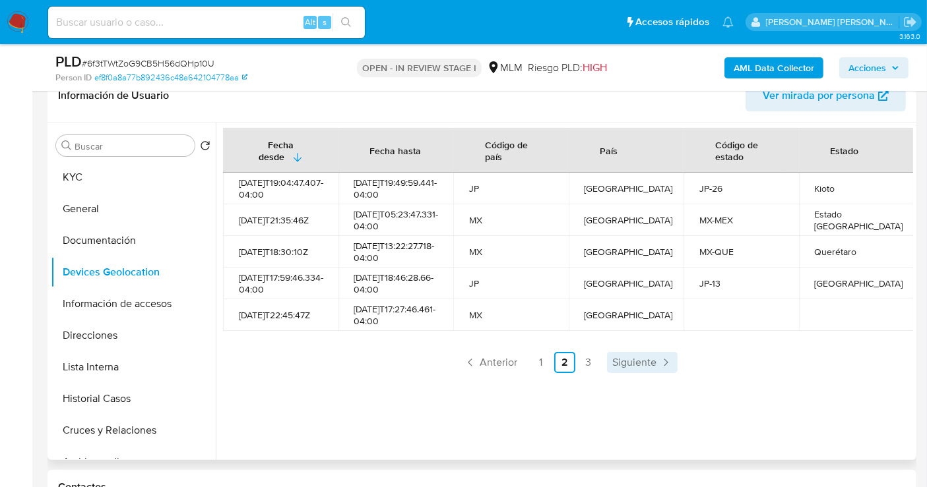
click at [626, 368] on span "Siguiente" at bounding box center [634, 362] width 44 height 11
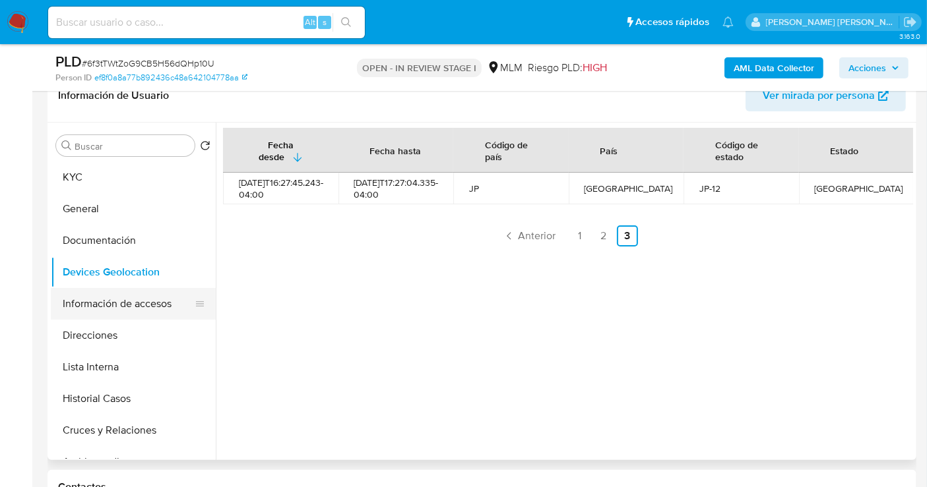
click at [85, 301] on button "Información de accesos" at bounding box center [128, 304] width 154 height 32
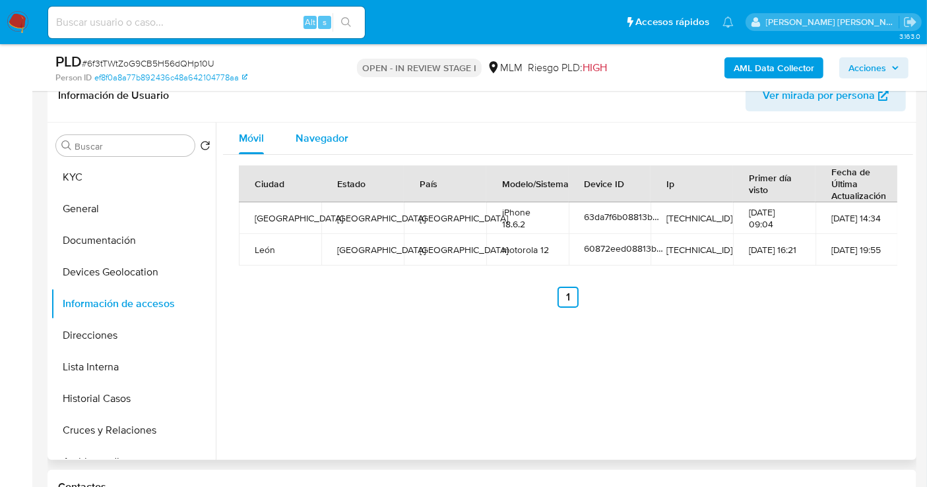
click at [299, 134] on span "Navegador" at bounding box center [321, 138] width 53 height 15
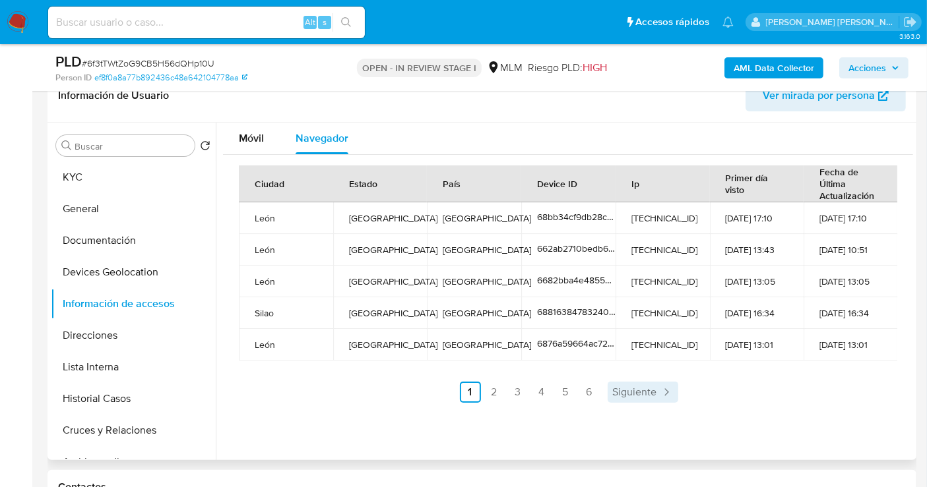
click at [634, 388] on span "Siguiente" at bounding box center [635, 392] width 44 height 11
click at [669, 394] on span "Siguiente" at bounding box center [670, 392] width 44 height 11
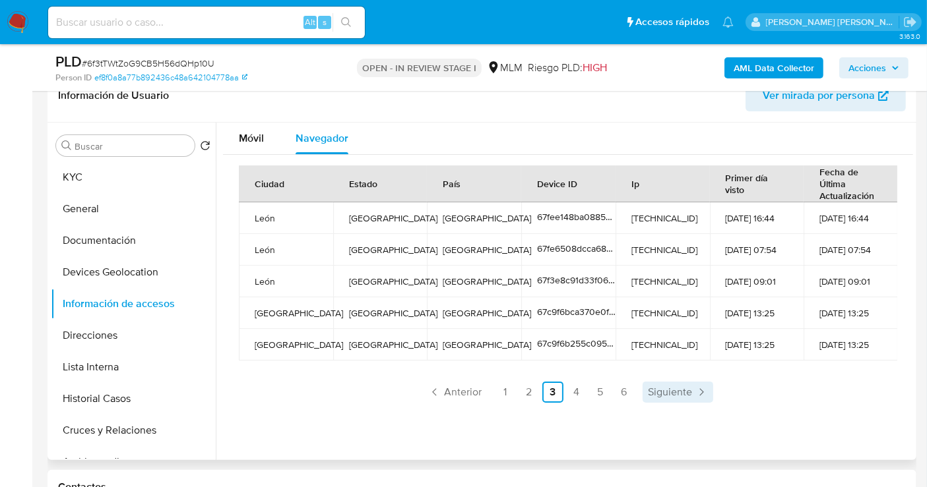
click at [681, 392] on span "Siguiente" at bounding box center [670, 392] width 44 height 11
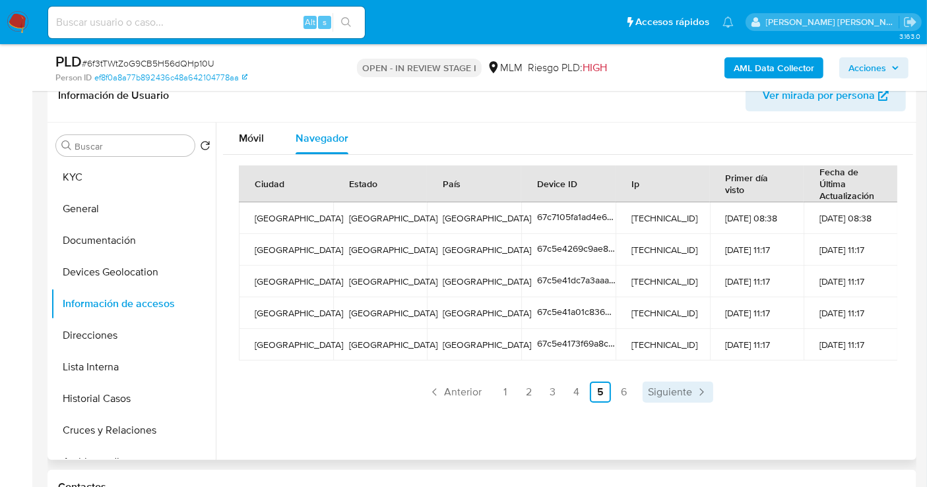
click at [681, 392] on span "Siguiente" at bounding box center [670, 392] width 44 height 11
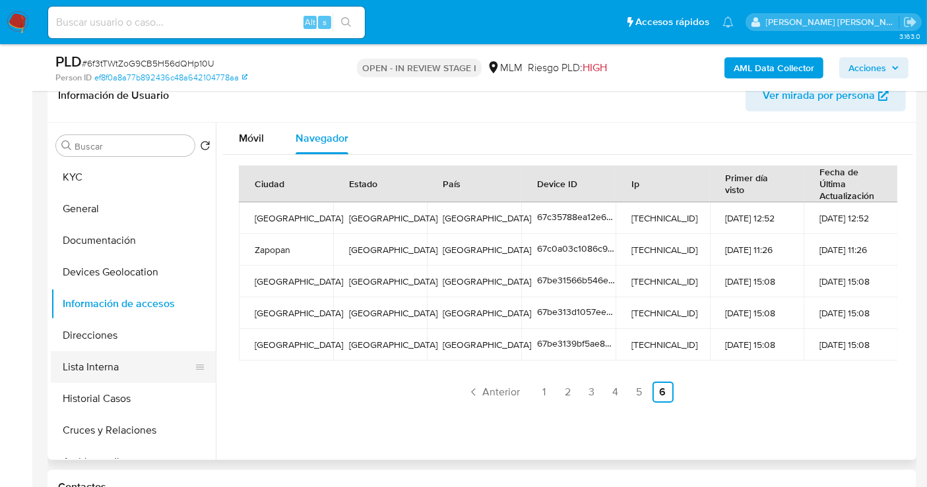
click at [98, 368] on button "Lista Interna" at bounding box center [128, 368] width 154 height 32
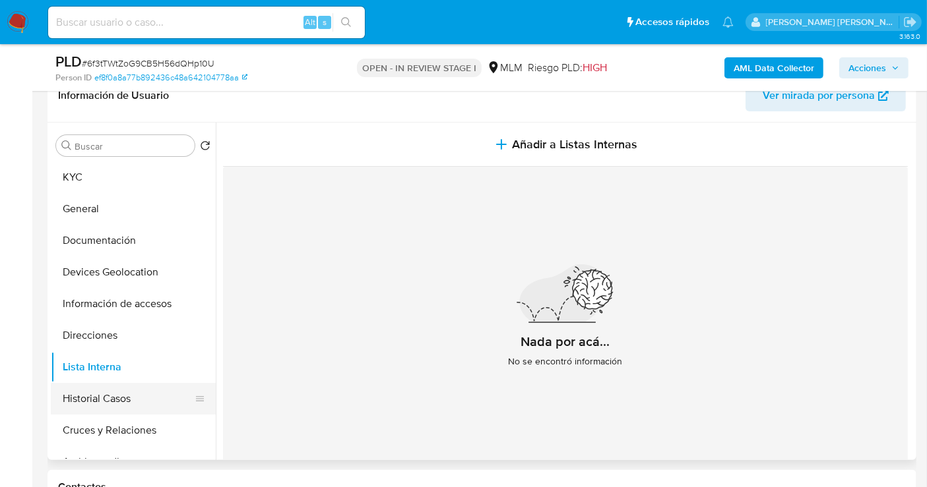
click at [127, 395] on button "Historial Casos" at bounding box center [128, 399] width 154 height 32
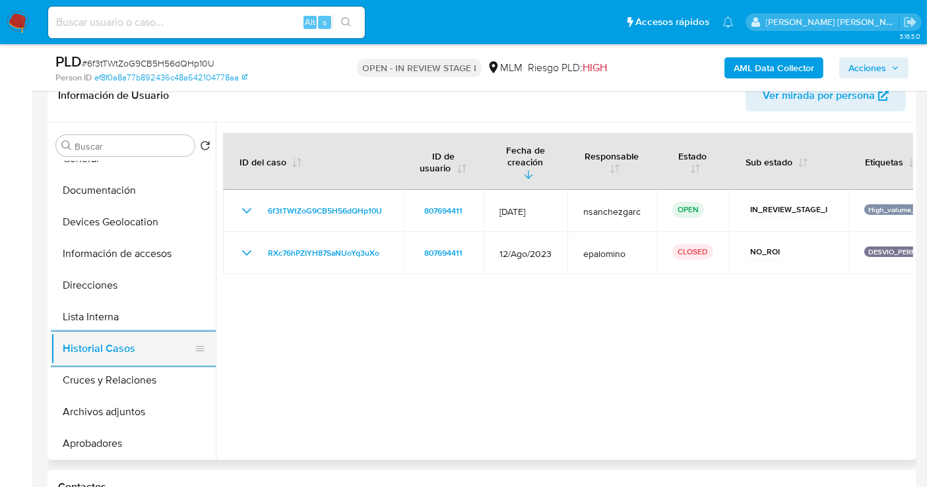
scroll to position [73, 0]
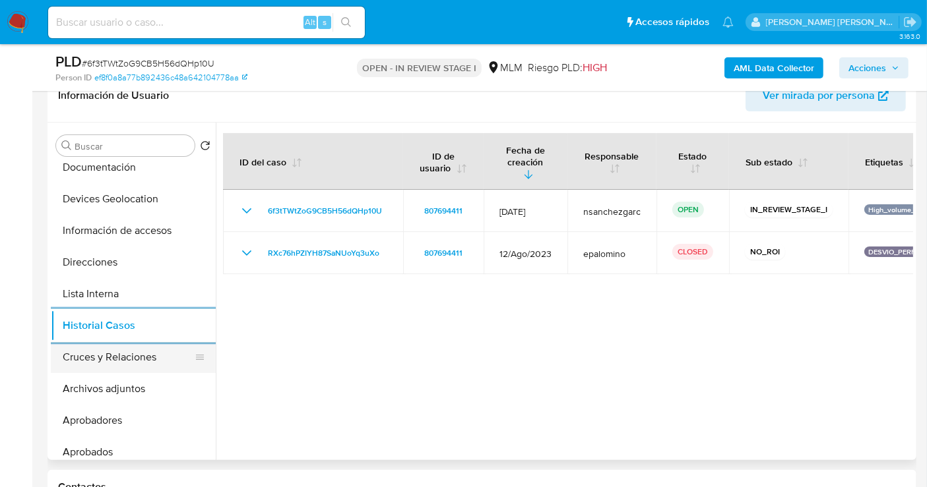
click at [106, 363] on button "Cruces y Relaciones" at bounding box center [128, 358] width 154 height 32
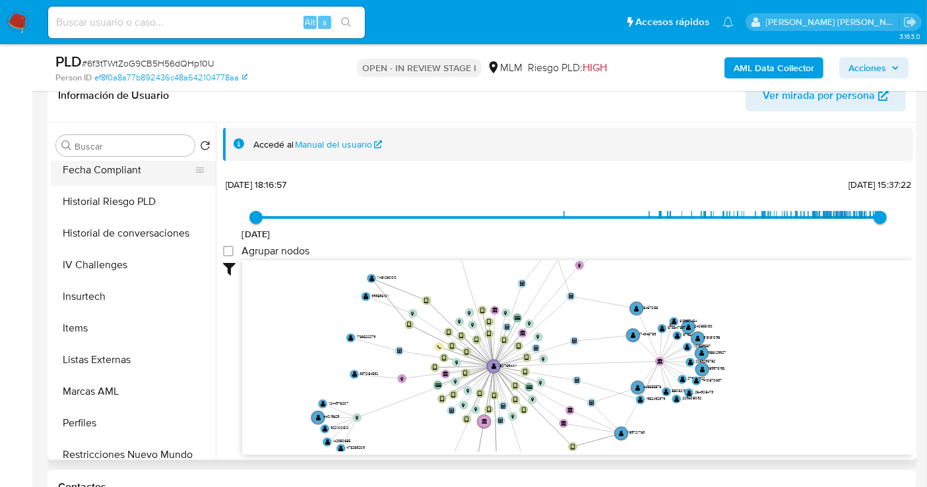
scroll to position [586, 0]
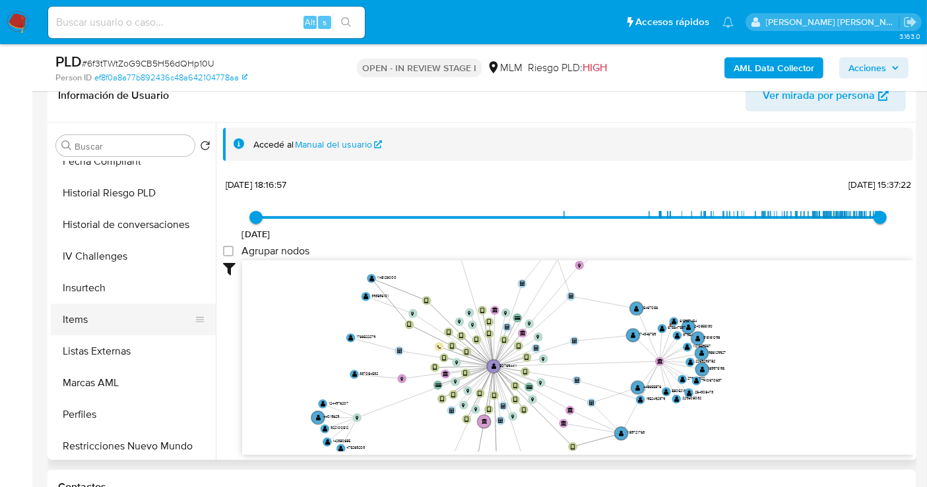
click at [87, 324] on button "Items" at bounding box center [128, 320] width 154 height 32
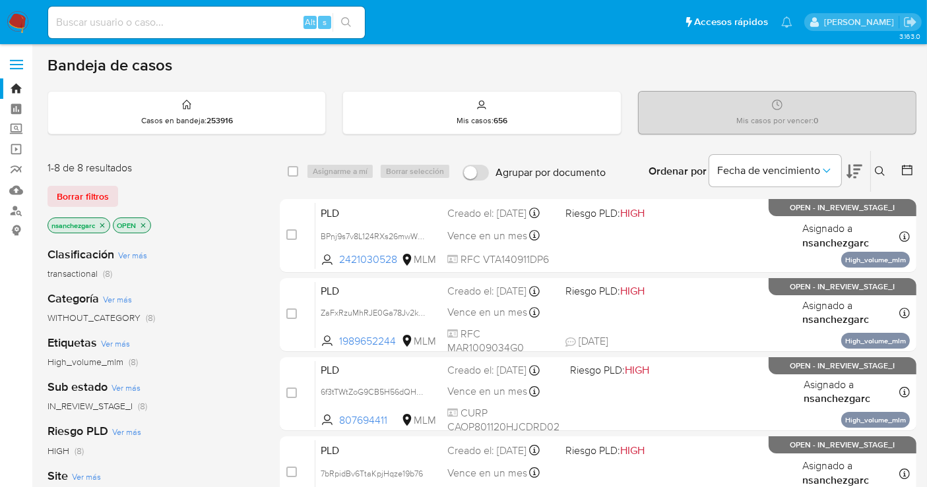
click at [105, 223] on icon "close-filter" at bounding box center [102, 226] width 8 height 8
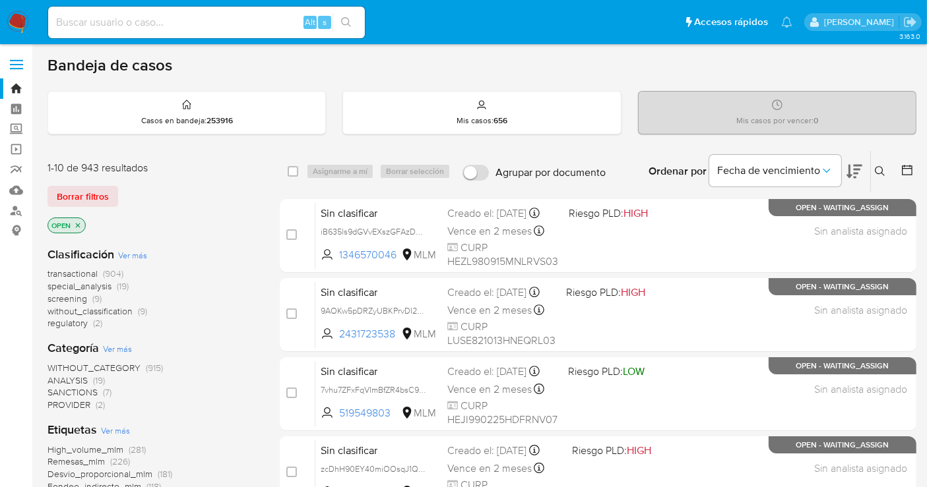
click at [112, 311] on span "without_classification" at bounding box center [89, 311] width 85 height 13
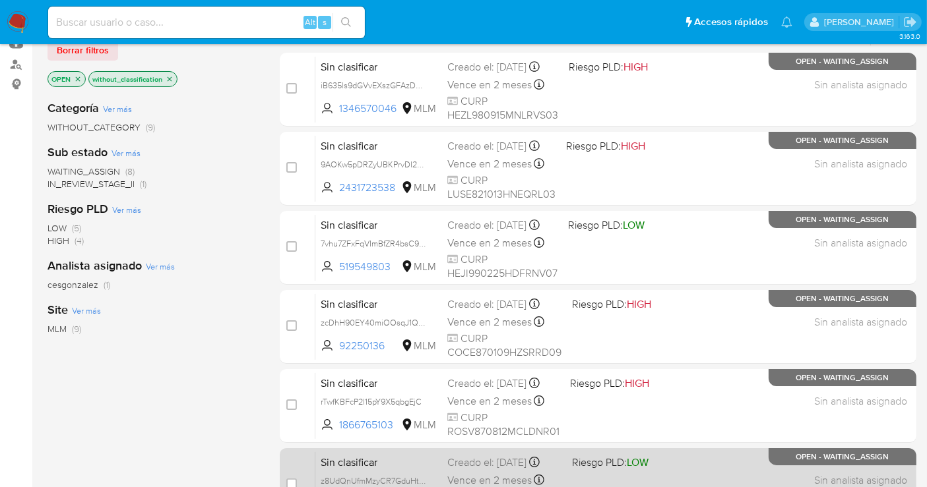
scroll to position [73, 0]
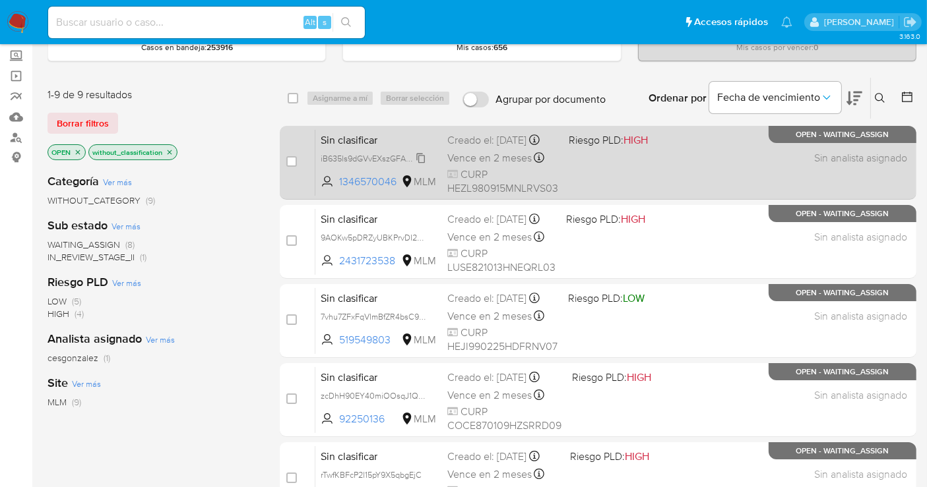
click at [418, 165] on span "iB635ls9dGVvEXszGFAzDbhD" at bounding box center [376, 157] width 110 height 15
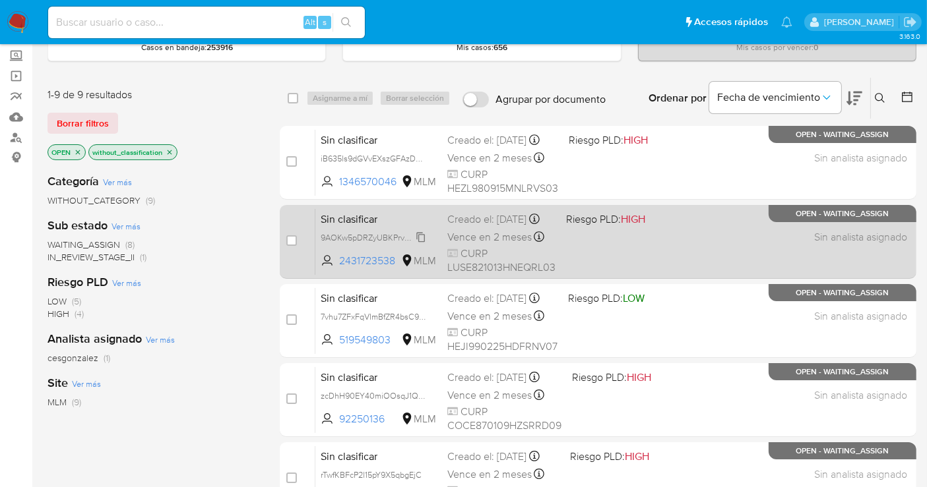
click at [425, 244] on span "9AOKw5pDRZyUBKPrvDI2D6v4" at bounding box center [378, 237] width 115 height 15
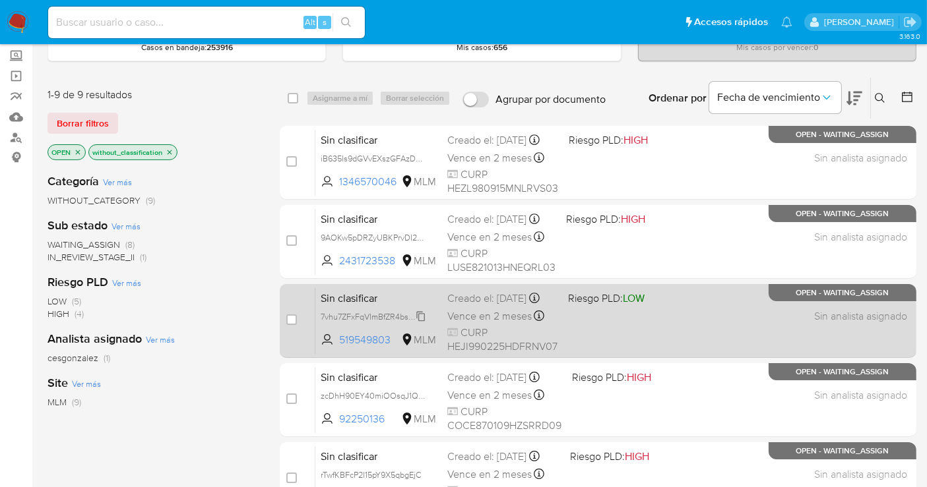
click at [424, 322] on span "7vhu7ZFxFqVImBfZR4bsC9tX" at bounding box center [374, 316] width 106 height 15
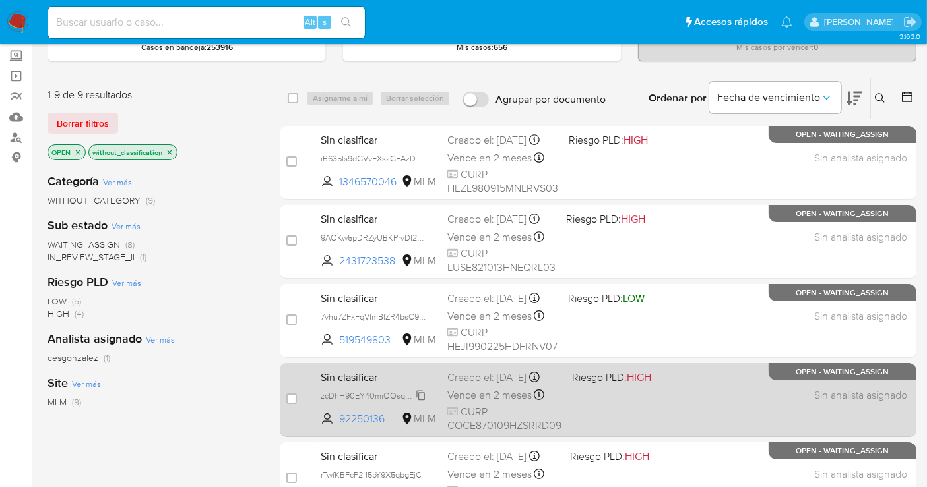
click at [423, 401] on span "zcDhH90EY40miOOsqJ1Q4xrK" at bounding box center [378, 395] width 114 height 15
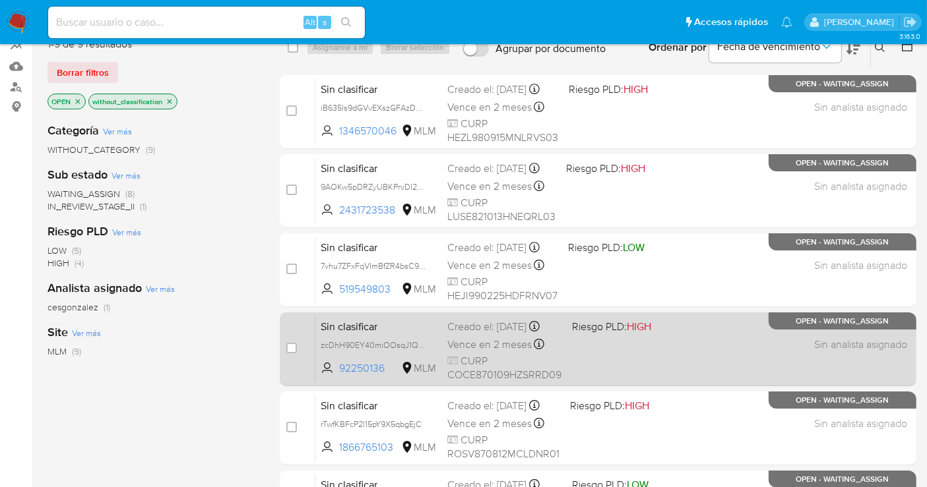
scroll to position [146, 0]
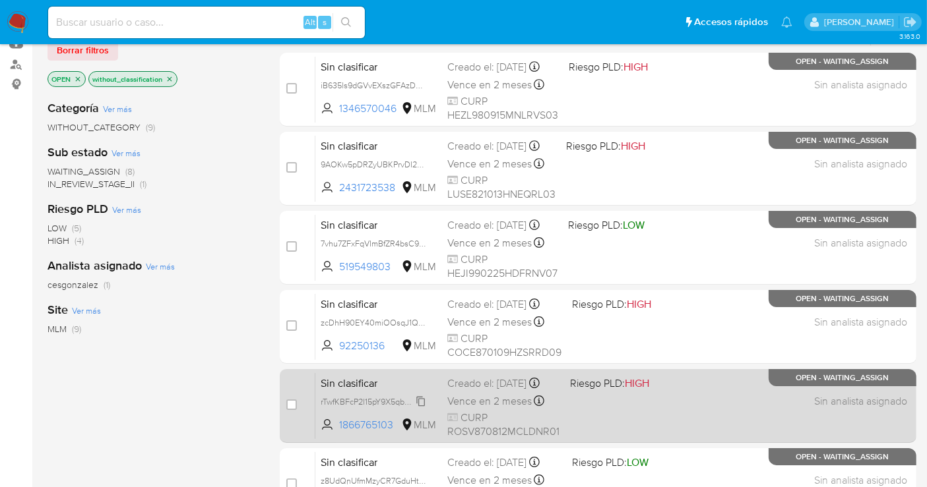
click at [417, 408] on span "rTwfKBFcP2l15pY9X5qbgEjC" at bounding box center [371, 401] width 101 height 15
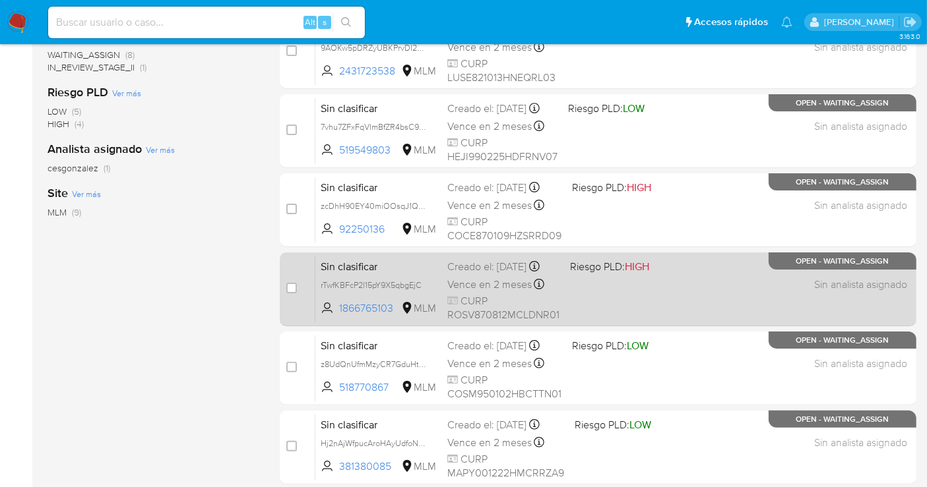
scroll to position [293, 0]
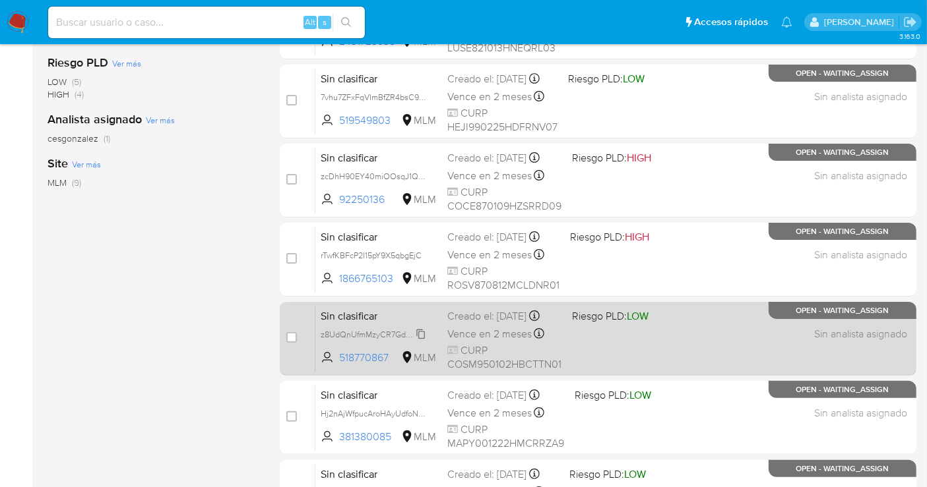
click at [423, 341] on span "z8UdQnUfmMzyCR7GduHtnRYC" at bounding box center [380, 333] width 119 height 15
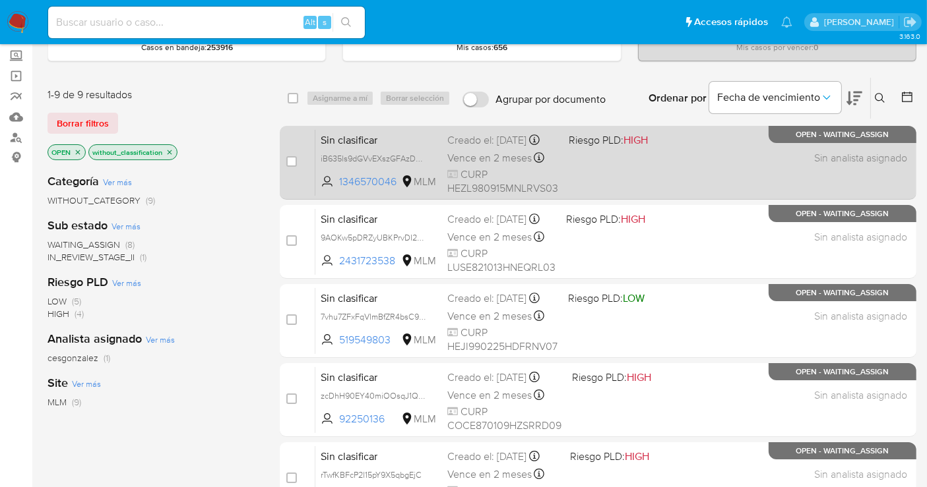
scroll to position [0, 0]
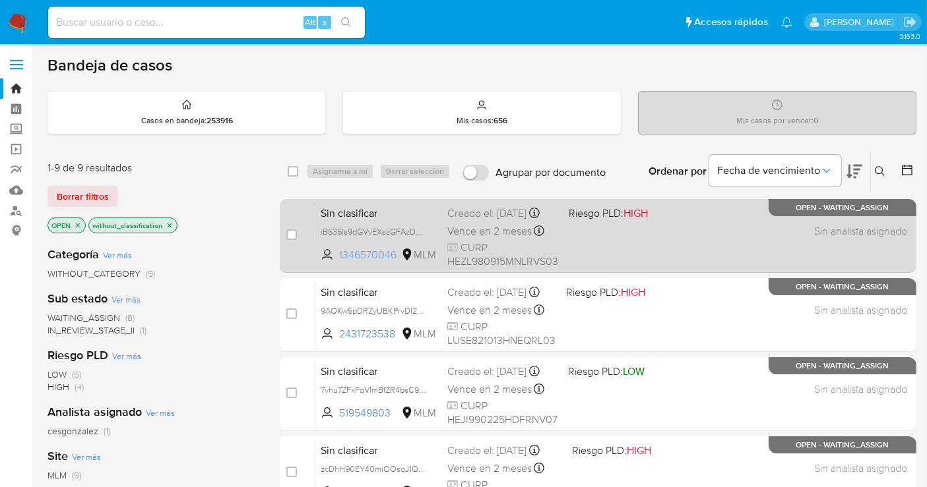
drag, startPoint x: 401, startPoint y: 262, endPoint x: 338, endPoint y: 266, distance: 63.4
click at [338, 262] on span "1346570046 MLM" at bounding box center [379, 255] width 116 height 15
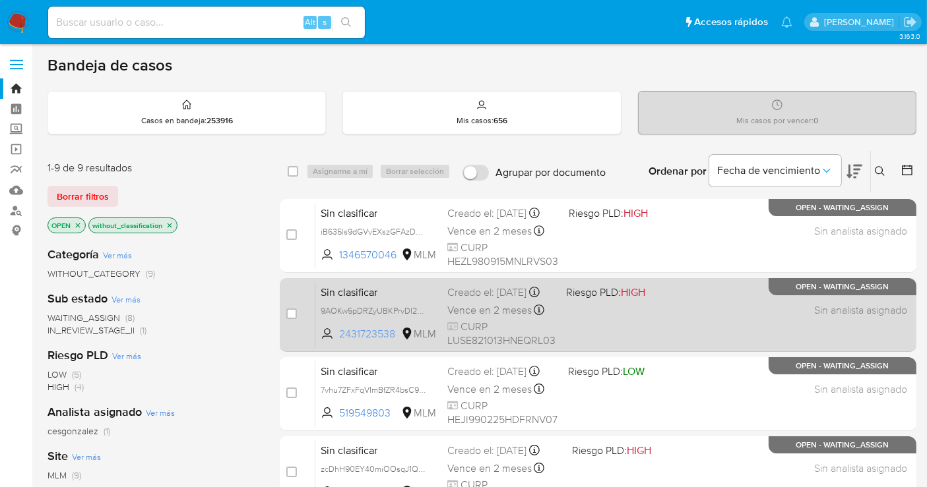
drag, startPoint x: 399, startPoint y: 338, endPoint x: 334, endPoint y: 344, distance: 64.8
click at [334, 342] on span "2431723538 MLM" at bounding box center [379, 334] width 116 height 15
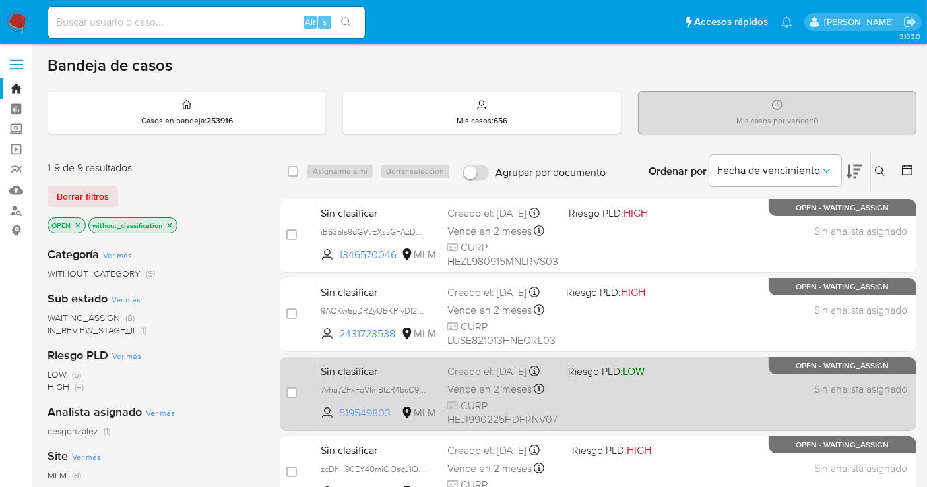
drag, startPoint x: 396, startPoint y: 419, endPoint x: 339, endPoint y: 419, distance: 56.7
click at [339, 419] on span "519549803" at bounding box center [368, 413] width 59 height 15
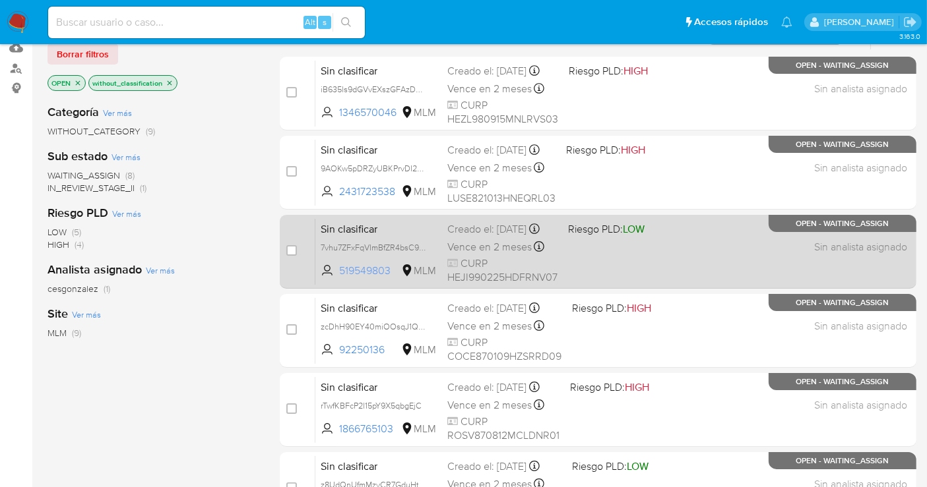
scroll to position [146, 0]
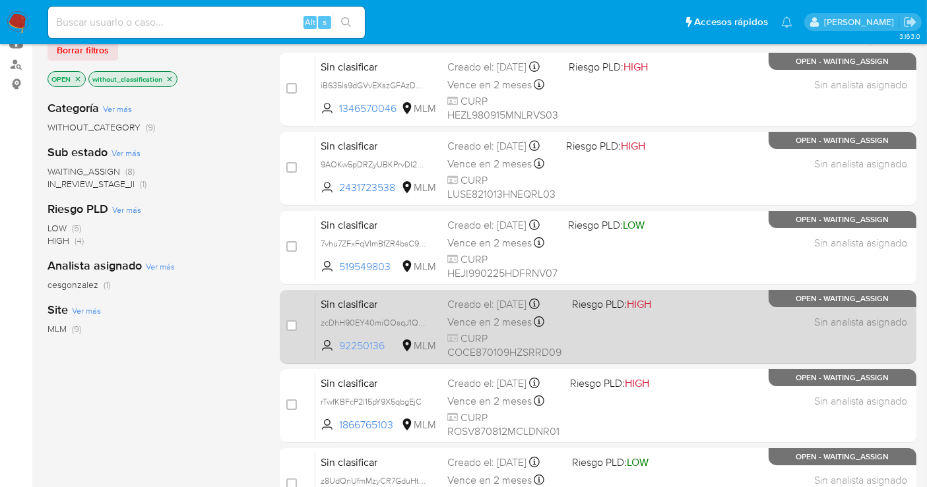
drag, startPoint x: 390, startPoint y: 351, endPoint x: 333, endPoint y: 353, distance: 56.8
click at [333, 353] on span "92250136 MLM" at bounding box center [379, 346] width 116 height 15
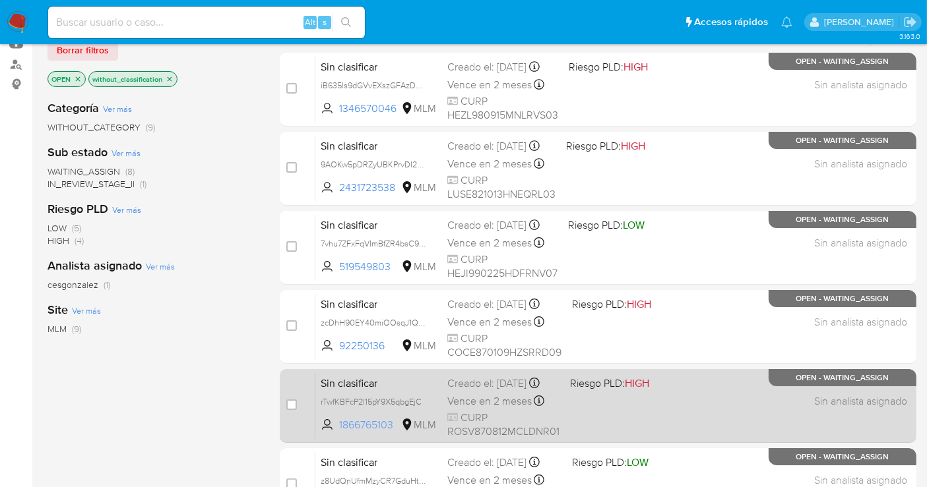
drag, startPoint x: 398, startPoint y: 431, endPoint x: 340, endPoint y: 434, distance: 58.1
click at [340, 433] on span "1866765103" at bounding box center [368, 425] width 59 height 15
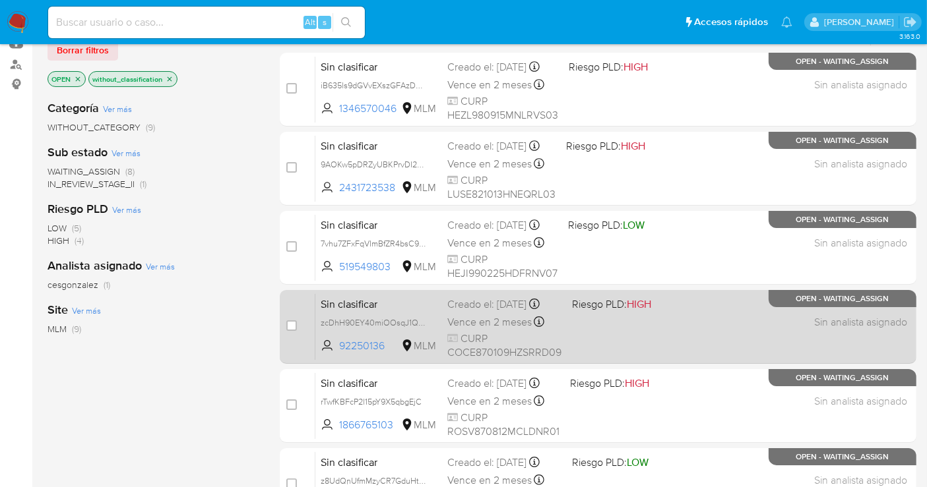
click at [480, 330] on span "Vence en 2 meses" at bounding box center [489, 322] width 84 height 15
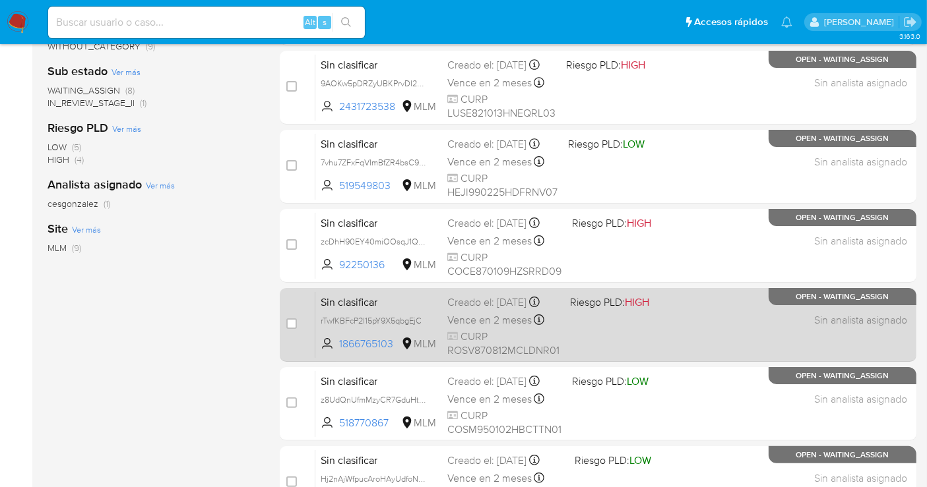
scroll to position [80, 0]
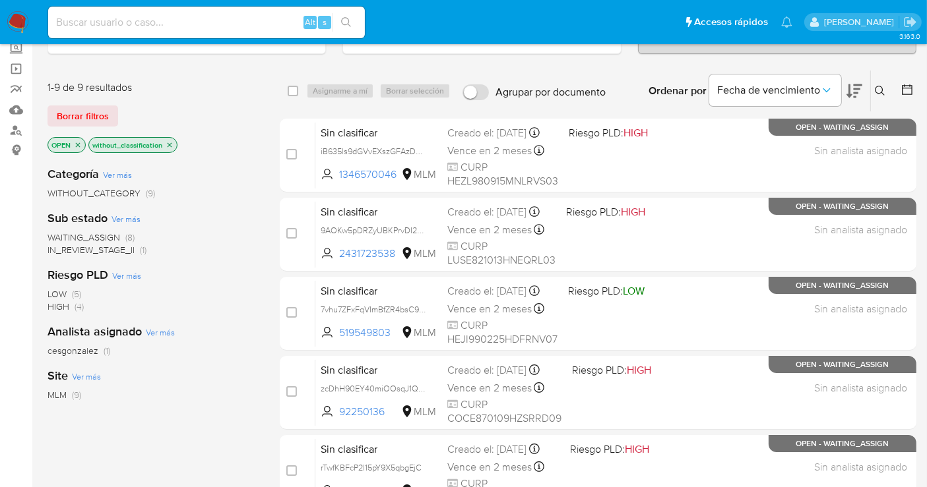
click at [20, 25] on img at bounding box center [18, 22] width 22 height 22
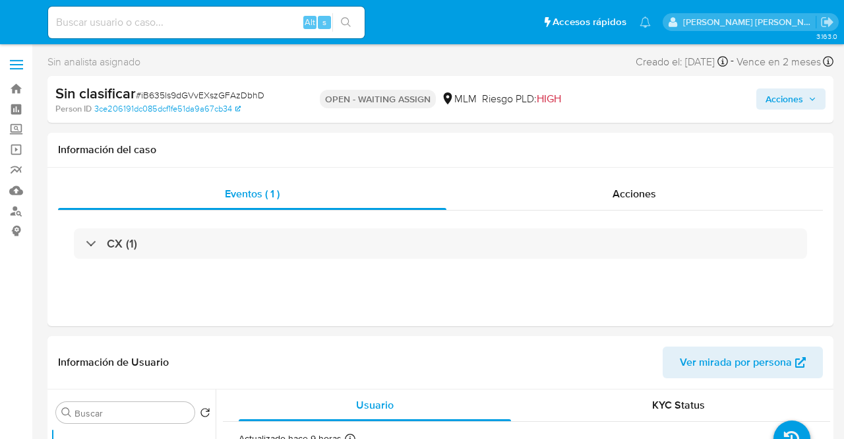
select select "10"
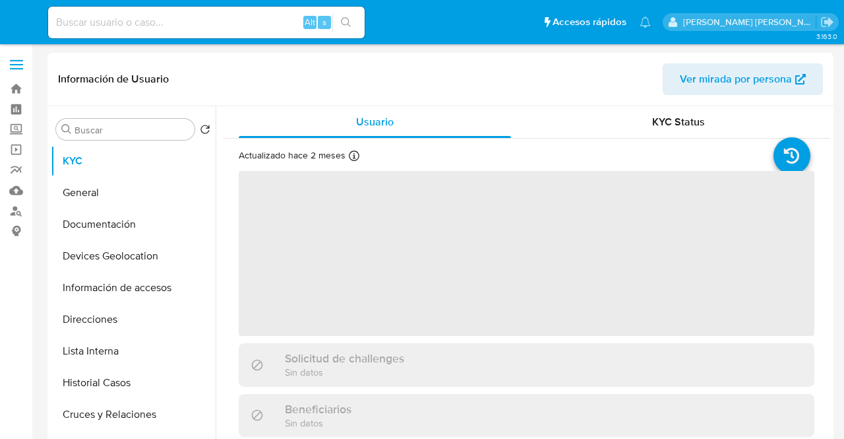
select select "10"
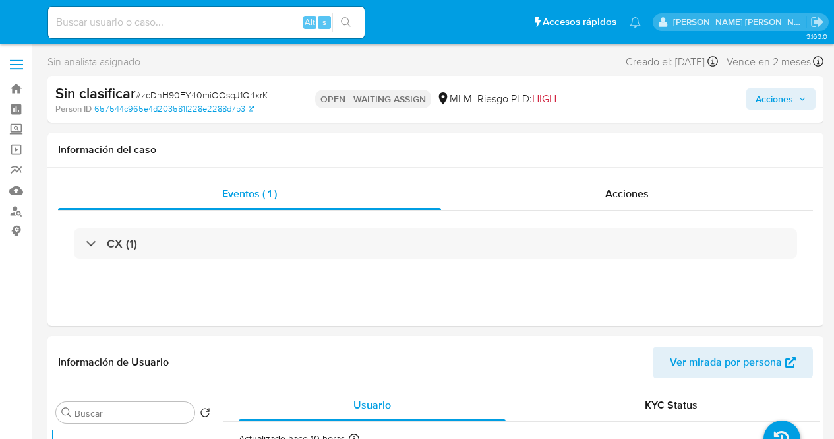
select select "10"
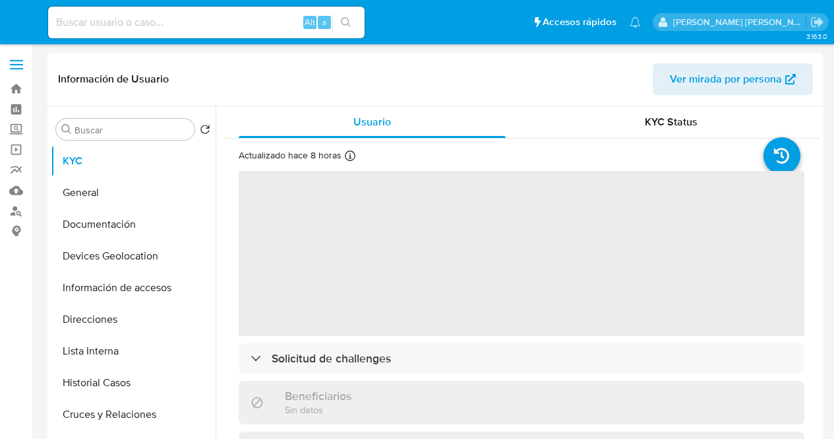
select select "10"
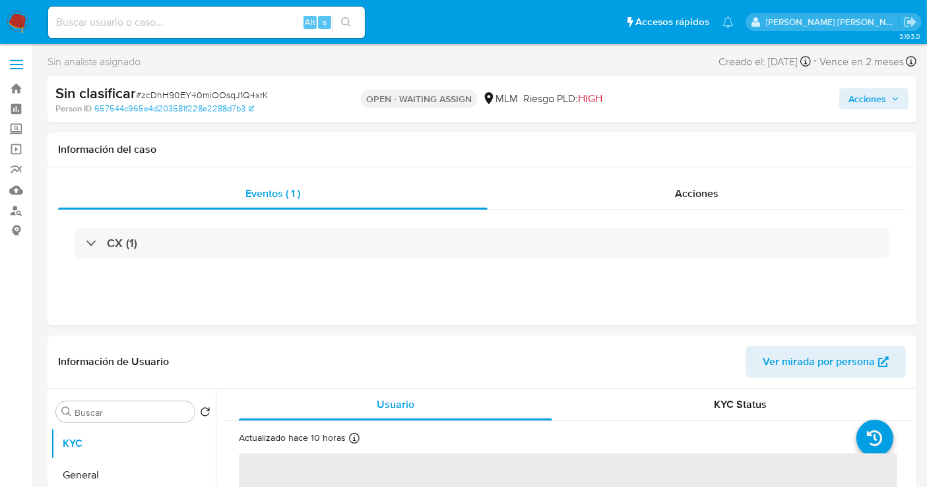
select select "10"
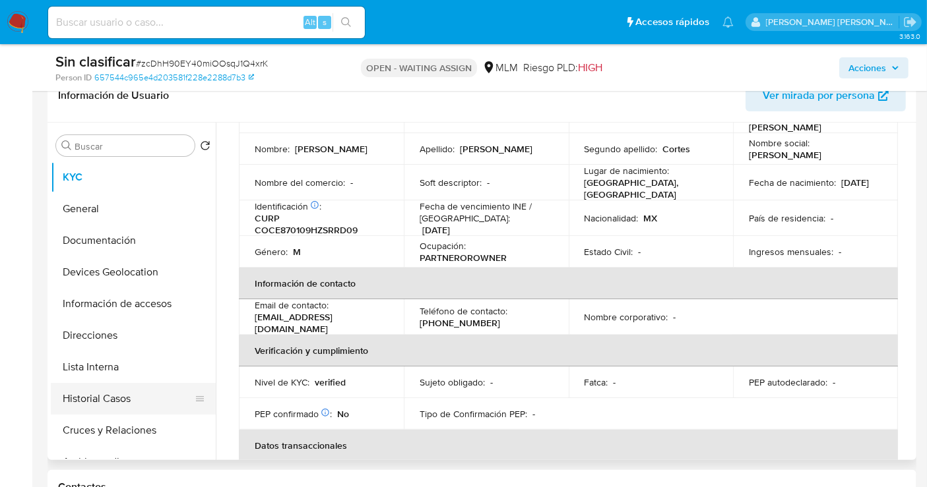
scroll to position [146, 0]
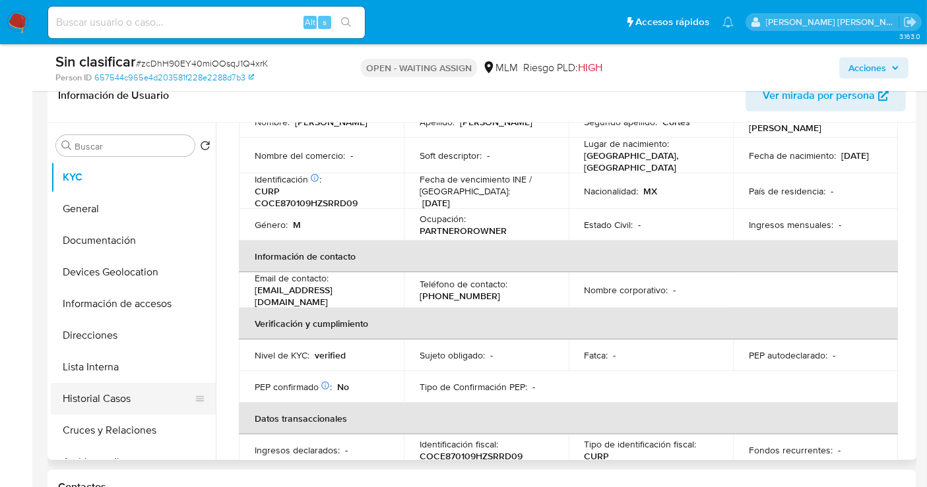
click at [111, 392] on button "Historial Casos" at bounding box center [128, 399] width 154 height 32
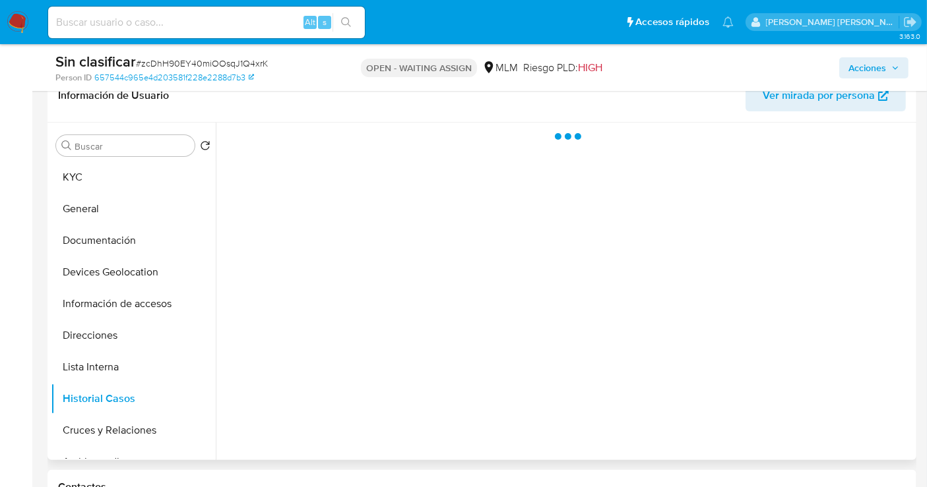
scroll to position [0, 0]
